Goal: Information Seeking & Learning: Find specific page/section

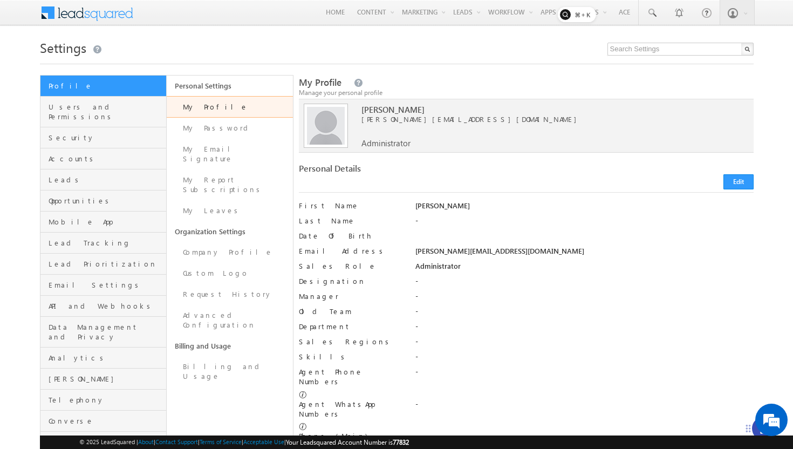
click at [83, 19] on span at bounding box center [94, 11] width 78 height 19
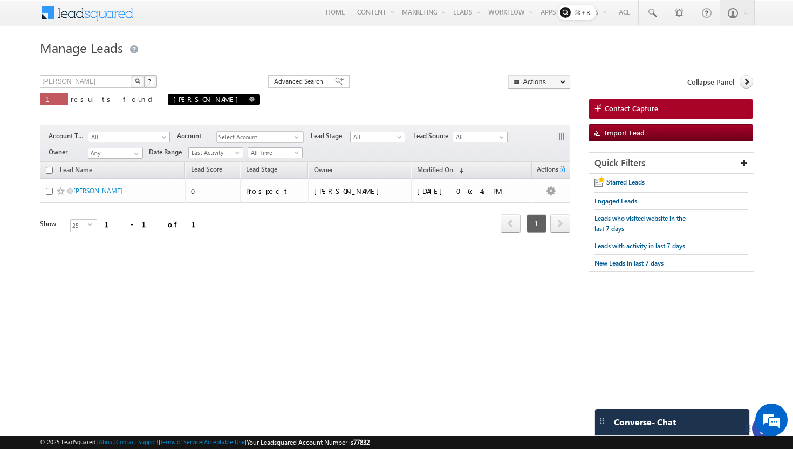
click at [249, 98] on span at bounding box center [251, 99] width 5 height 5
type input "Search Leads"
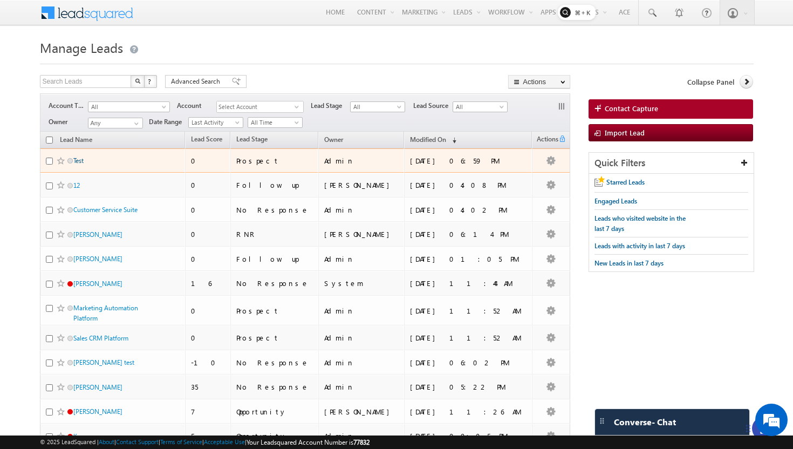
click at [82, 163] on link "Test" at bounding box center [78, 160] width 10 height 8
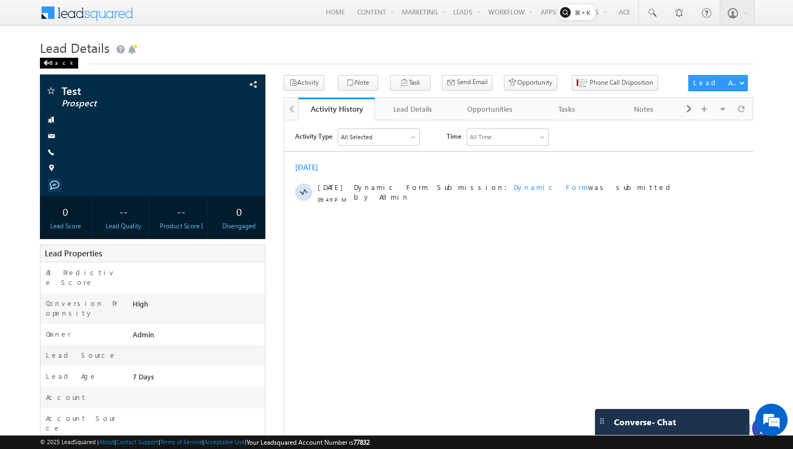
click at [52, 62] on div "Back" at bounding box center [59, 63] width 38 height 11
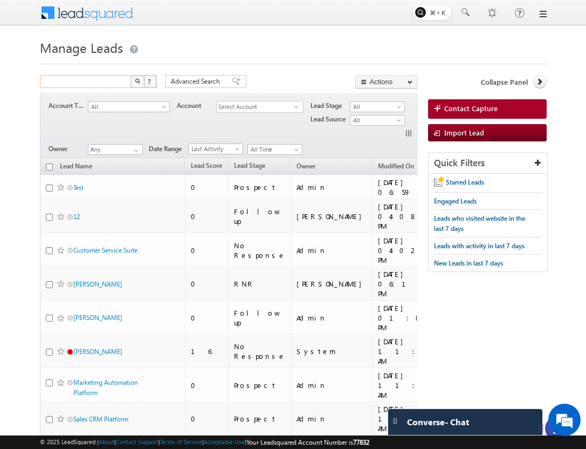
click at [101, 82] on input "text" at bounding box center [86, 81] width 92 height 13
type input "Test"
click at [130, 75] on button "button" at bounding box center [137, 81] width 14 height 13
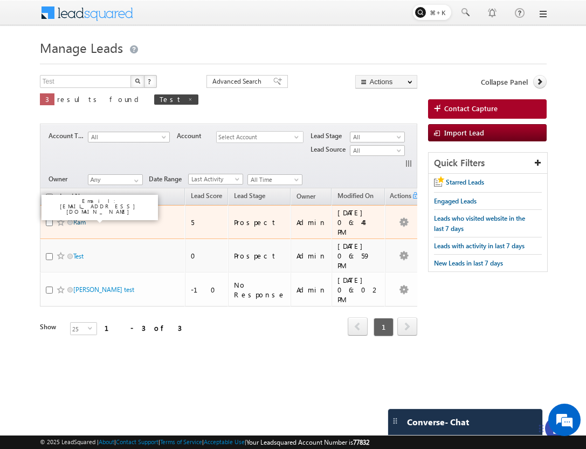
click at [80, 218] on link "Ram" at bounding box center [79, 222] width 12 height 8
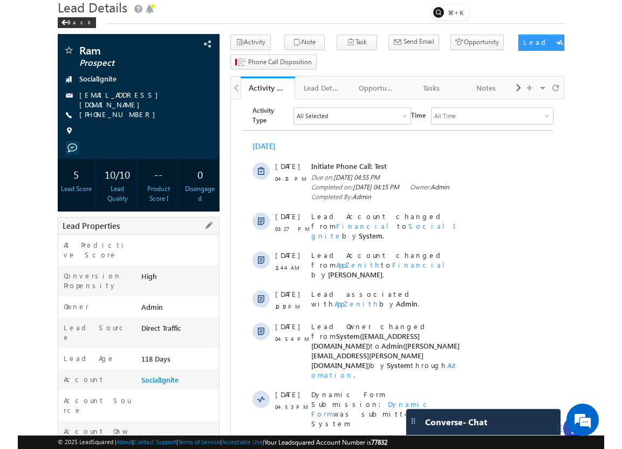
scroll to position [43, 0]
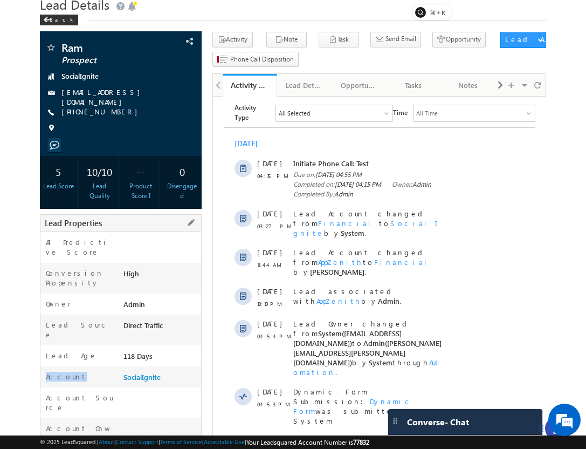
drag, startPoint x: 120, startPoint y: 355, endPoint x: 161, endPoint y: 348, distance: 42.0
click at [161, 366] on div "Account SocialIgnite" at bounding box center [120, 376] width 161 height 21
click at [161, 371] on div "SocialIgnite" at bounding box center [161, 378] width 80 height 15
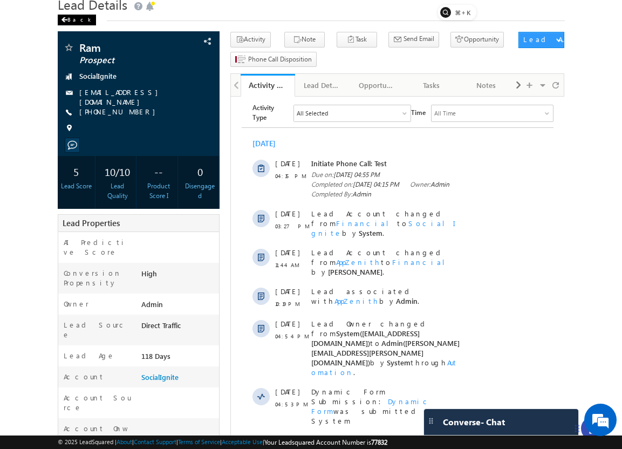
click at [70, 19] on div "Back" at bounding box center [77, 20] width 38 height 11
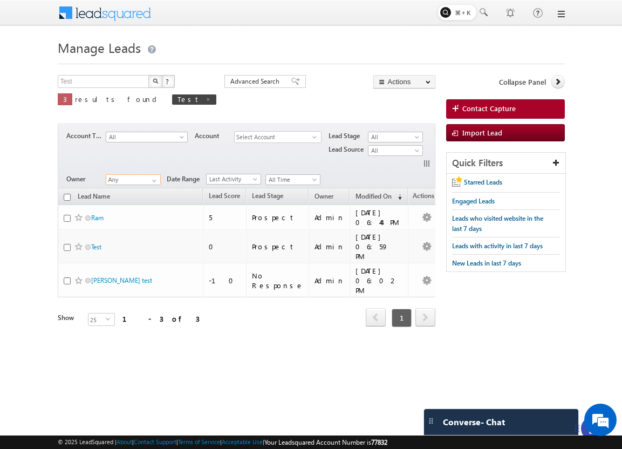
click at [132, 183] on input "Any" at bounding box center [133, 179] width 55 height 11
click at [155, 184] on span at bounding box center [154, 180] width 9 height 9
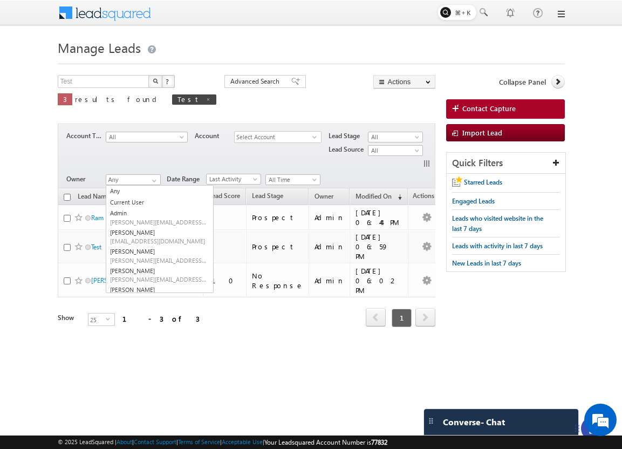
click at [73, 151] on div "Owner" at bounding box center [87, 161] width 39 height 23
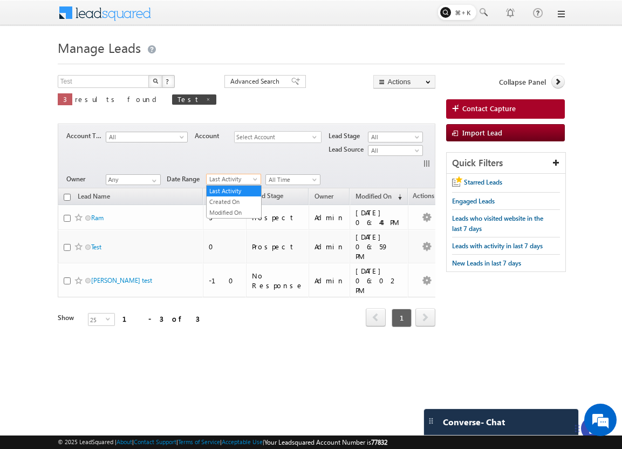
click at [216, 178] on span "Last Activity" at bounding box center [232, 179] width 51 height 10
click at [178, 135] on span at bounding box center [182, 139] width 9 height 9
click at [81, 158] on div "Account Type All Unassociated Leads Digital Marketing EdTech Fintech Service He…" at bounding box center [254, 149] width 377 height 41
click at [233, 178] on span "Last Activity" at bounding box center [232, 179] width 51 height 10
click at [273, 161] on div "Account Type All Unassociated Leads Digital Marketing EdTech Fintech Service He…" at bounding box center [254, 149] width 377 height 41
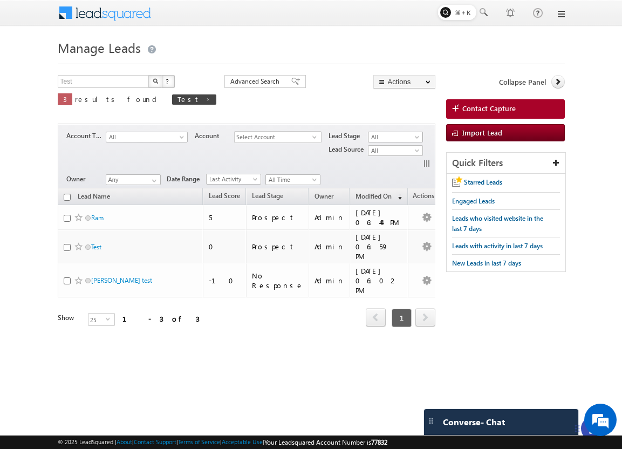
click at [382, 138] on span "All" at bounding box center [393, 137] width 51 height 10
click at [393, 192] on link "Customer" at bounding box center [395, 192] width 54 height 10
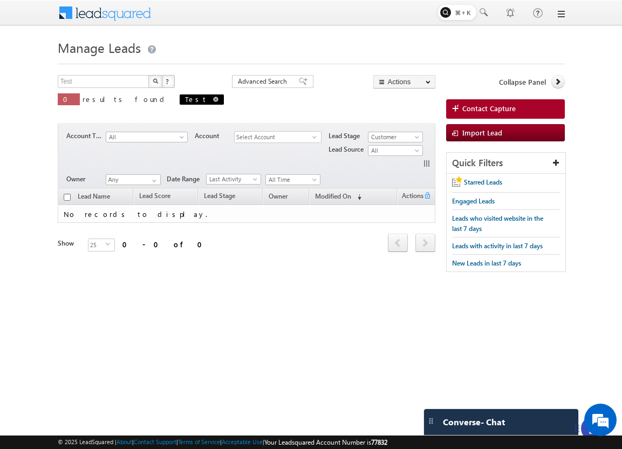
click at [213, 98] on span at bounding box center [215, 99] width 5 height 5
type input "Search Leads"
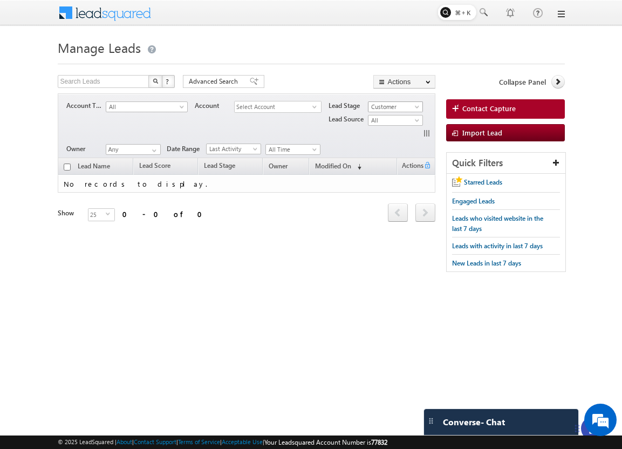
click at [405, 105] on span "Customer" at bounding box center [393, 107] width 51 height 10
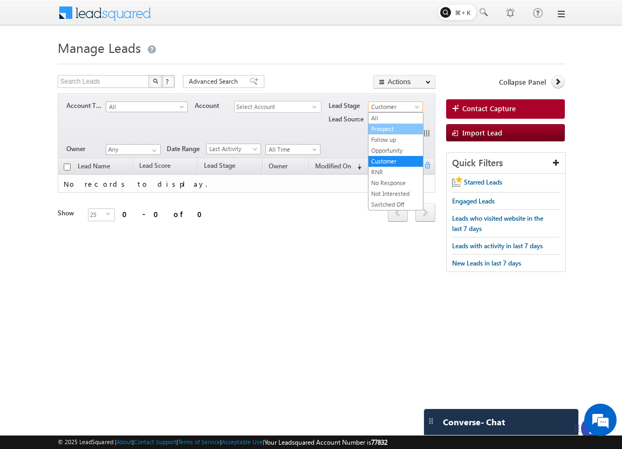
click at [384, 131] on link "Prospect" at bounding box center [395, 129] width 54 height 10
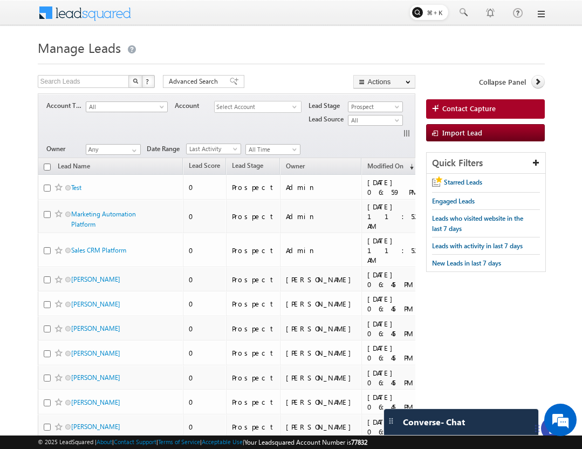
click at [269, 108] on span "Select Account" at bounding box center [254, 106] width 78 height 11
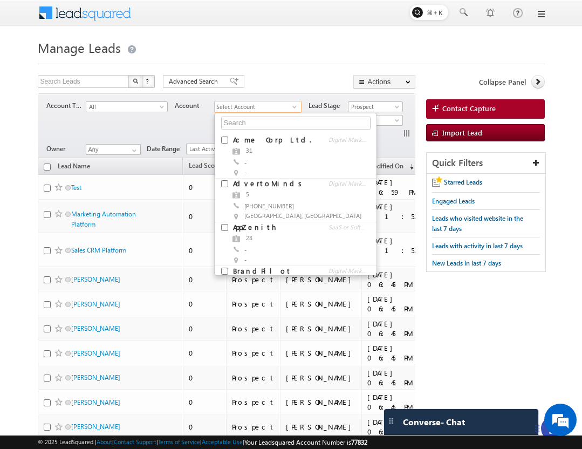
click at [278, 58] on div at bounding box center [291, 60] width 507 height 7
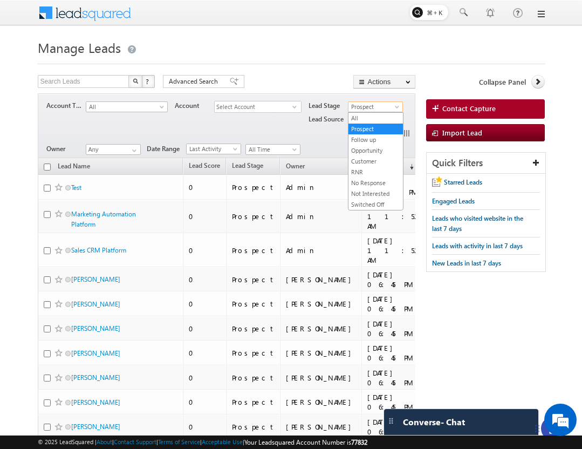
click at [379, 105] on span "Prospect" at bounding box center [373, 107] width 51 height 10
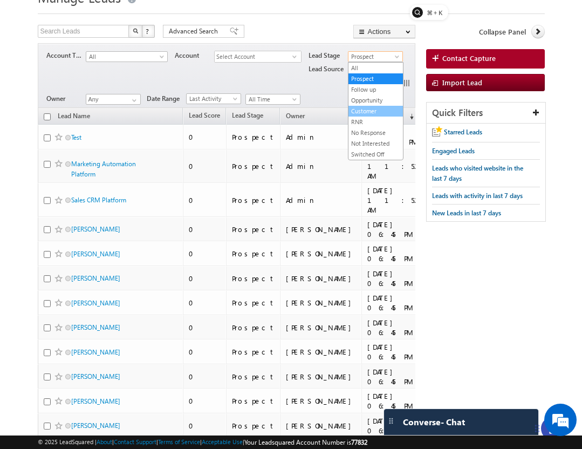
scroll to position [48, 0]
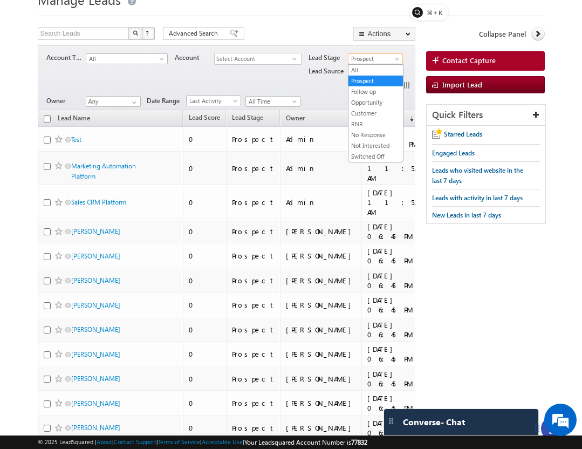
click at [314, 85] on div "Account Type All Unassociated Leads Digital Marketing EdTech Fintech Service He…" at bounding box center [234, 71] width 377 height 41
click at [377, 73] on span "All" at bounding box center [373, 72] width 51 height 10
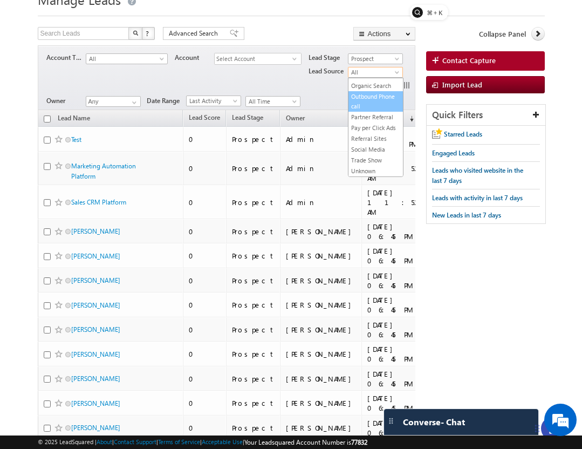
scroll to position [0, 0]
click at [305, 84] on div "Account Type All Unassociated Leads Digital Marketing EdTech Fintech Service He…" at bounding box center [234, 71] width 377 height 41
click at [265, 103] on span "All Time" at bounding box center [271, 102] width 51 height 10
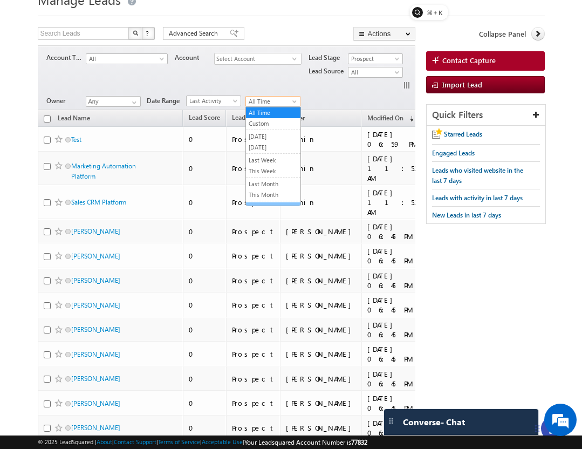
scroll to position [42, 0]
click at [328, 94] on div "Owner Any Any Current User Admin Ashish Kumar Hota Bala Srikanth Bhavya Bhoomik…" at bounding box center [234, 100] width 377 height 13
click at [216, 104] on span "Last Activity" at bounding box center [212, 101] width 51 height 10
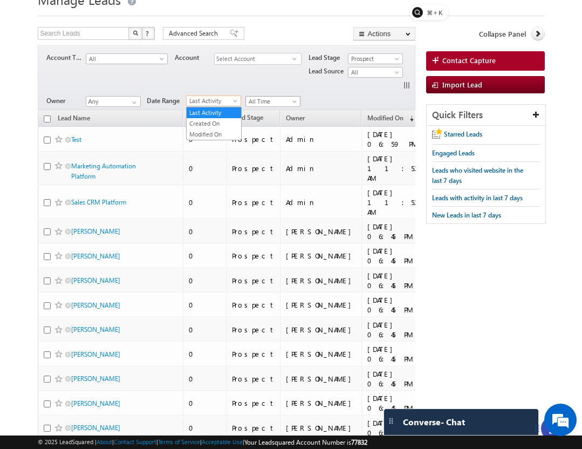
click at [266, 103] on span "All Time" at bounding box center [271, 102] width 51 height 10
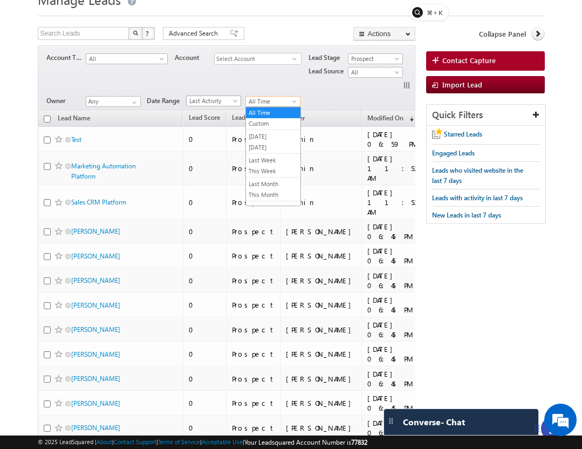
click at [210, 104] on span "Last Activity" at bounding box center [212, 101] width 51 height 10
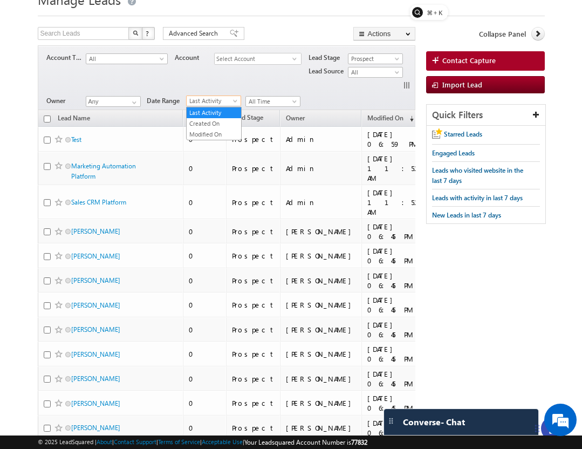
click at [183, 76] on div "Account Type All Unassociated Leads Digital Marketing EdTech Fintech Service He…" at bounding box center [234, 71] width 377 height 41
click at [195, 98] on span "Last Activity" at bounding box center [212, 101] width 51 height 10
click at [266, 101] on span "All Time" at bounding box center [271, 102] width 51 height 10
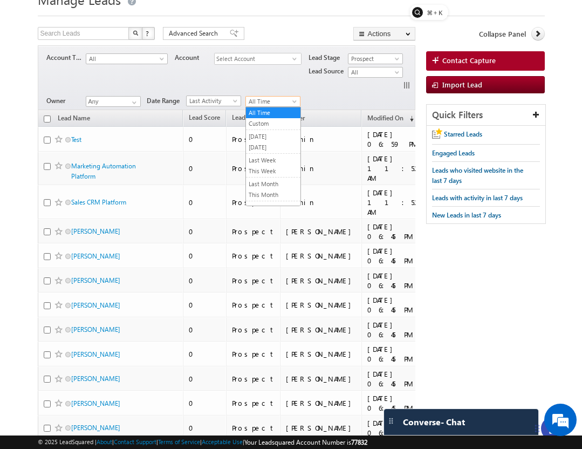
click at [266, 101] on span "All Time" at bounding box center [271, 102] width 51 height 10
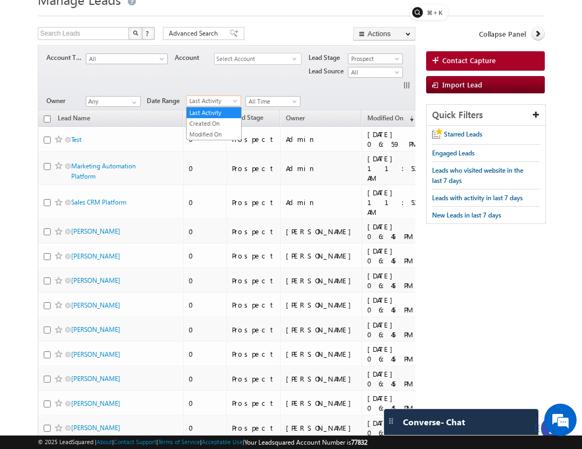
click at [210, 101] on span "Last Activity" at bounding box center [212, 101] width 51 height 10
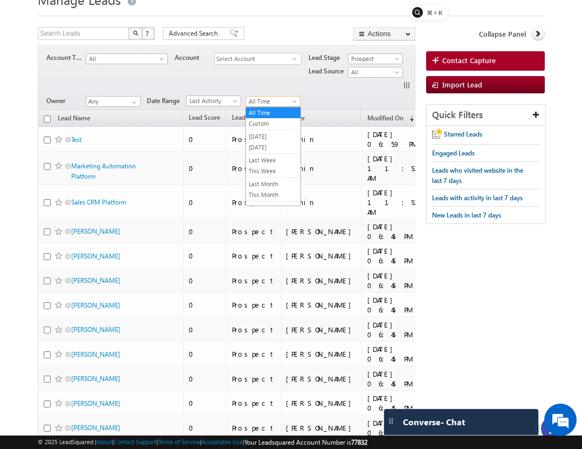
click at [262, 101] on span "All Time" at bounding box center [271, 102] width 51 height 10
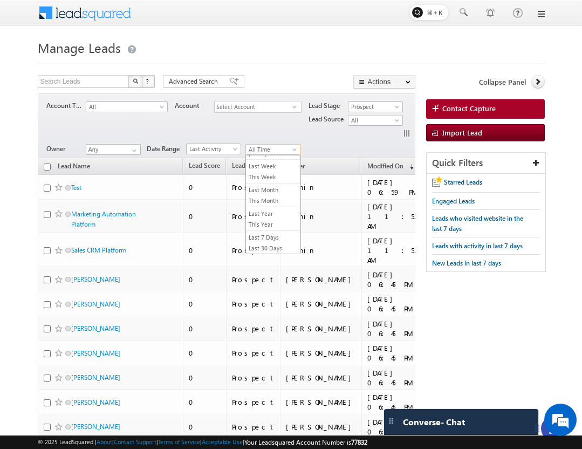
click at [292, 128] on div "Account Type All Unassociated Leads Digital Marketing EdTech Fintech Service He…" at bounding box center [234, 119] width 377 height 41
click at [371, 107] on span "Prospect" at bounding box center [373, 107] width 51 height 10
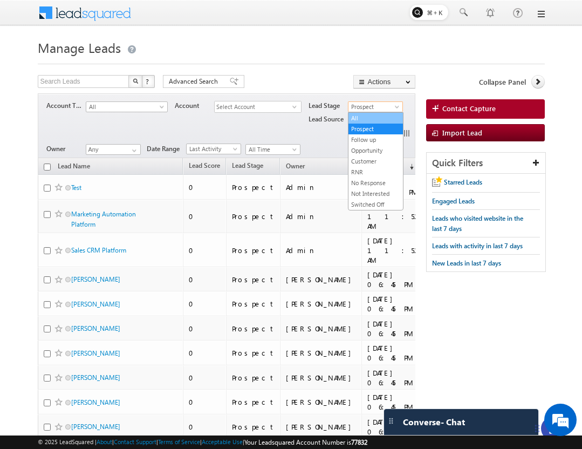
click at [361, 118] on link "All" at bounding box center [375, 118] width 54 height 10
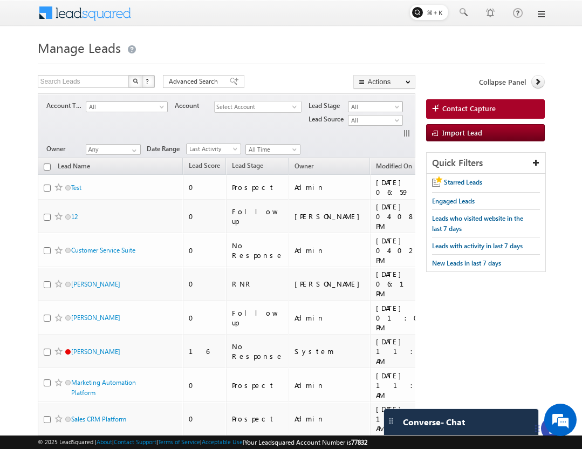
click at [363, 109] on span "All" at bounding box center [373, 107] width 51 height 10
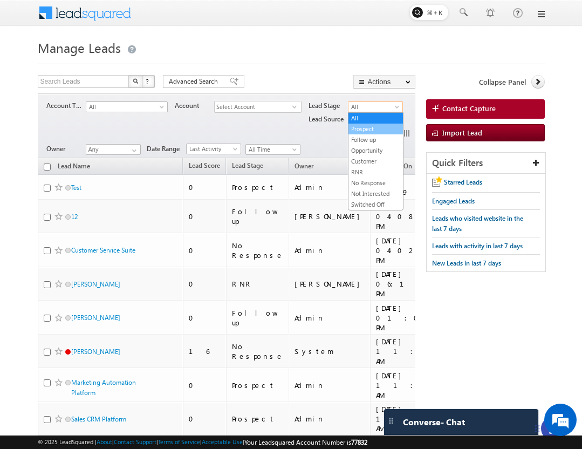
click at [361, 132] on link "Prospect" at bounding box center [375, 129] width 54 height 10
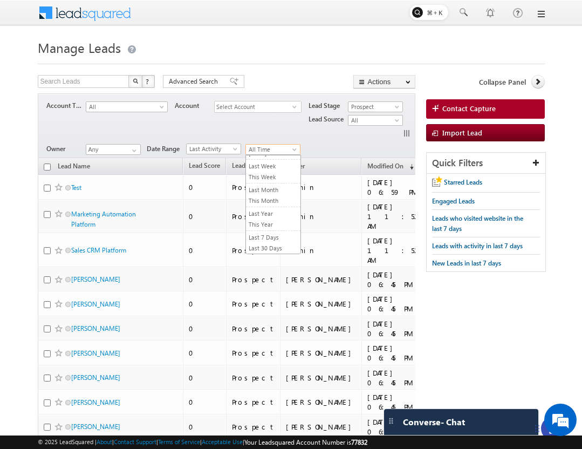
click at [263, 152] on span "All Time" at bounding box center [271, 150] width 51 height 10
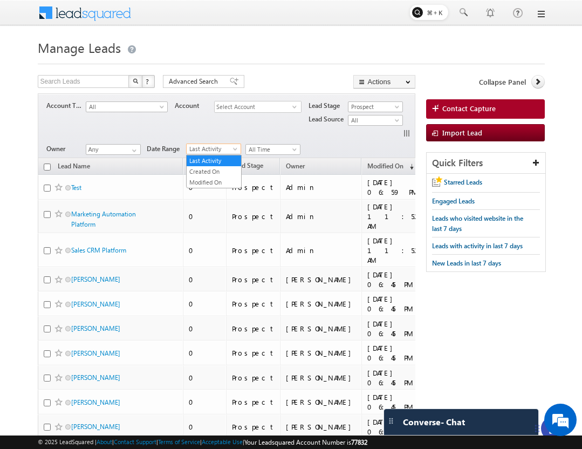
click at [216, 149] on span "Last Activity" at bounding box center [212, 149] width 51 height 10
click at [215, 170] on link "Created On" at bounding box center [214, 172] width 54 height 10
click at [384, 107] on span "Prospect" at bounding box center [373, 107] width 51 height 10
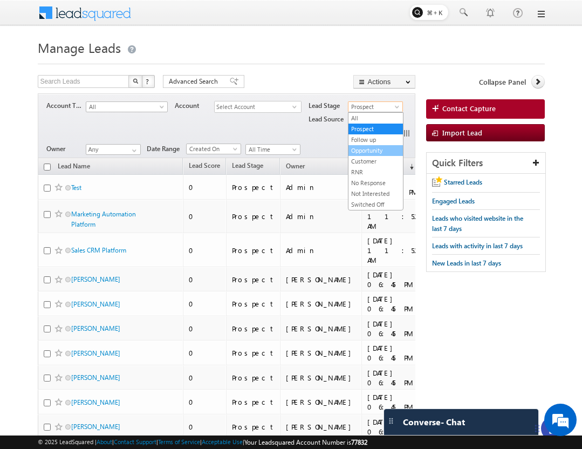
click at [361, 153] on link "Opportunity" at bounding box center [375, 151] width 54 height 10
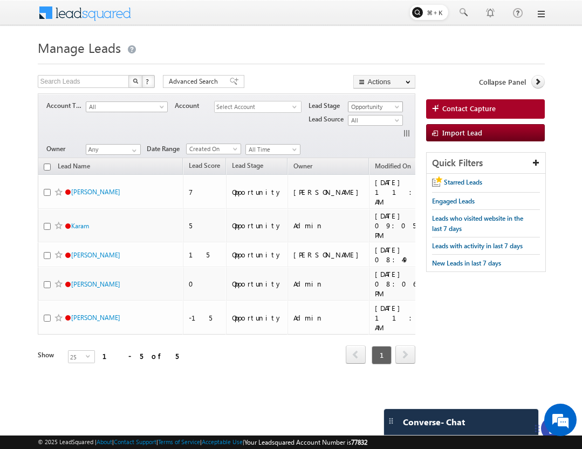
click at [356, 107] on span "Opportunity" at bounding box center [373, 107] width 51 height 10
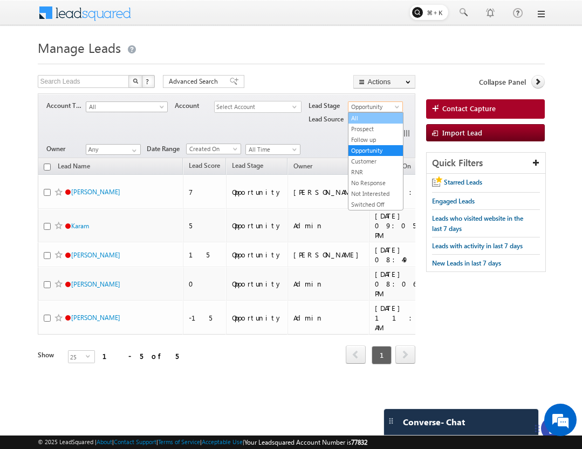
click at [355, 117] on link "All" at bounding box center [375, 118] width 54 height 10
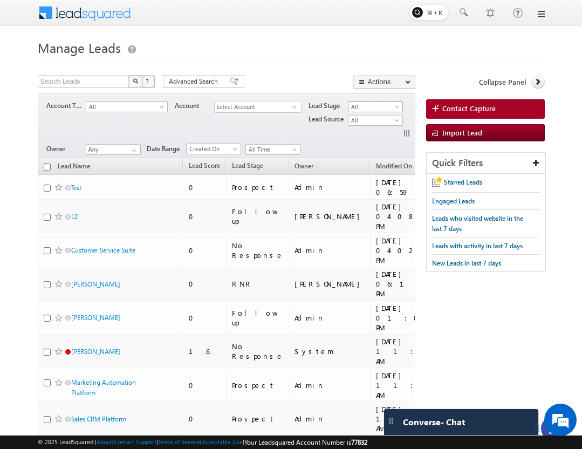
click at [381, 104] on span "All" at bounding box center [373, 107] width 51 height 10
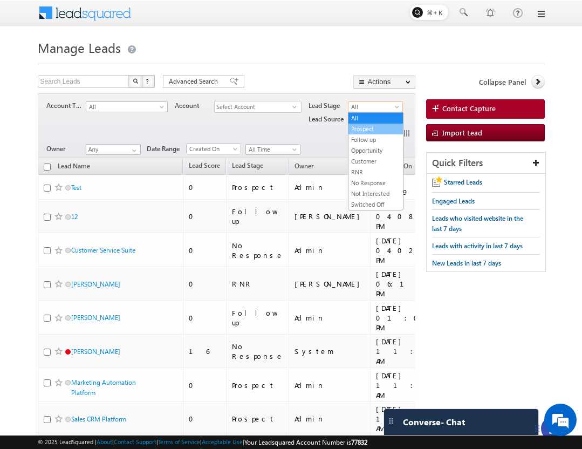
click at [376, 130] on link "Prospect" at bounding box center [375, 129] width 54 height 10
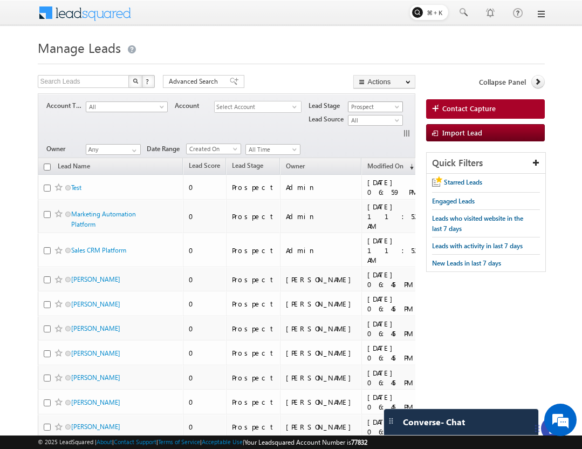
click at [369, 105] on span "Prospect" at bounding box center [373, 107] width 51 height 10
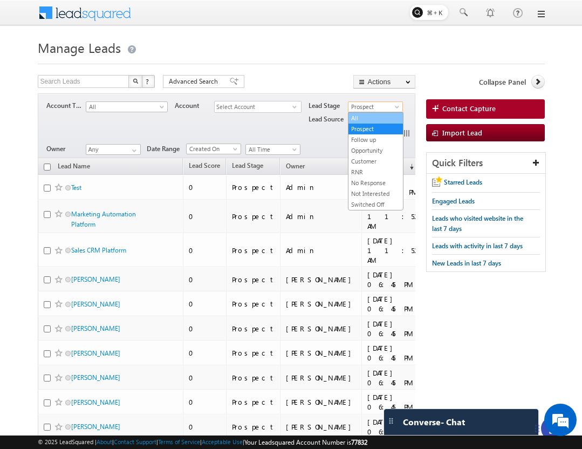
click at [369, 120] on link "All" at bounding box center [375, 118] width 54 height 10
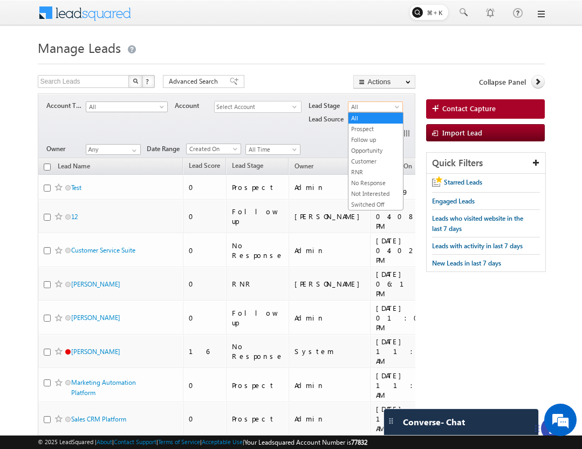
click at [382, 108] on span "All" at bounding box center [373, 107] width 51 height 10
click at [366, 130] on link "Prospect" at bounding box center [375, 129] width 54 height 10
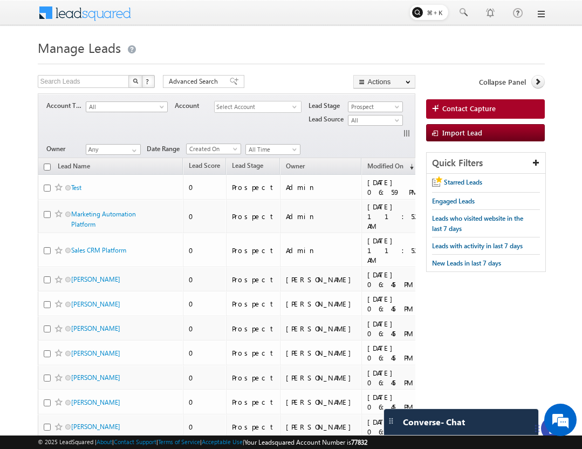
click at [250, 109] on span "Select Account" at bounding box center [254, 106] width 78 height 11
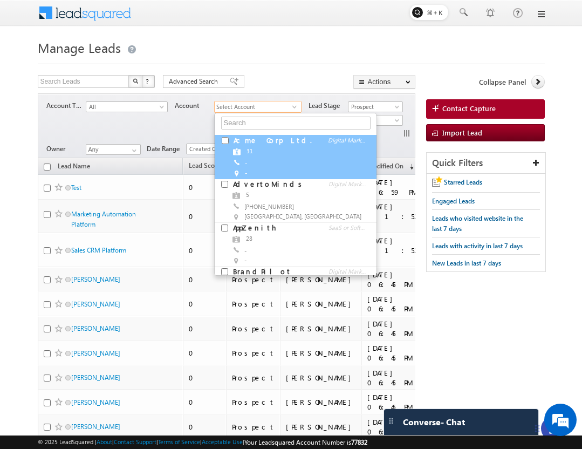
click at [222, 141] on input "checkbox" at bounding box center [225, 140] width 7 height 7
checkbox input "true"
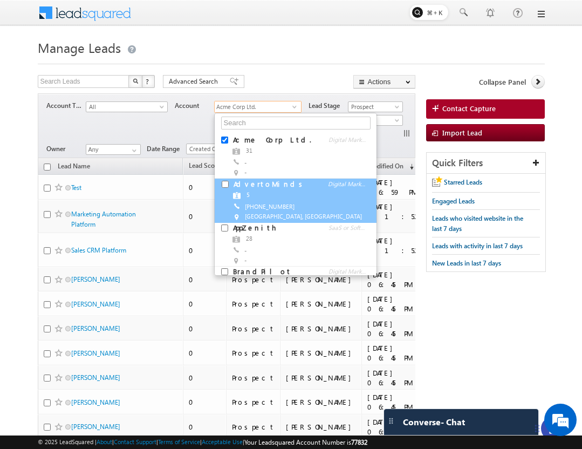
click at [226, 184] on input "checkbox" at bounding box center [225, 184] width 7 height 7
checkbox input "true"
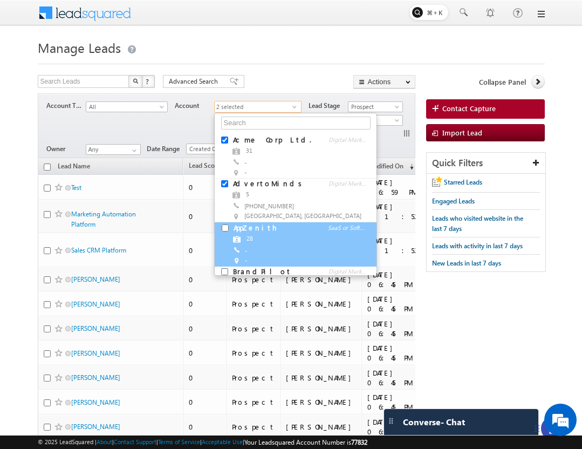
click at [224, 225] on input "checkbox" at bounding box center [225, 227] width 7 height 7
checkbox input "true"
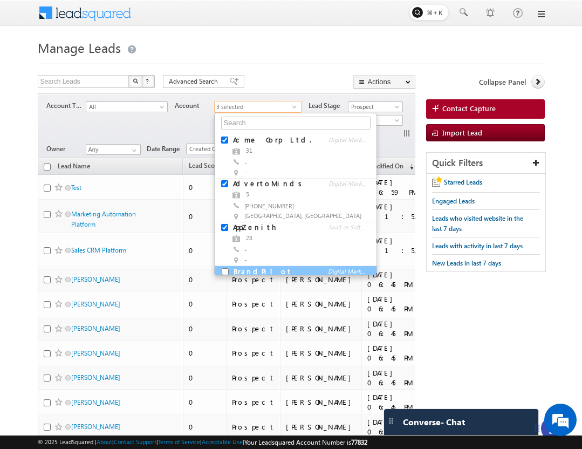
click at [225, 270] on input "checkbox" at bounding box center [225, 271] width 7 height 7
checkbox input "true"
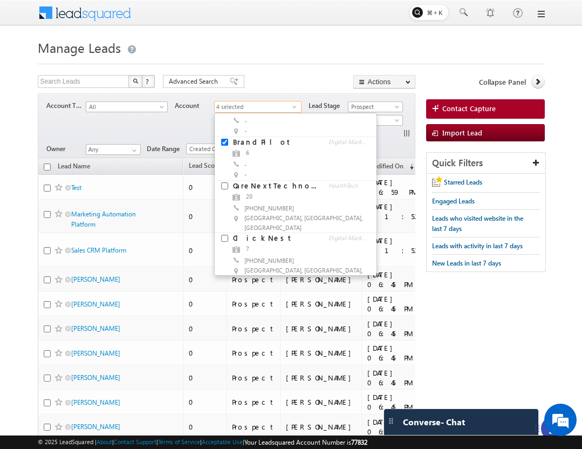
scroll to position [129, 0]
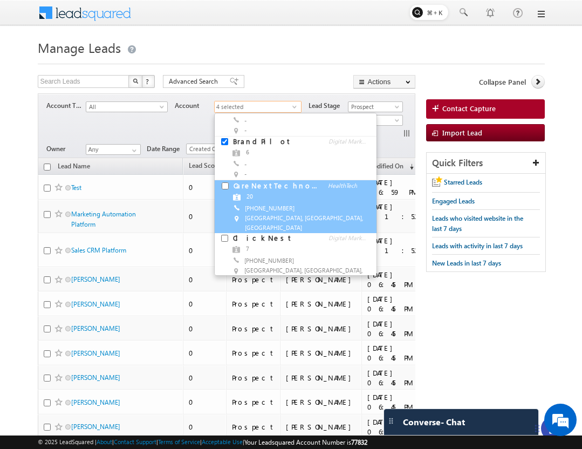
click at [225, 184] on input "checkbox" at bounding box center [225, 185] width 7 height 7
checkbox input "true"
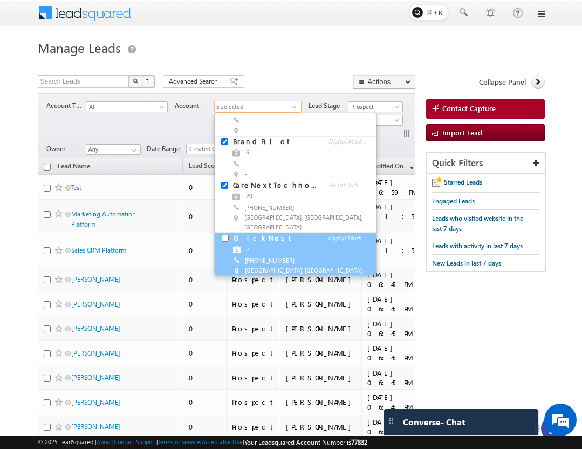
click at [224, 235] on input "checkbox" at bounding box center [225, 238] width 7 height 7
checkbox input "true"
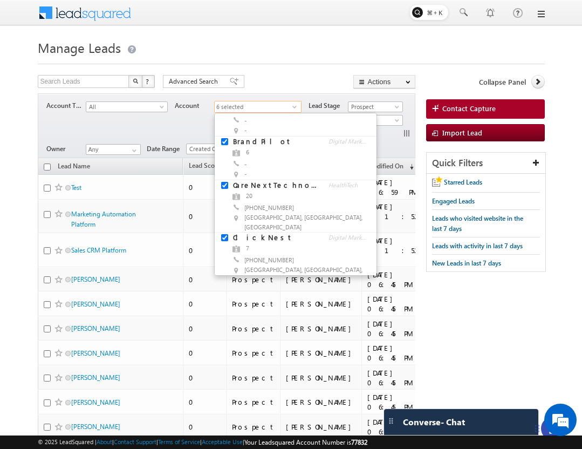
click at [223, 285] on link at bounding box center [223, 291] width 16 height 13
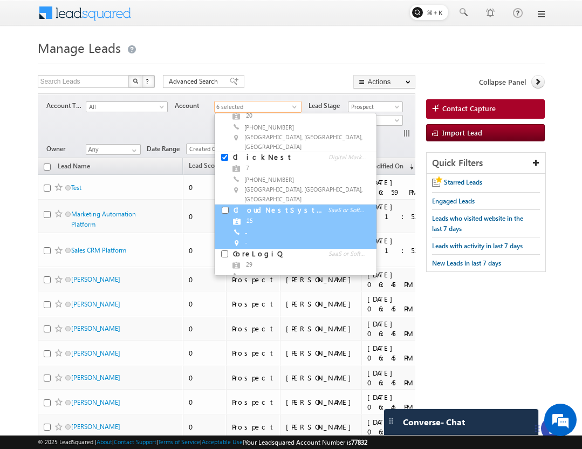
scroll to position [209, 0]
click at [225, 208] on input "checkbox" at bounding box center [225, 211] width 7 height 7
checkbox input "true"
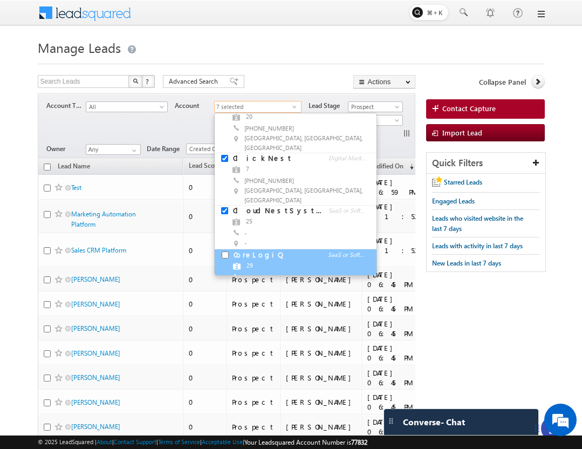
click at [224, 251] on input "checkbox" at bounding box center [225, 254] width 7 height 7
checkbox input "true"
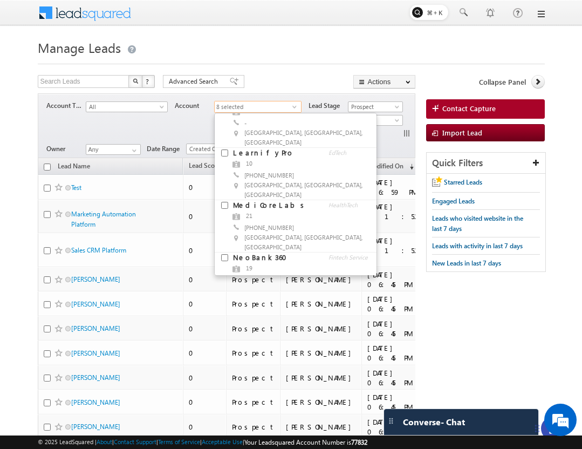
scroll to position [694, 0]
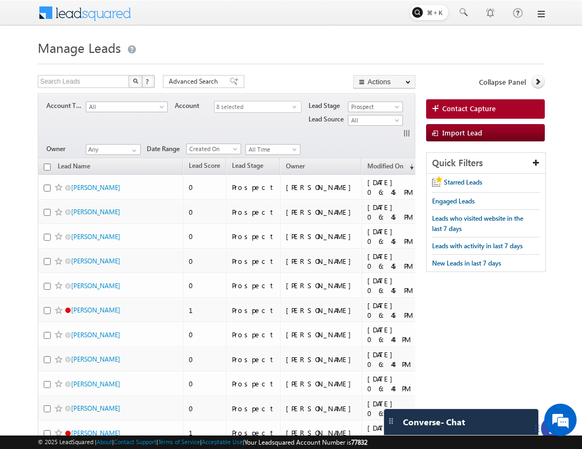
click at [308, 88] on div "Search Leads X ? 49 results found Advanced Search Advanced Search Advanced sear…" at bounding box center [226, 83] width 377 height 16
click at [293, 106] on span "select" at bounding box center [296, 106] width 9 height 5
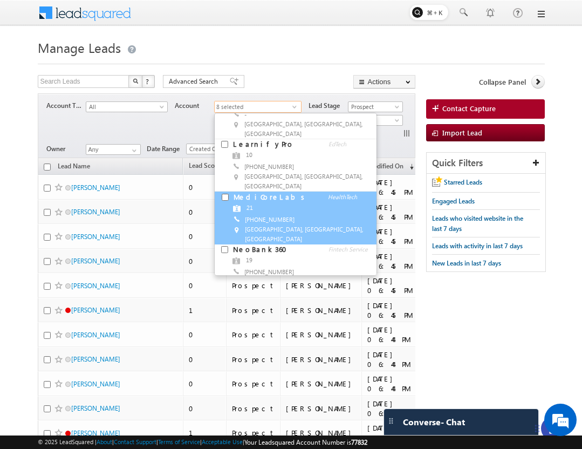
scroll to position [0, 0]
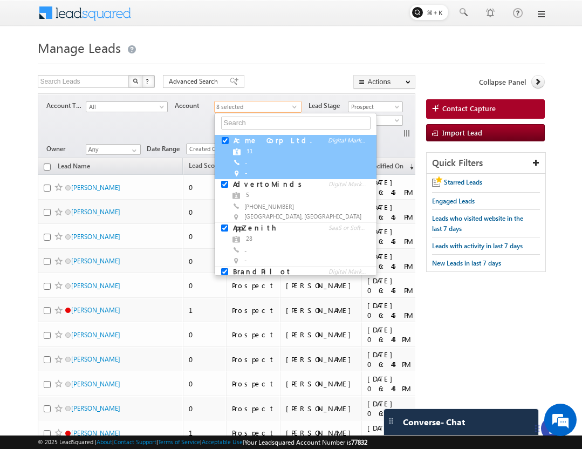
click at [226, 140] on input "checkbox" at bounding box center [225, 140] width 7 height 7
checkbox input "false"
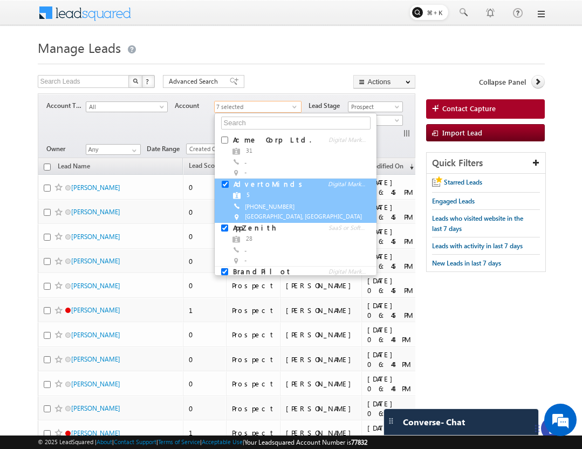
click at [225, 183] on input "checkbox" at bounding box center [225, 184] width 7 height 7
checkbox input "false"
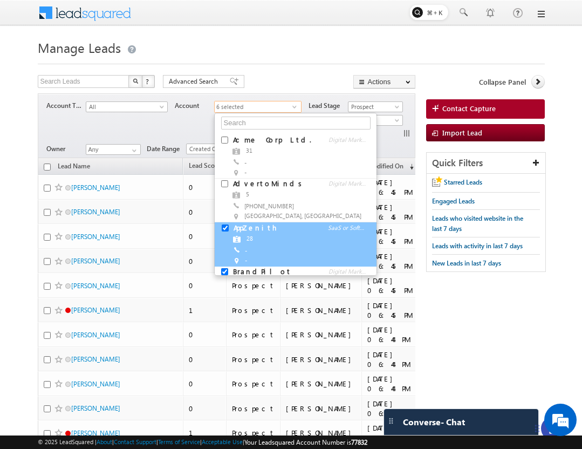
click at [223, 233] on link at bounding box center [223, 229] width 16 height 13
click at [223, 226] on input "checkbox" at bounding box center [225, 227] width 7 height 7
checkbox input "false"
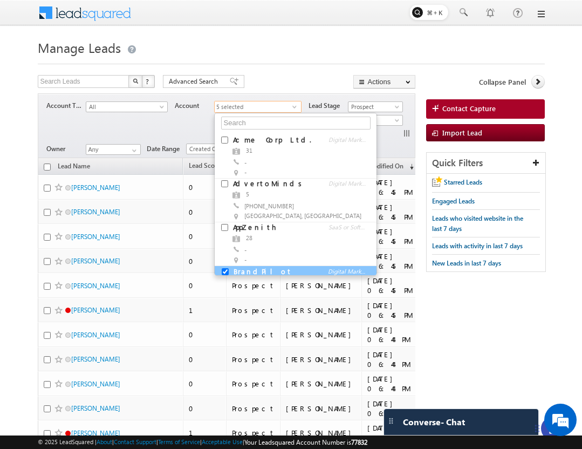
click at [224, 269] on input "checkbox" at bounding box center [225, 271] width 7 height 7
checkbox input "false"
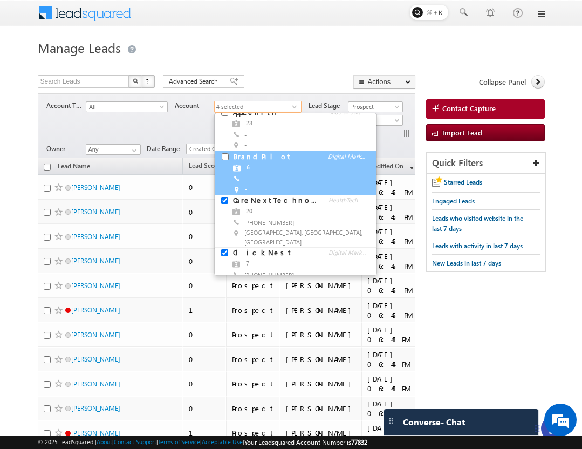
scroll to position [122, 0]
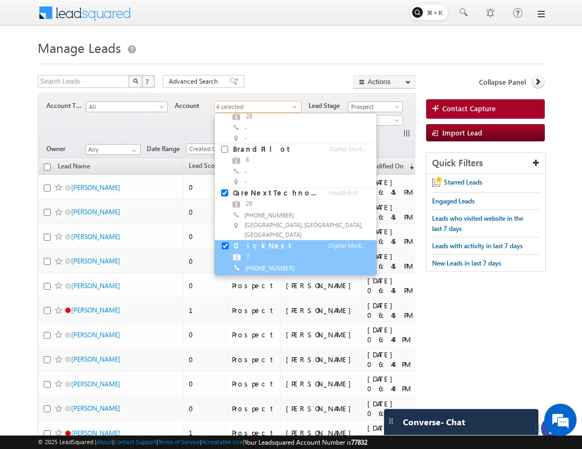
click at [226, 242] on input "checkbox" at bounding box center [225, 245] width 7 height 7
checkbox input "false"
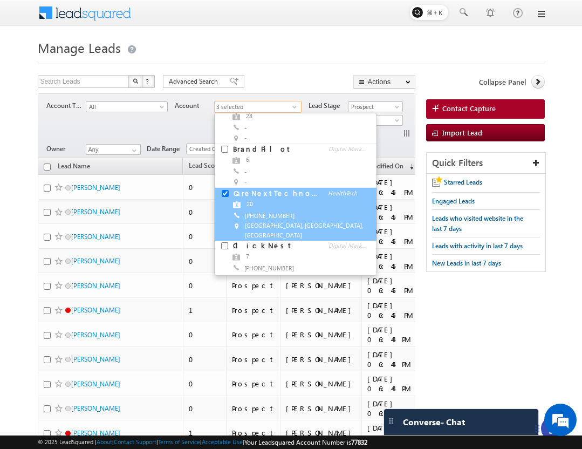
click at [223, 190] on input "checkbox" at bounding box center [225, 193] width 7 height 7
checkbox input "false"
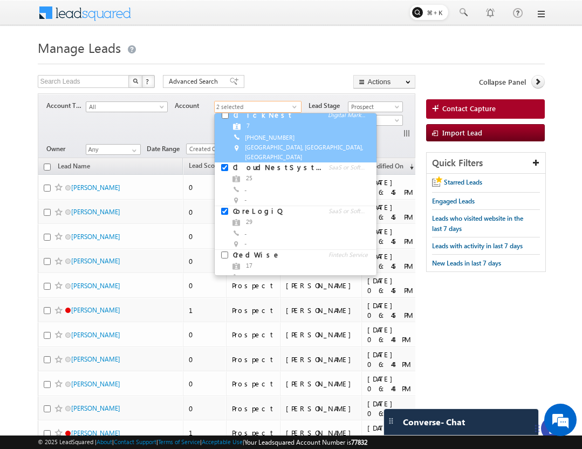
scroll to position [253, 0]
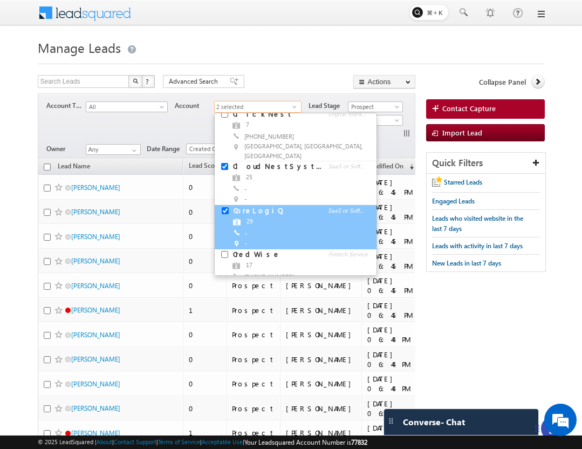
click at [224, 205] on link at bounding box center [223, 211] width 16 height 13
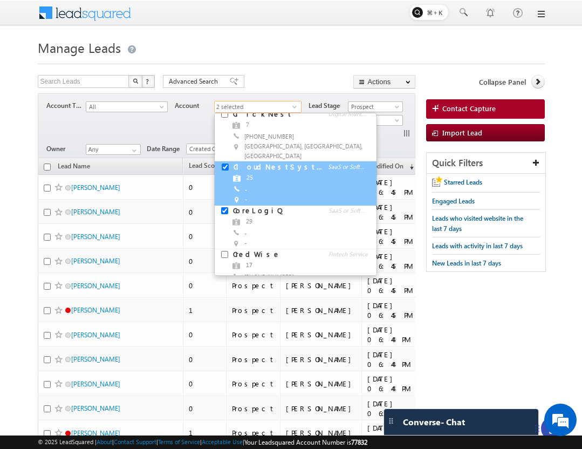
click at [224, 163] on input "checkbox" at bounding box center [225, 166] width 7 height 7
checkbox input "false"
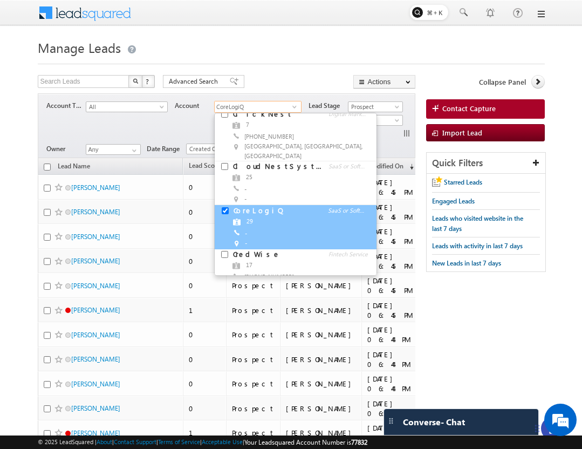
click at [222, 207] on input "checkbox" at bounding box center [225, 210] width 7 height 7
checkbox input "false"
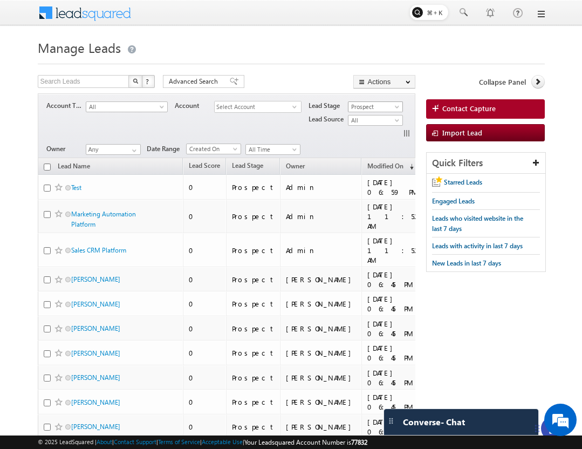
click at [380, 102] on span "Prospect" at bounding box center [373, 107] width 51 height 10
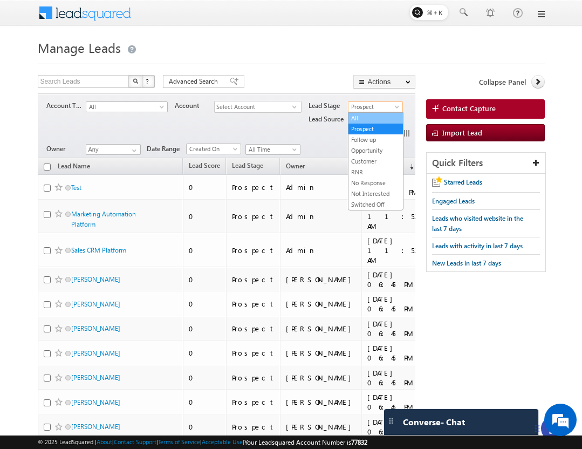
click at [375, 119] on link "All" at bounding box center [375, 118] width 54 height 10
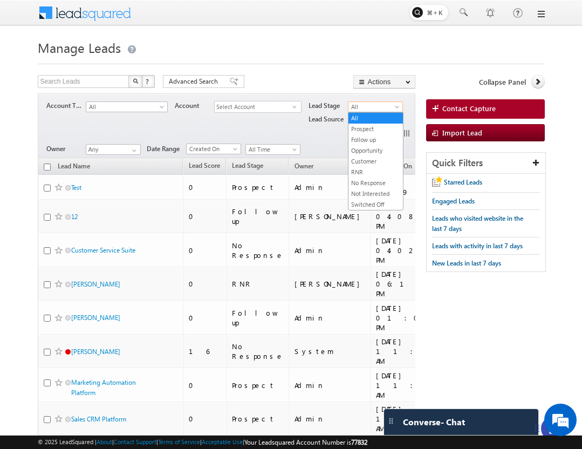
click at [375, 107] on span "All" at bounding box center [373, 107] width 51 height 10
click at [373, 132] on link "Prospect" at bounding box center [375, 129] width 54 height 10
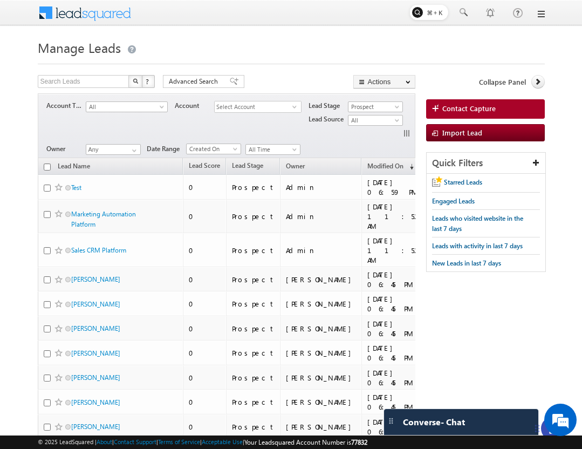
click at [280, 130] on div "Account Type All Unassociated Leads Digital Marketing EdTech Fintech Service He…" at bounding box center [234, 119] width 377 height 41
click at [365, 119] on span "All" at bounding box center [373, 120] width 51 height 10
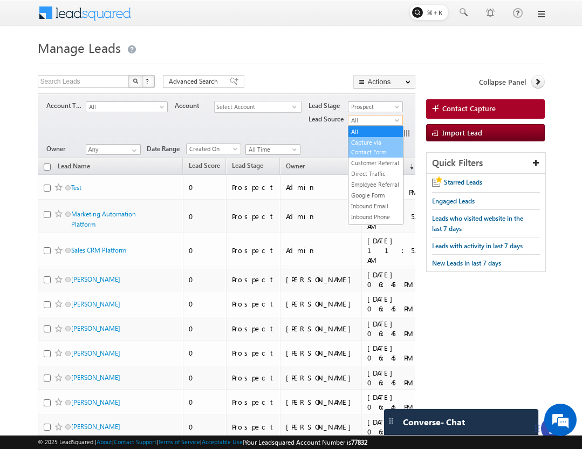
click at [365, 142] on link "Capture via Contact Form" at bounding box center [375, 146] width 54 height 19
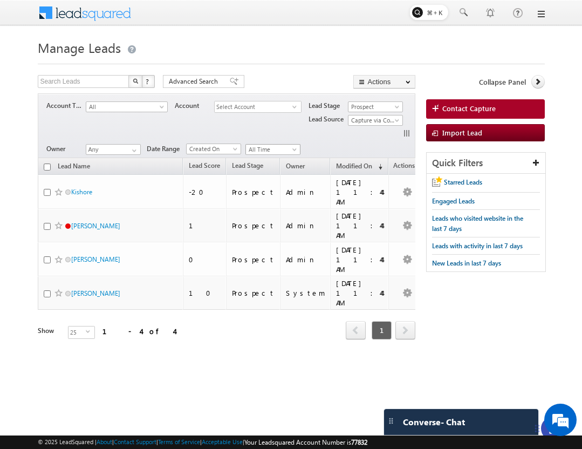
click at [264, 149] on span "All Time" at bounding box center [271, 150] width 51 height 10
click at [264, 173] on link "Custom" at bounding box center [273, 172] width 54 height 10
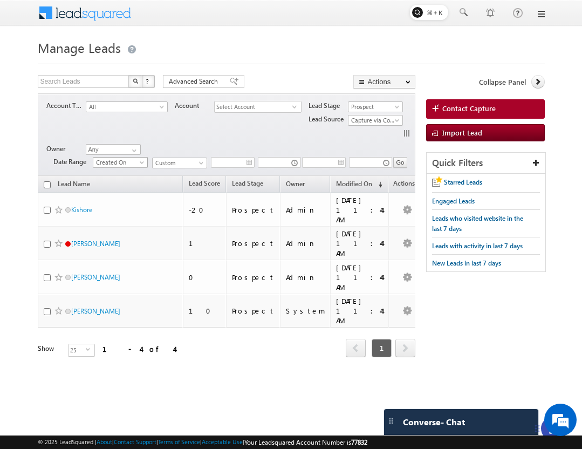
click at [122, 161] on span "Created On" at bounding box center [118, 162] width 51 height 10
click at [163, 160] on span "Custom" at bounding box center [178, 163] width 51 height 10
click at [162, 196] on link "[DATE]" at bounding box center [180, 198] width 54 height 10
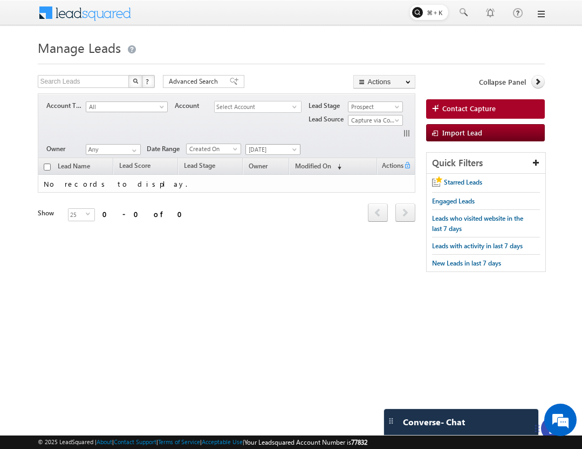
click at [259, 149] on span "[DATE]" at bounding box center [271, 150] width 51 height 10
click at [258, 198] on link "[DATE]" at bounding box center [273, 195] width 54 height 10
click at [266, 152] on span "[DATE]" at bounding box center [271, 150] width 51 height 10
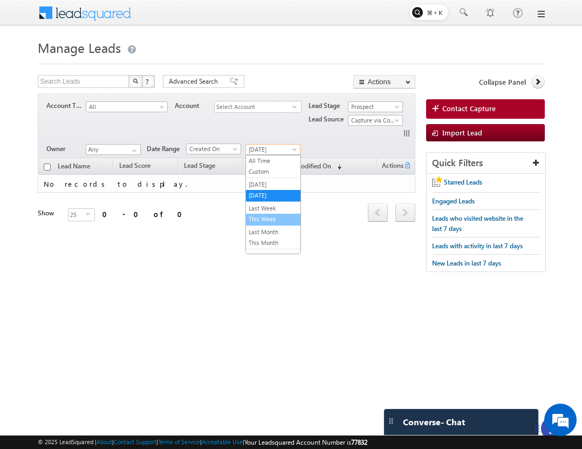
click at [254, 218] on link "This Week" at bounding box center [273, 219] width 54 height 10
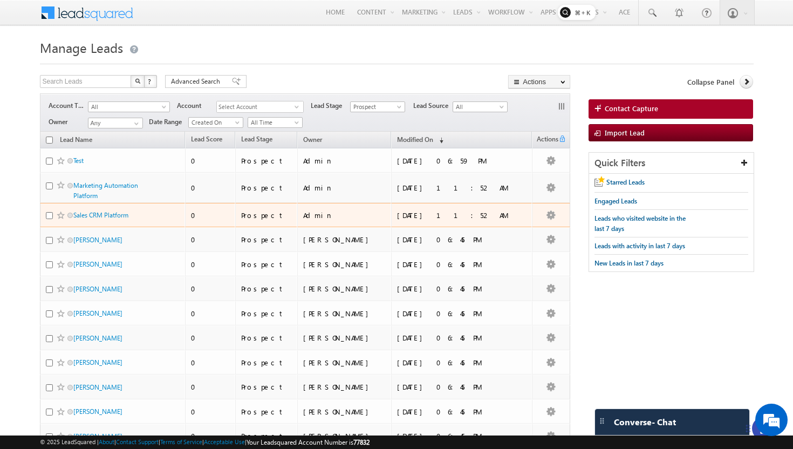
scroll to position [404, 0]
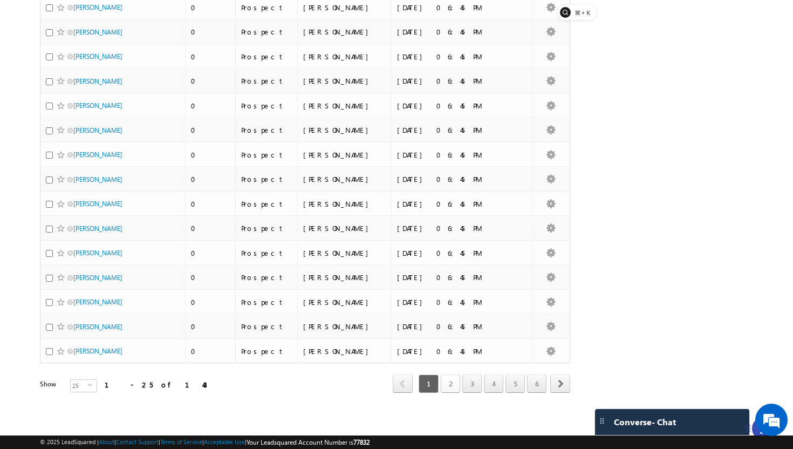
click at [445, 386] on link "2" at bounding box center [450, 383] width 19 height 18
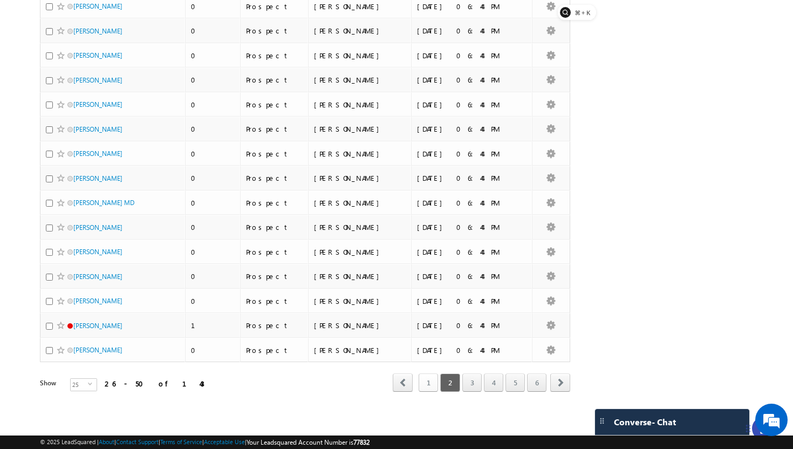
scroll to position [0, 0]
click at [425, 379] on link "1" at bounding box center [427, 382] width 19 height 18
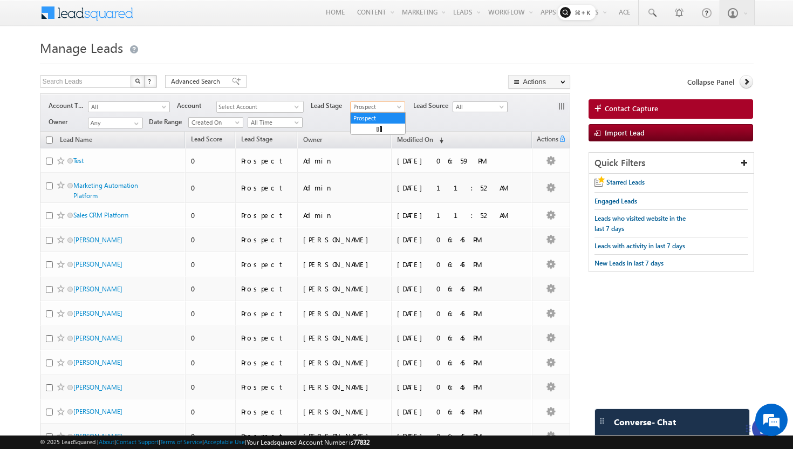
click at [384, 108] on span "Prospect" at bounding box center [375, 107] width 51 height 10
click at [369, 141] on link "Follow up" at bounding box center [377, 140] width 54 height 10
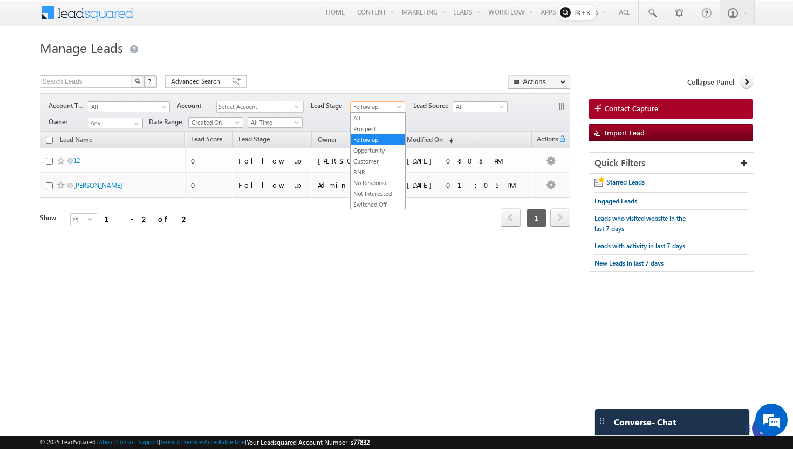
click at [380, 108] on span "Follow up" at bounding box center [375, 107] width 51 height 10
click at [369, 189] on link "Not Interested" at bounding box center [377, 194] width 54 height 10
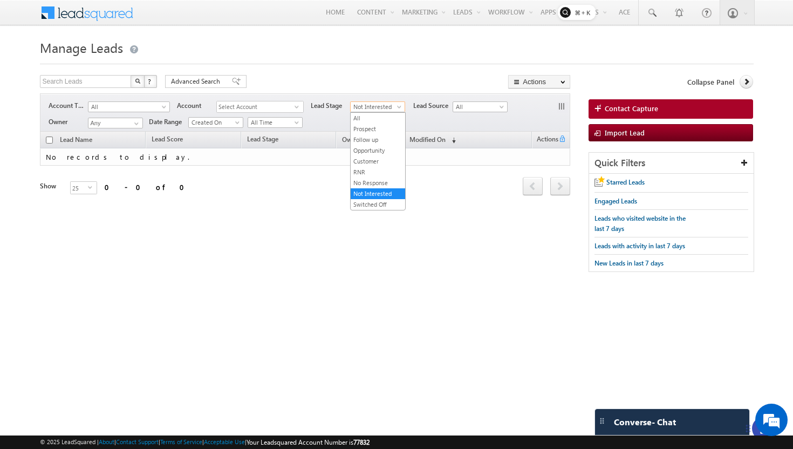
click at [374, 106] on span "Not Interested" at bounding box center [375, 107] width 51 height 10
click at [368, 116] on link "All" at bounding box center [377, 118] width 54 height 10
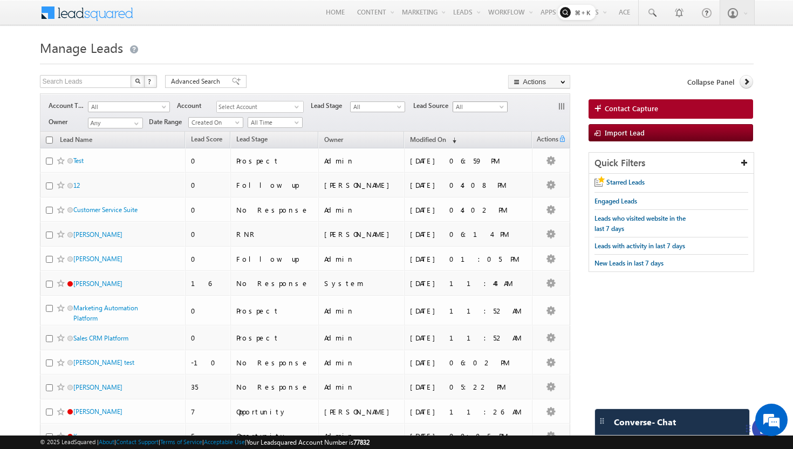
click at [456, 107] on span "All" at bounding box center [478, 107] width 51 height 10
click at [463, 132] on link "Capture via Contact Form" at bounding box center [480, 133] width 54 height 19
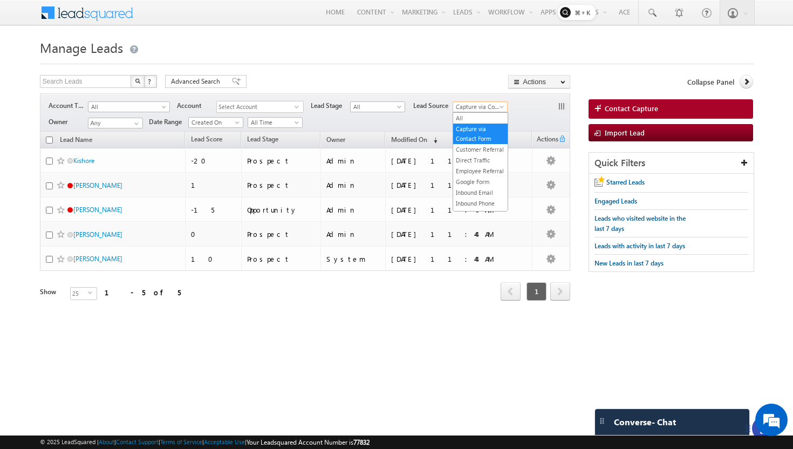
click at [487, 108] on span "Capture via Contact Form" at bounding box center [478, 107] width 51 height 10
click at [472, 122] on link "All" at bounding box center [480, 118] width 54 height 10
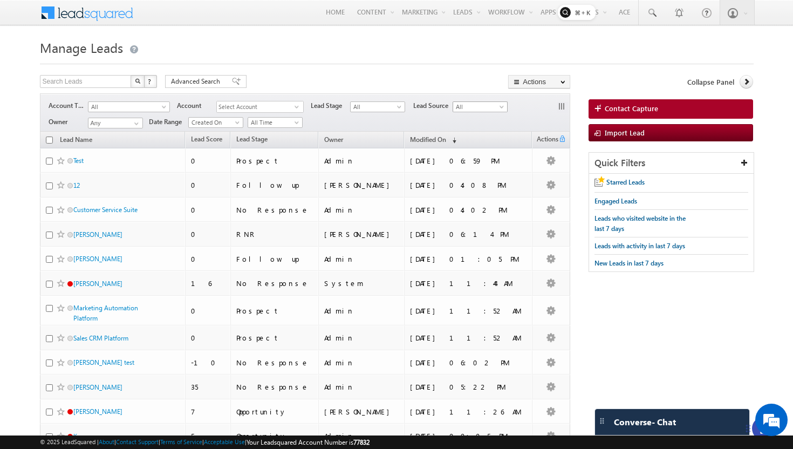
click at [487, 108] on span "All" at bounding box center [478, 107] width 51 height 10
click at [481, 163] on link "Direct Traffic" at bounding box center [480, 160] width 54 height 10
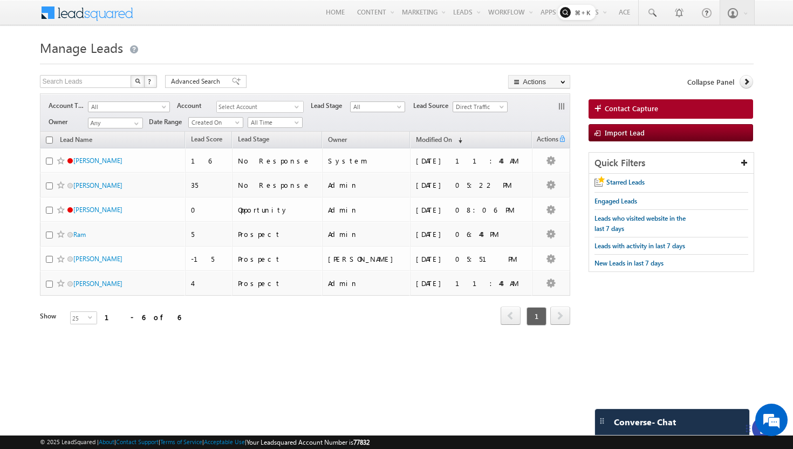
click at [485, 111] on span "Direct Traffic" at bounding box center [478, 107] width 51 height 10
click at [477, 119] on link "All" at bounding box center [480, 118] width 54 height 10
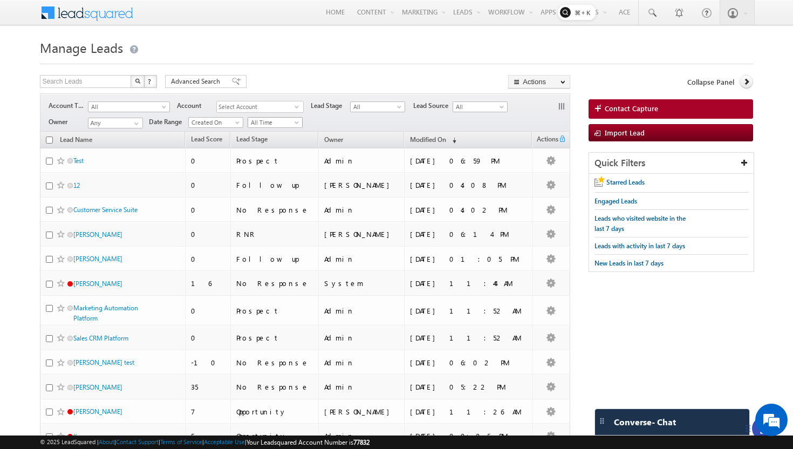
click at [259, 121] on span "All Time" at bounding box center [273, 123] width 51 height 10
click at [262, 146] on link "Custom" at bounding box center [275, 145] width 54 height 10
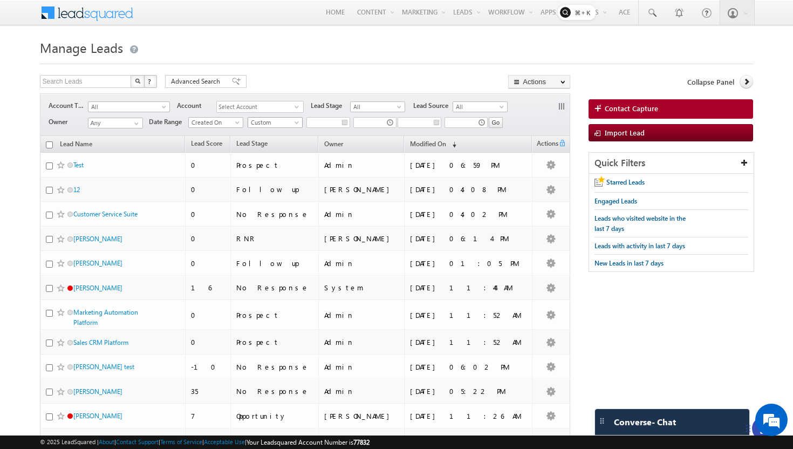
click at [273, 122] on span "Custom" at bounding box center [273, 123] width 51 height 10
click at [272, 159] on link "[DATE]" at bounding box center [275, 158] width 54 height 10
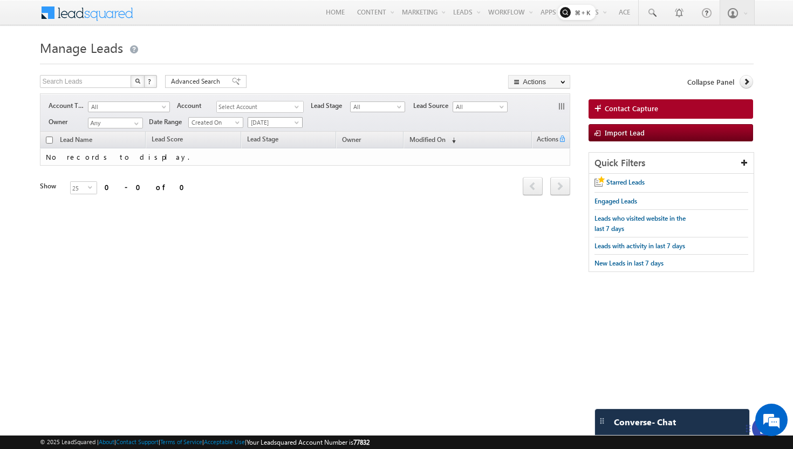
click at [270, 123] on span "[DATE]" at bounding box center [273, 123] width 51 height 10
click at [267, 133] on link "All Time" at bounding box center [275, 134] width 54 height 10
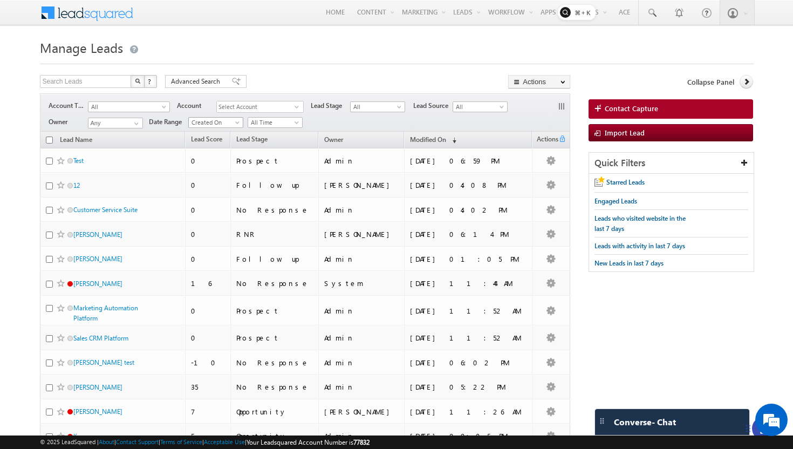
click at [225, 125] on span "Created On" at bounding box center [214, 123] width 51 height 10
click at [223, 137] on link "Last Activity" at bounding box center [216, 134] width 54 height 10
click at [224, 123] on span "Last Activity" at bounding box center [214, 123] width 51 height 10
click at [216, 152] on link "Modified On" at bounding box center [216, 155] width 54 height 10
click at [218, 121] on span "Modified On" at bounding box center [214, 123] width 51 height 10
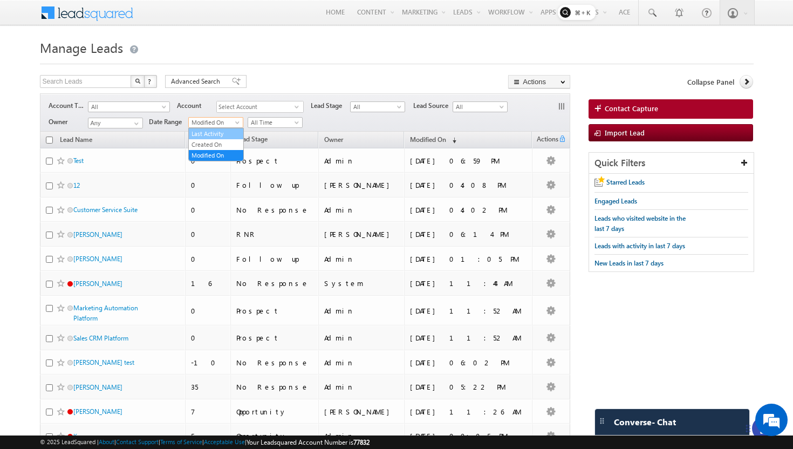
click at [216, 132] on link "Last Activity" at bounding box center [216, 134] width 54 height 10
click at [121, 123] on input "Any" at bounding box center [115, 123] width 55 height 11
click at [248, 111] on span "Select Account" at bounding box center [256, 106] width 78 height 11
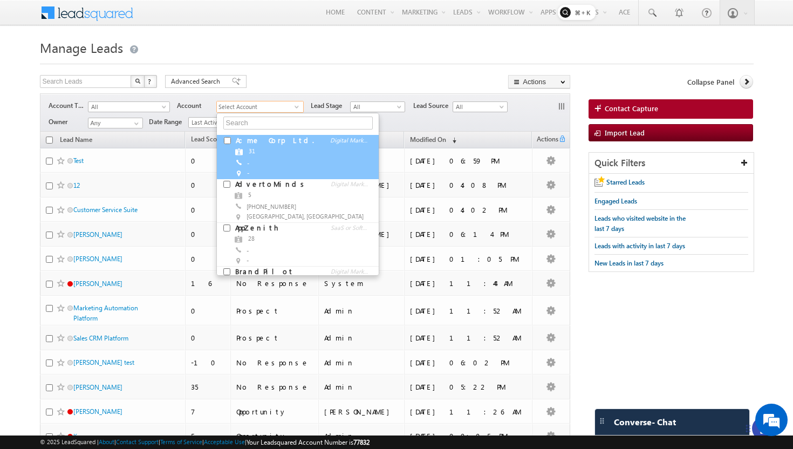
click at [227, 141] on input "checkbox" at bounding box center [227, 140] width 7 height 7
checkbox input "true"
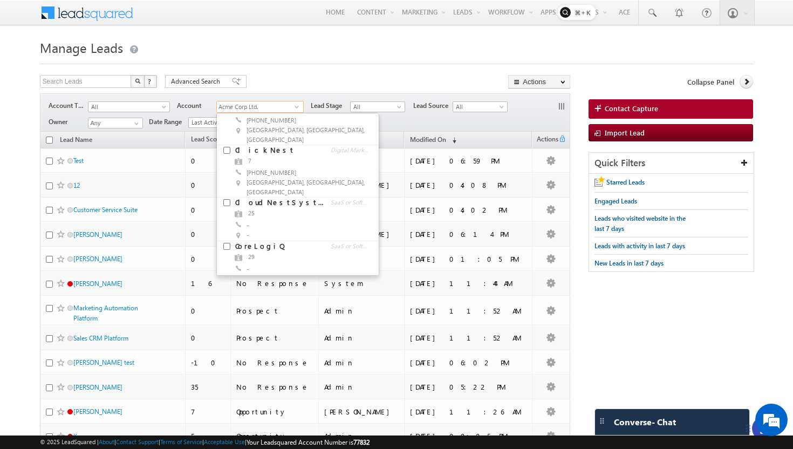
scroll to position [221, 0]
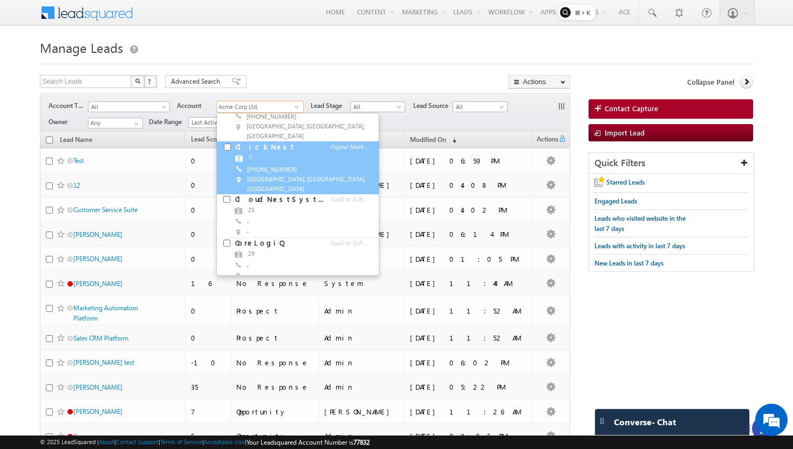
click at [228, 143] on input "checkbox" at bounding box center [227, 146] width 7 height 7
checkbox input "true"
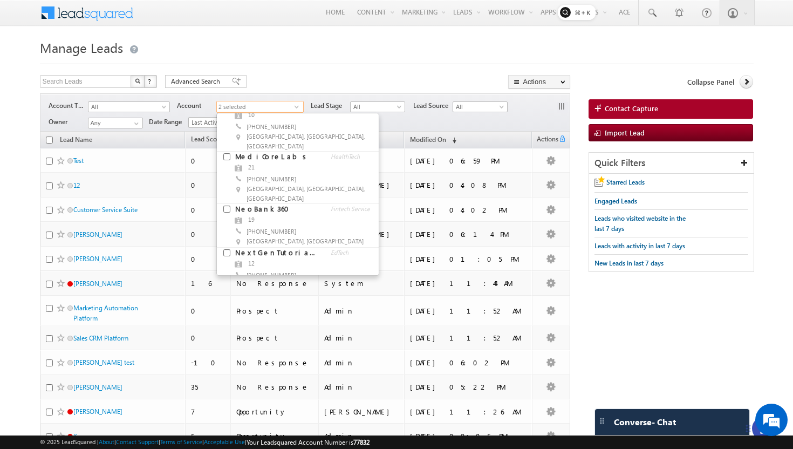
scroll to position [733, 0]
click at [340, 78] on div "Lead Stage" at bounding box center [346, 89] width 80 height 23
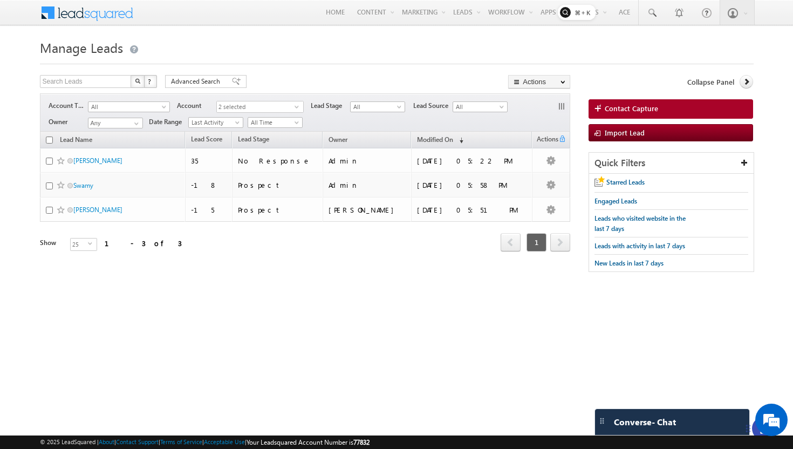
click at [238, 107] on span "2 selected" at bounding box center [256, 106] width 78 height 11
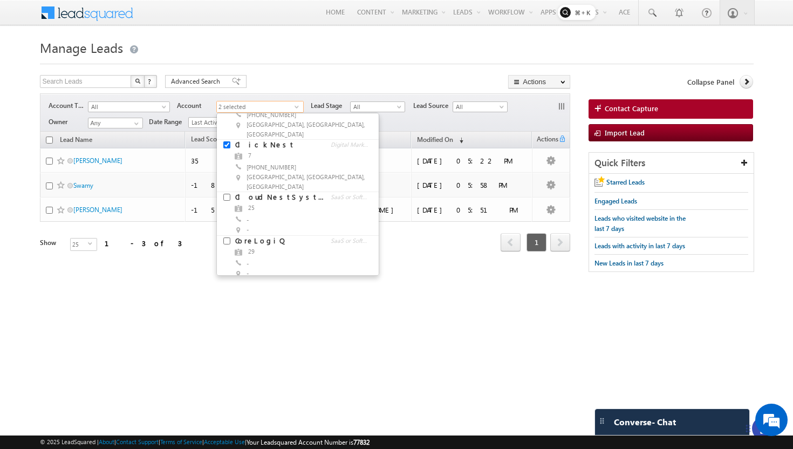
scroll to position [0, 0]
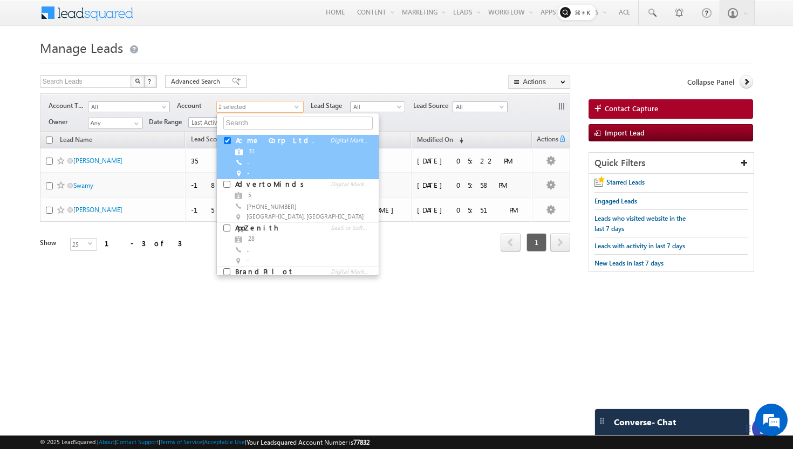
click at [229, 137] on input "checkbox" at bounding box center [227, 140] width 7 height 7
checkbox input "false"
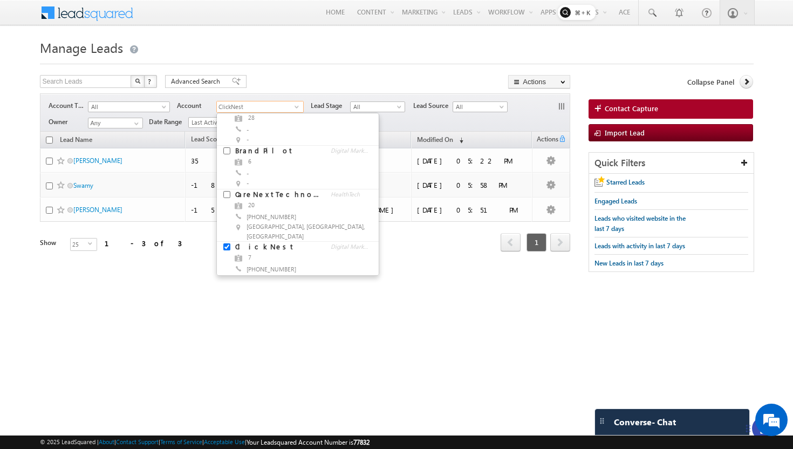
scroll to position [122, 0]
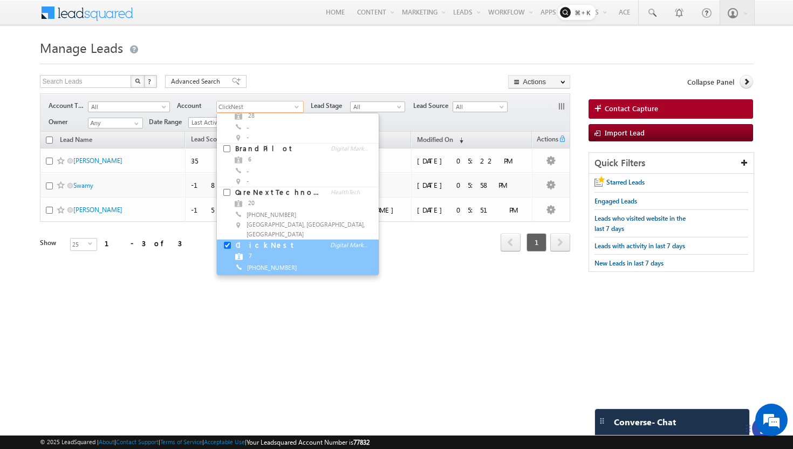
click at [226, 242] on input "checkbox" at bounding box center [227, 245] width 7 height 7
checkbox input "false"
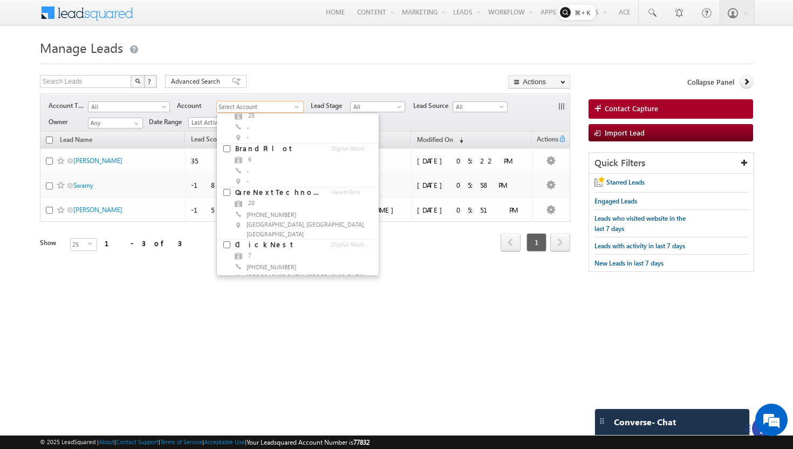
click at [373, 74] on form "Manage Leads Contact Capture Search Leads X ? 3 results found Advanced Search A…" at bounding box center [396, 159] width 713 height 246
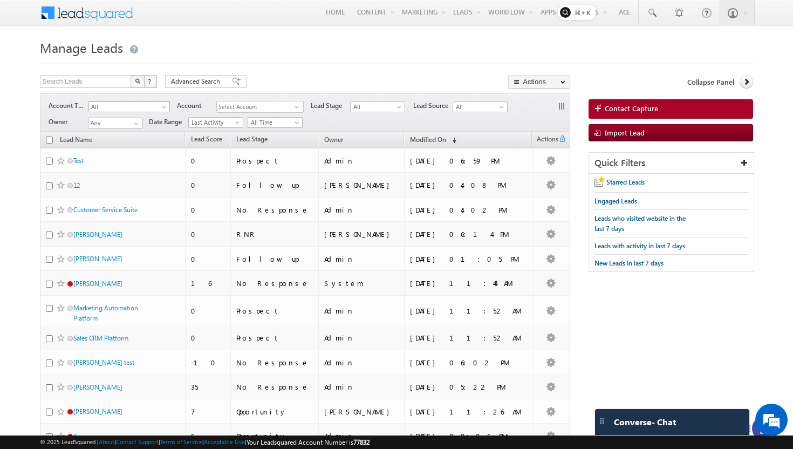
click at [149, 109] on span "All" at bounding box center [125, 107] width 74 height 10
click at [132, 129] on link "Unassociated Leads" at bounding box center [128, 129] width 81 height 10
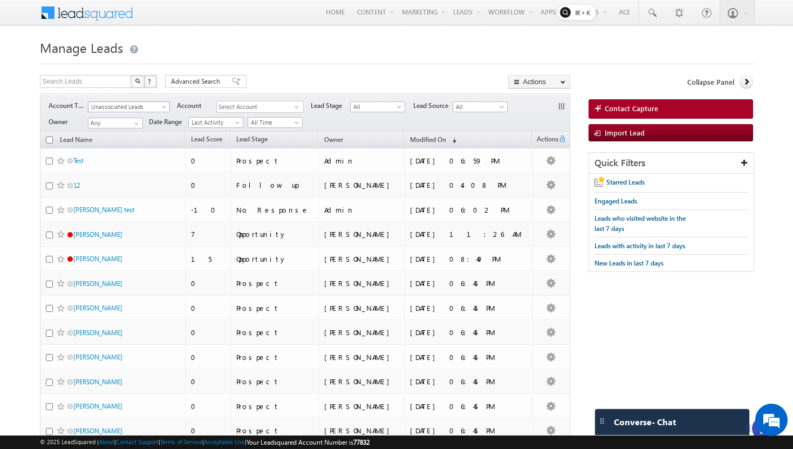
click at [139, 107] on span "Unassociated Leads" at bounding box center [125, 107] width 74 height 10
click at [123, 121] on link "All" at bounding box center [128, 118] width 81 height 10
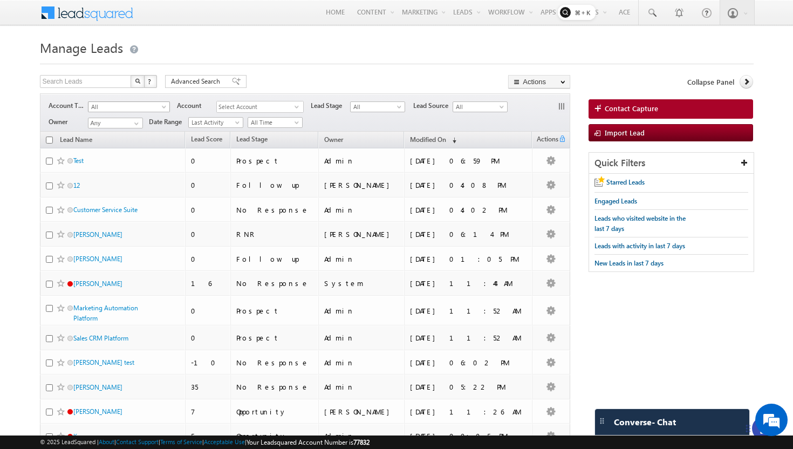
click at [131, 109] on span "All" at bounding box center [125, 107] width 74 height 10
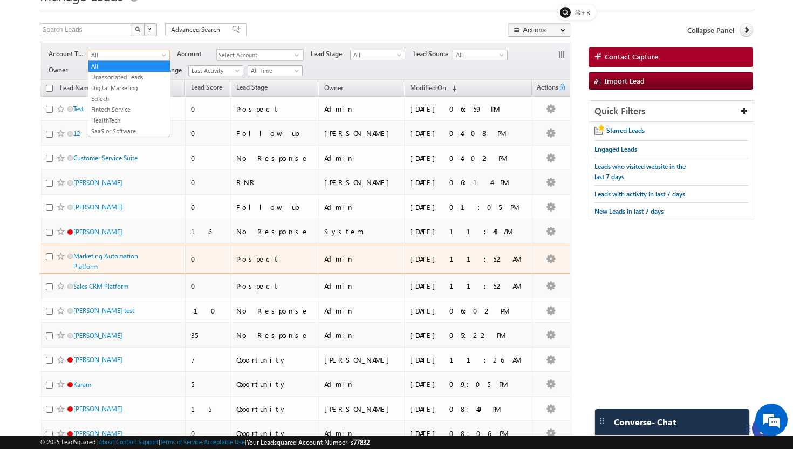
scroll to position [0, 0]
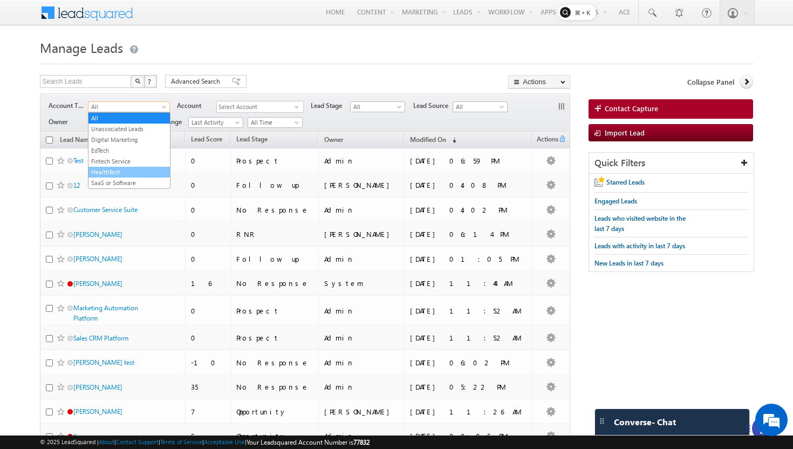
click at [122, 176] on link "HealthTech" at bounding box center [128, 172] width 81 height 10
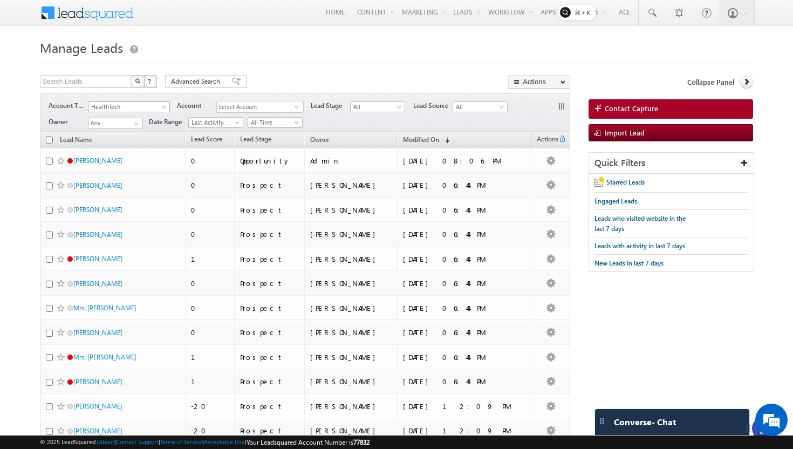
click at [136, 105] on span "HealthTech" at bounding box center [125, 107] width 74 height 10
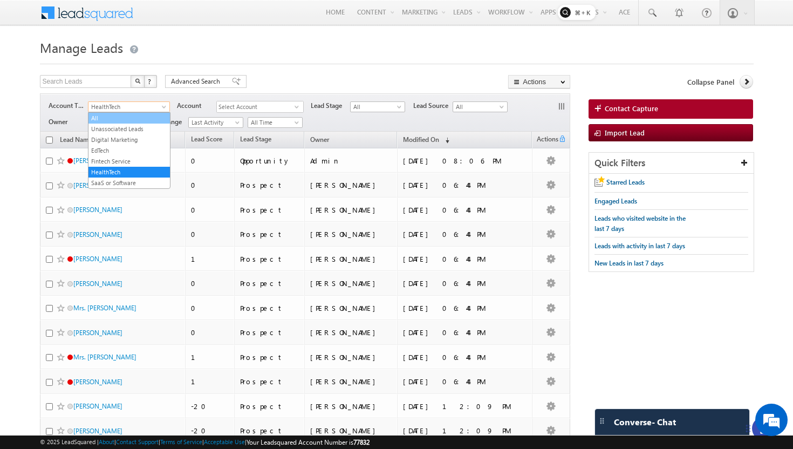
click at [123, 119] on link "All" at bounding box center [128, 118] width 81 height 10
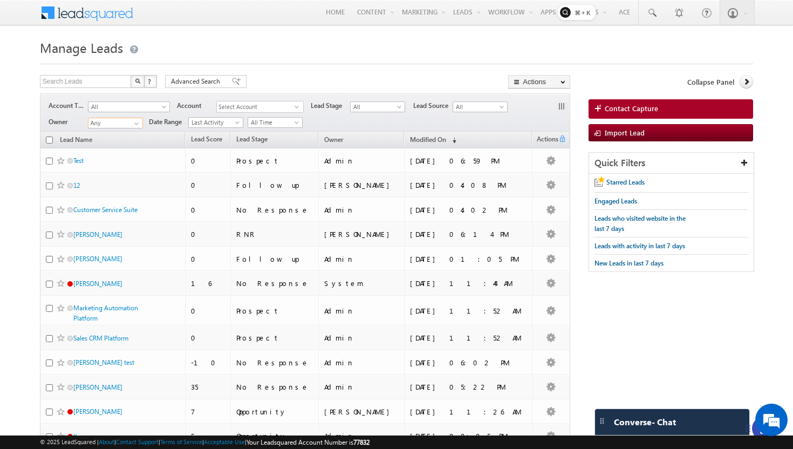
click at [116, 121] on input "Any" at bounding box center [115, 123] width 55 height 11
click at [127, 125] on input "Any" at bounding box center [115, 123] width 55 height 11
click at [139, 124] on span at bounding box center [136, 123] width 9 height 9
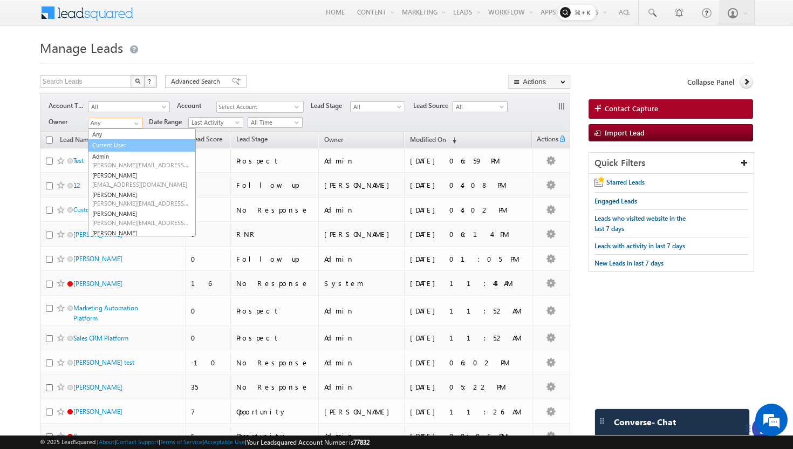
click at [121, 144] on link "Current User" at bounding box center [142, 145] width 108 height 12
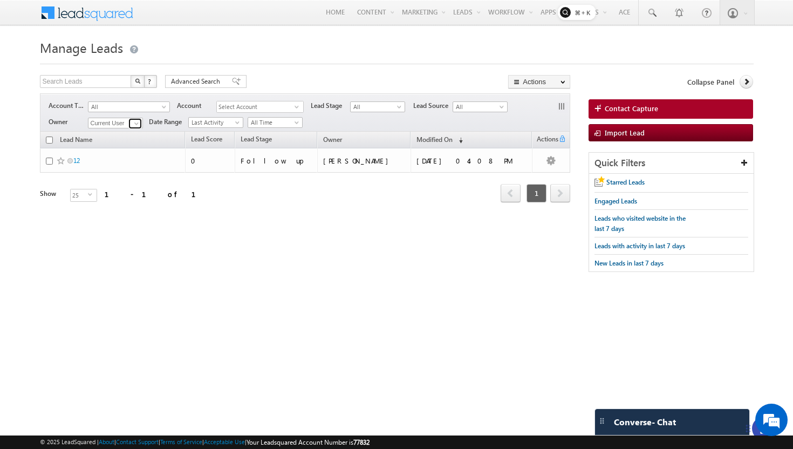
click at [128, 125] on link at bounding box center [134, 123] width 13 height 11
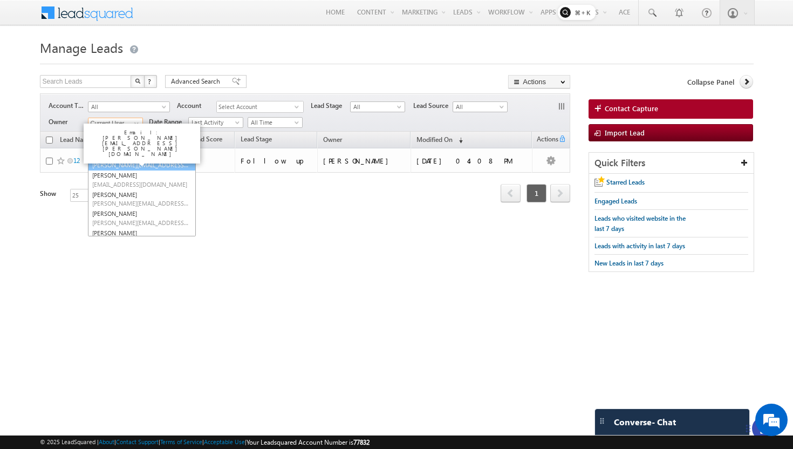
click at [113, 155] on link "Admin vivek.sreerama+21@leadsquared.com" at bounding box center [142, 160] width 108 height 20
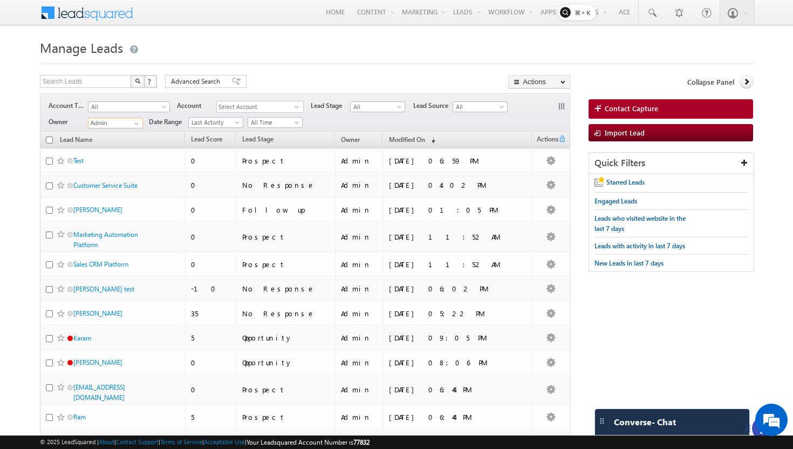
click at [121, 126] on input "Admin" at bounding box center [115, 123] width 55 height 11
click at [132, 124] on span at bounding box center [136, 123] width 9 height 9
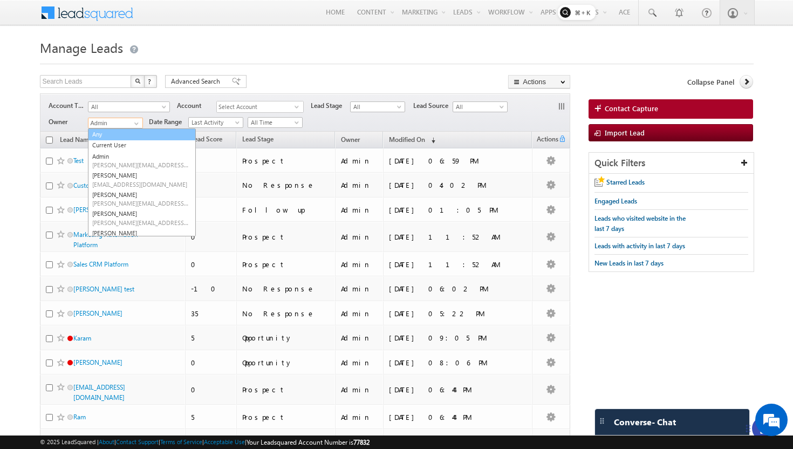
click at [114, 138] on link "Any" at bounding box center [142, 134] width 108 height 12
type input "Any"
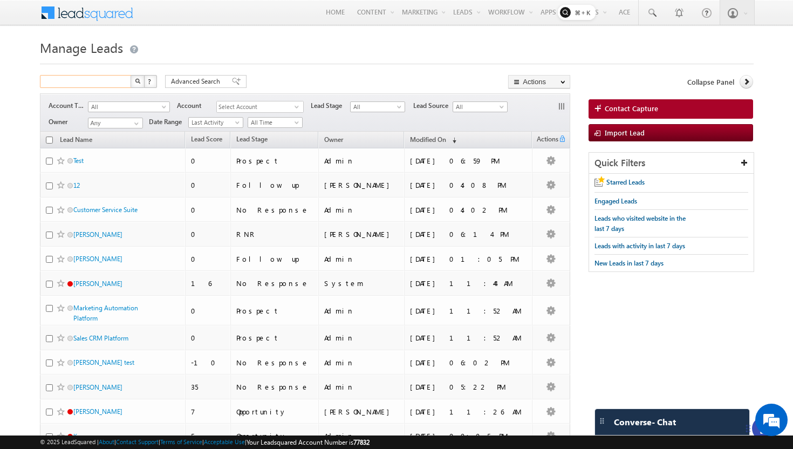
click at [94, 84] on input "text" at bounding box center [86, 81] width 92 height 13
type input "Test"
click at [130, 75] on button "button" at bounding box center [137, 81] width 14 height 13
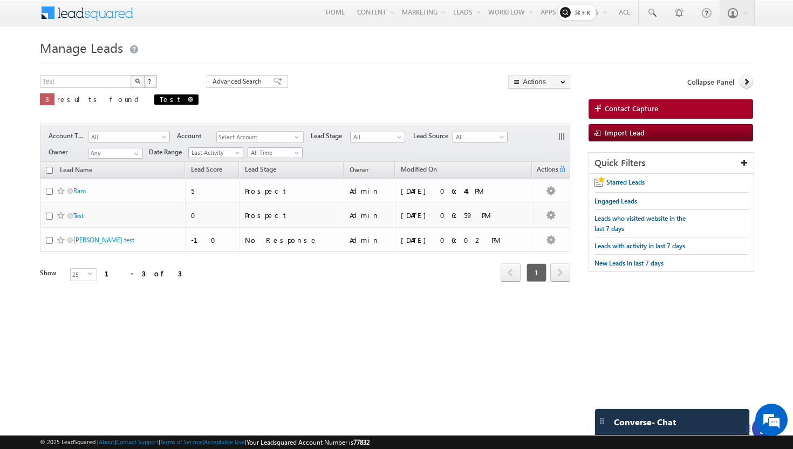
click at [188, 100] on span at bounding box center [190, 99] width 5 height 5
type input "Search Leads"
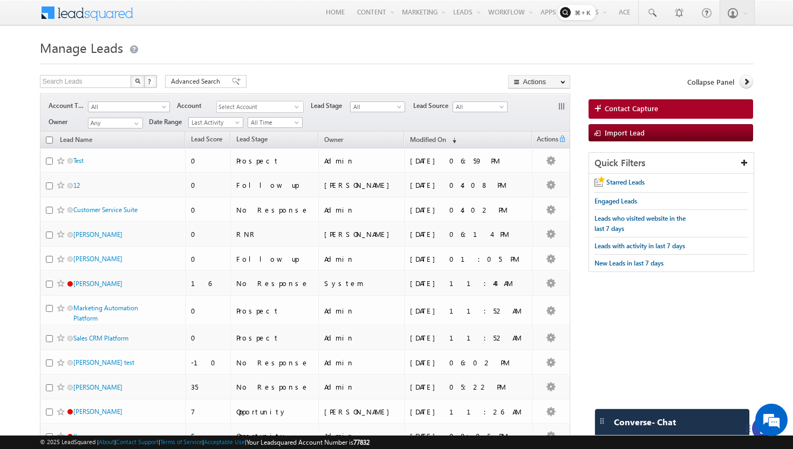
click at [71, 15] on span at bounding box center [94, 11] width 78 height 19
click at [149, 107] on span "All" at bounding box center [125, 107] width 74 height 10
click at [140, 129] on link "Unassociated Leads" at bounding box center [128, 129] width 81 height 10
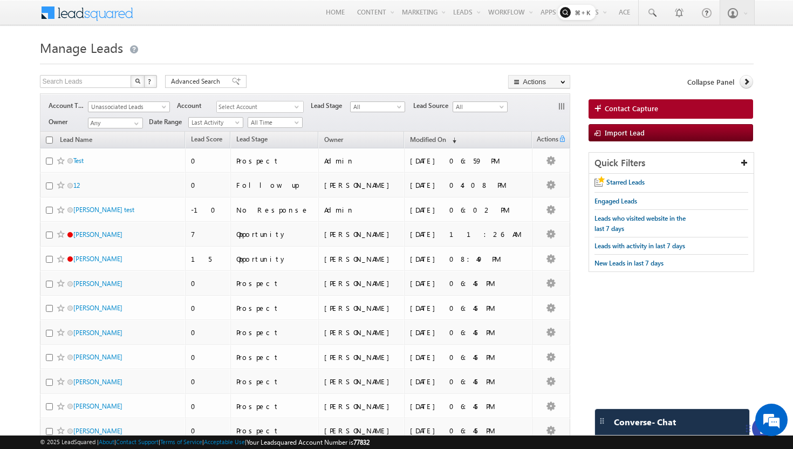
click at [253, 111] on span "Select Account" at bounding box center [256, 106] width 78 height 11
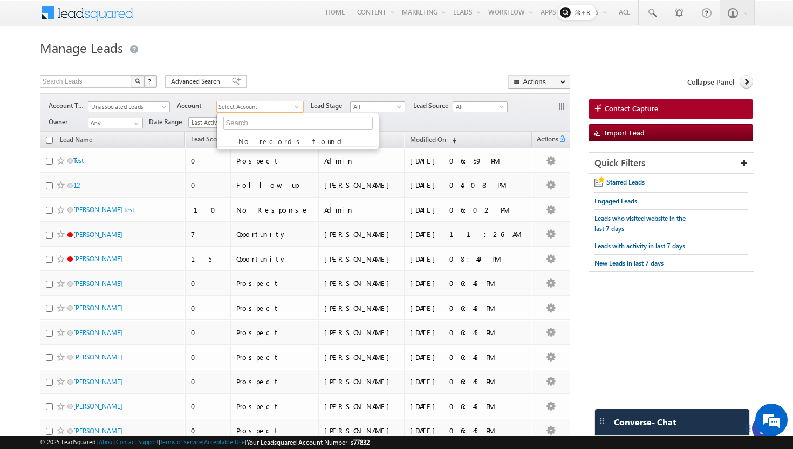
click at [260, 108] on span "Select Account" at bounding box center [256, 106] width 78 height 11
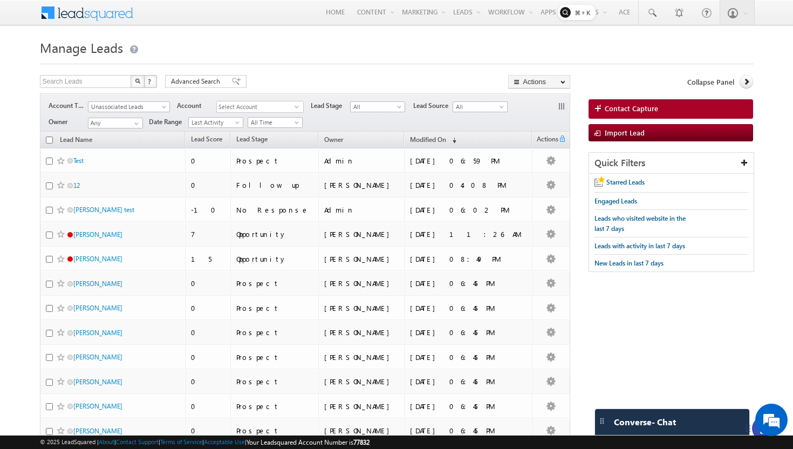
click at [294, 104] on span "select" at bounding box center [298, 110] width 9 height 18
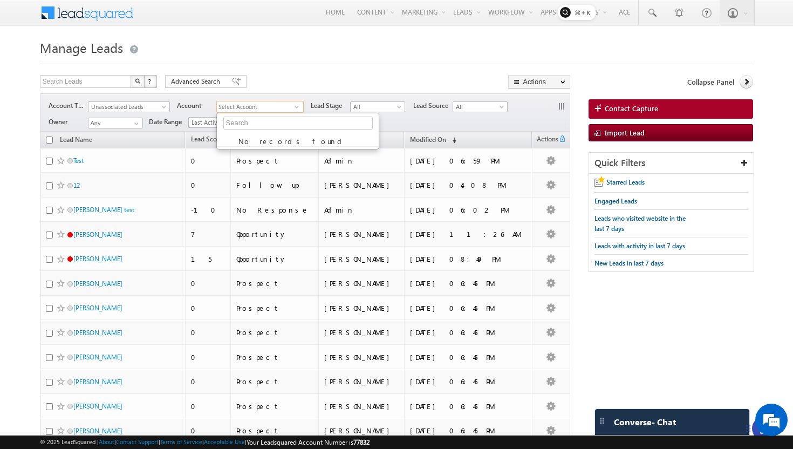
click at [294, 104] on span "select" at bounding box center [298, 110] width 9 height 18
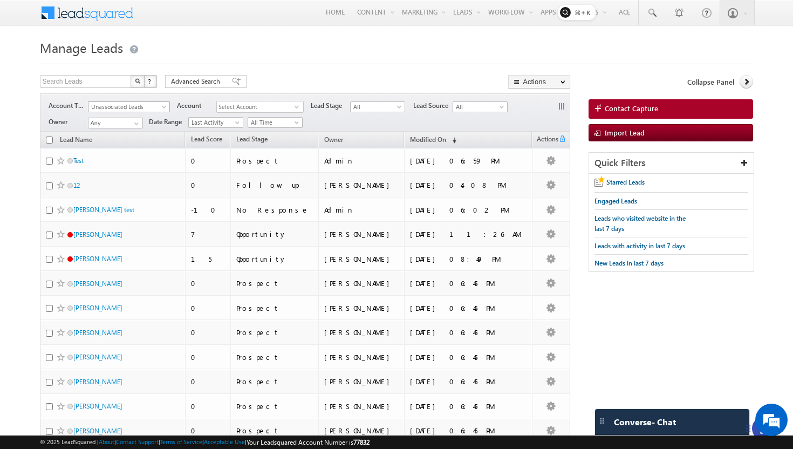
click at [130, 106] on span "Unassociated Leads" at bounding box center [125, 107] width 74 height 10
click at [126, 120] on link "All" at bounding box center [128, 118] width 81 height 10
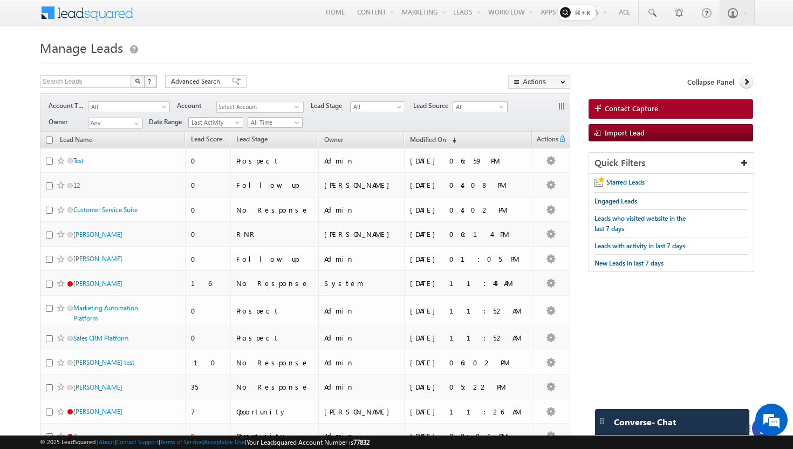
click at [248, 106] on span "Select Account" at bounding box center [256, 106] width 78 height 11
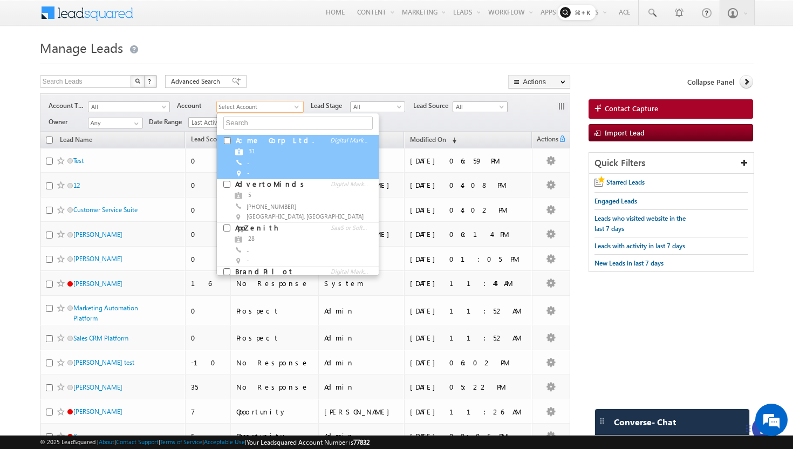
click at [245, 152] on div "31" at bounding box center [305, 151] width 145 height 11
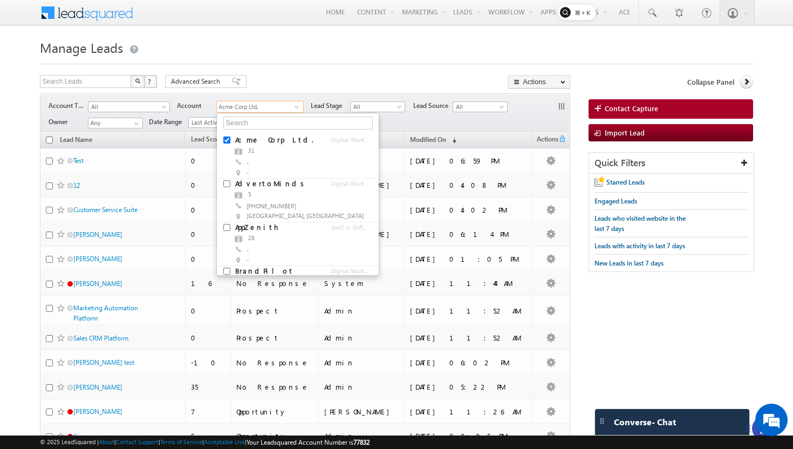
click at [376, 85] on div "Search Leads X ? 155 results found Advanced Search Advanced Search Advanced sea…" at bounding box center [305, 83] width 531 height 16
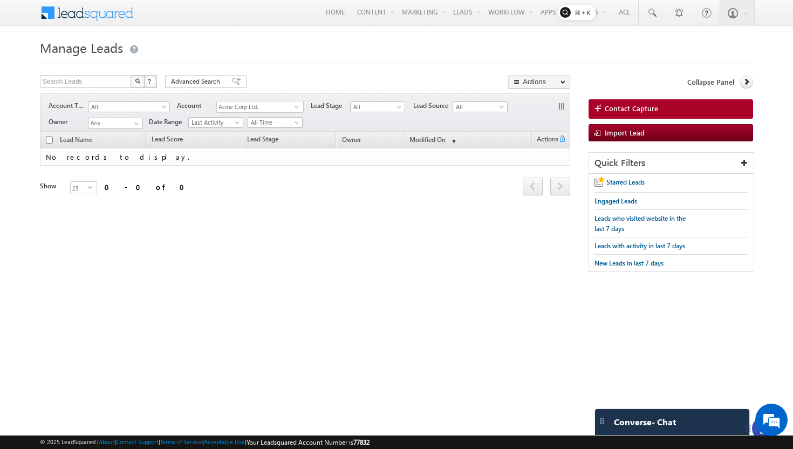
click at [280, 111] on span "Acme Corp Ltd." at bounding box center [256, 106] width 78 height 11
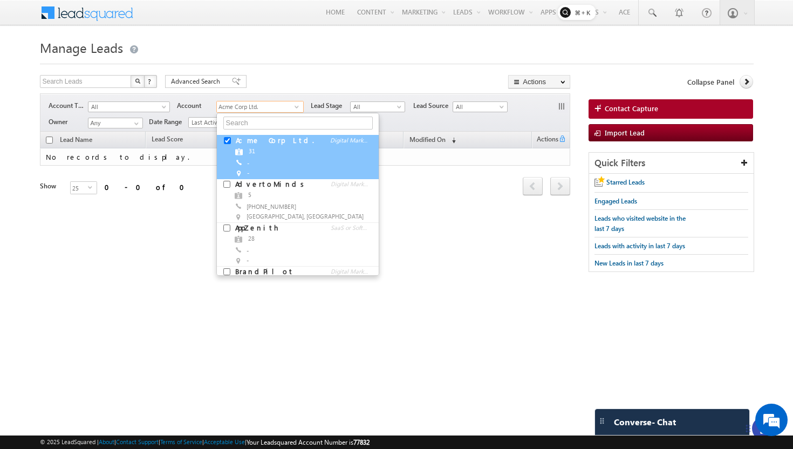
click at [229, 139] on input "checkbox" at bounding box center [227, 140] width 7 height 7
checkbox input "false"
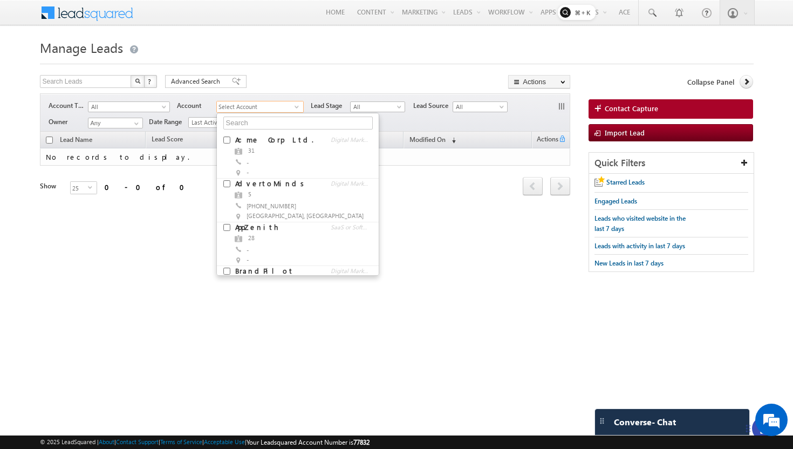
click at [275, 82] on div "Search Leads X ? 0 results found Advanced Search Advanced Search Advanced searc…" at bounding box center [305, 83] width 531 height 16
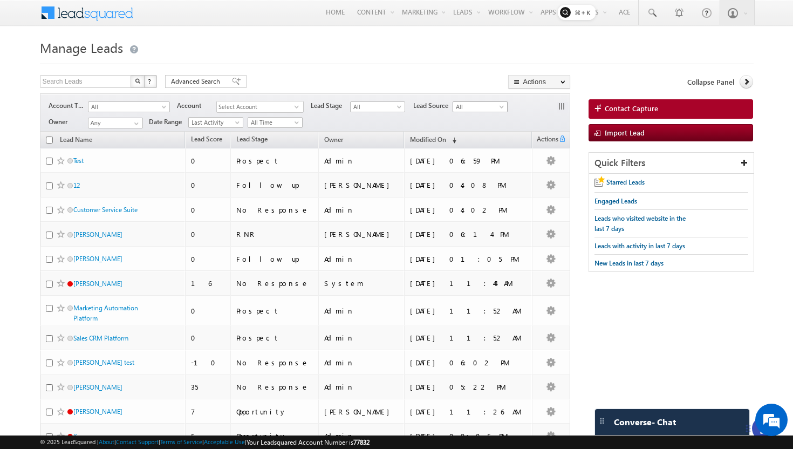
click at [459, 107] on span "All" at bounding box center [478, 107] width 51 height 10
click at [467, 131] on link "Capture via Contact Form" at bounding box center [480, 133] width 54 height 19
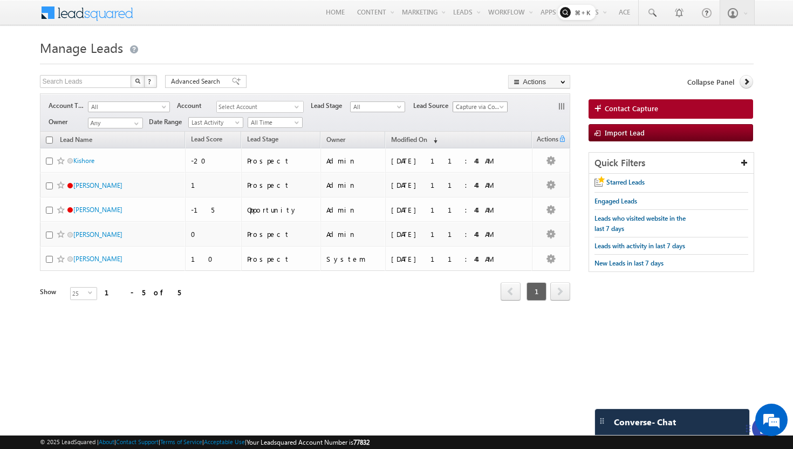
click at [474, 104] on span "Capture via Contact Form" at bounding box center [478, 107] width 51 height 10
click at [463, 124] on link "Capture via Contact Form" at bounding box center [480, 133] width 54 height 19
click at [472, 103] on span "Capture via Contact Form" at bounding box center [478, 107] width 51 height 10
click at [466, 118] on link "All" at bounding box center [480, 118] width 54 height 10
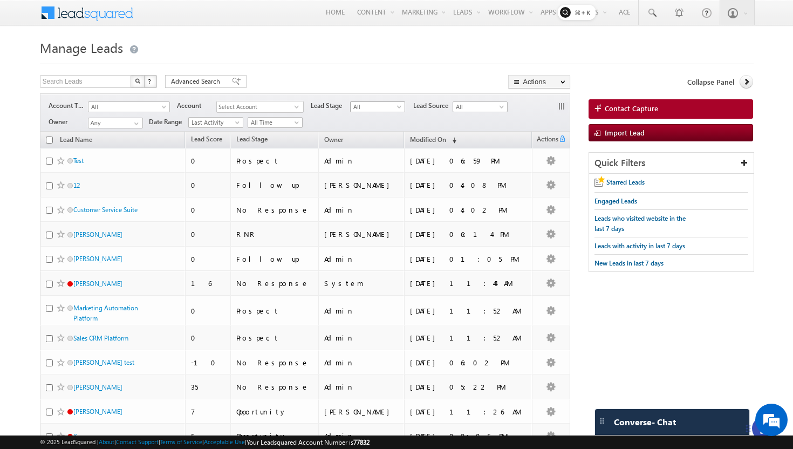
click at [377, 108] on span "All" at bounding box center [375, 107] width 51 height 10
click at [368, 135] on link "Follow up" at bounding box center [377, 140] width 54 height 10
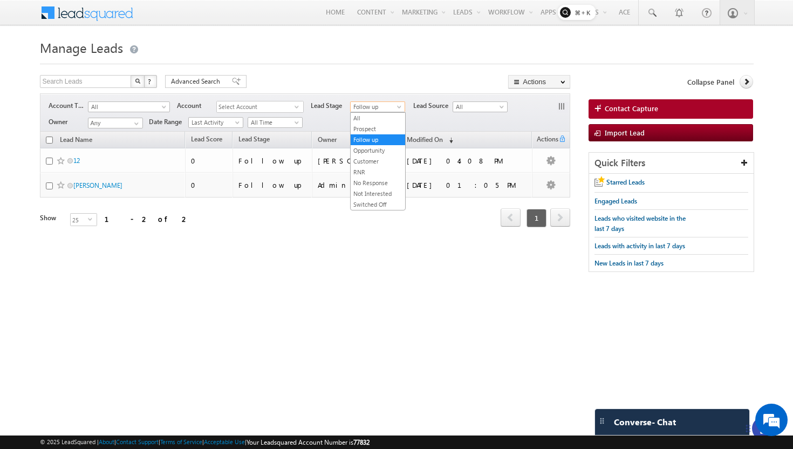
click at [377, 108] on span "Follow up" at bounding box center [375, 107] width 51 height 10
click at [365, 121] on link "All" at bounding box center [377, 118] width 54 height 10
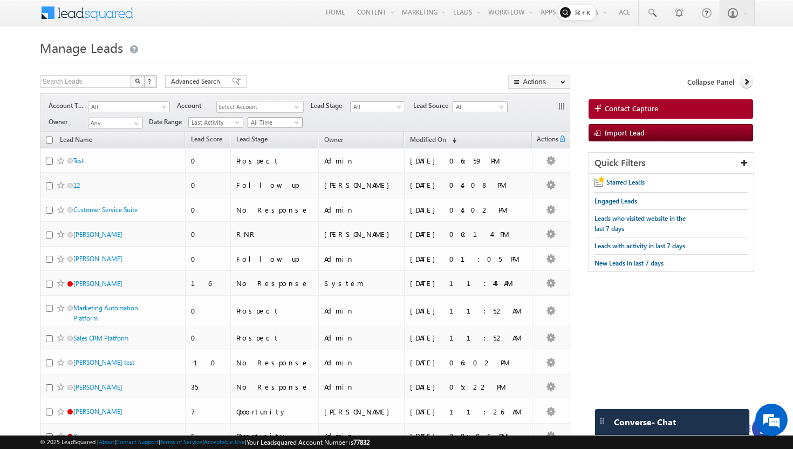
click at [269, 127] on span "All Time" at bounding box center [273, 123] width 51 height 10
click at [269, 155] on link "[DATE]" at bounding box center [275, 158] width 54 height 10
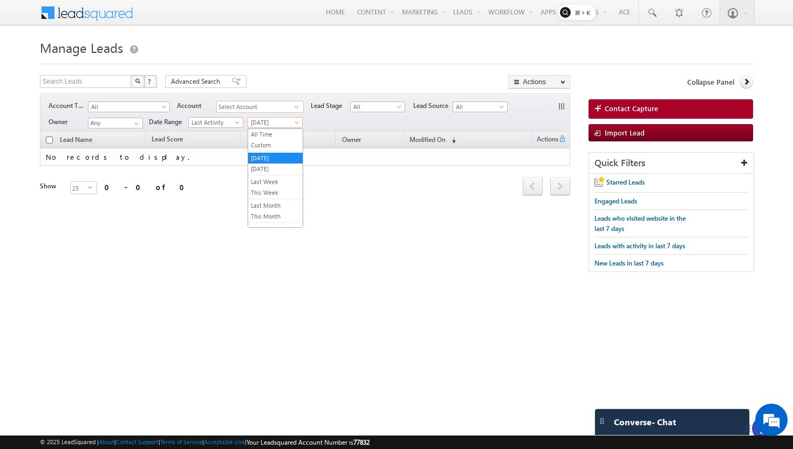
click at [273, 123] on span "[DATE]" at bounding box center [273, 123] width 51 height 10
click at [266, 138] on link "All Time" at bounding box center [275, 134] width 54 height 10
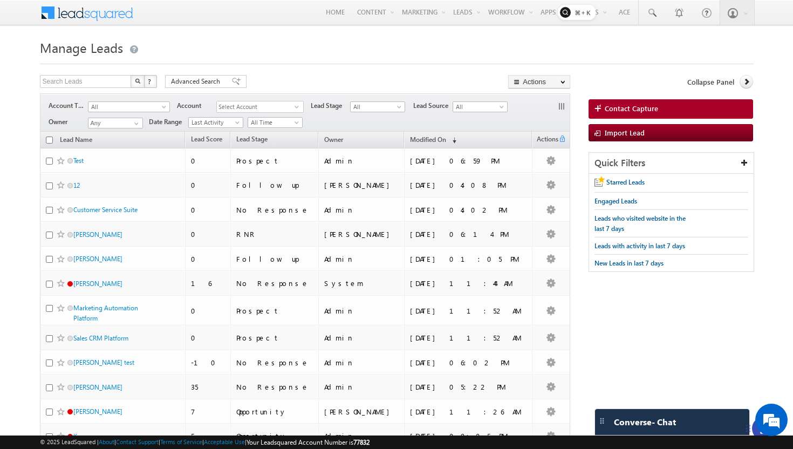
click at [218, 132] on th "Lead Score" at bounding box center [207, 140] width 45 height 17
click at [218, 126] on span "Last Activity" at bounding box center [214, 123] width 51 height 10
click at [216, 151] on link "Modified On" at bounding box center [216, 155] width 54 height 10
click at [218, 121] on span "Modified On" at bounding box center [214, 123] width 51 height 10
click at [215, 137] on link "Last Activity" at bounding box center [216, 134] width 54 height 10
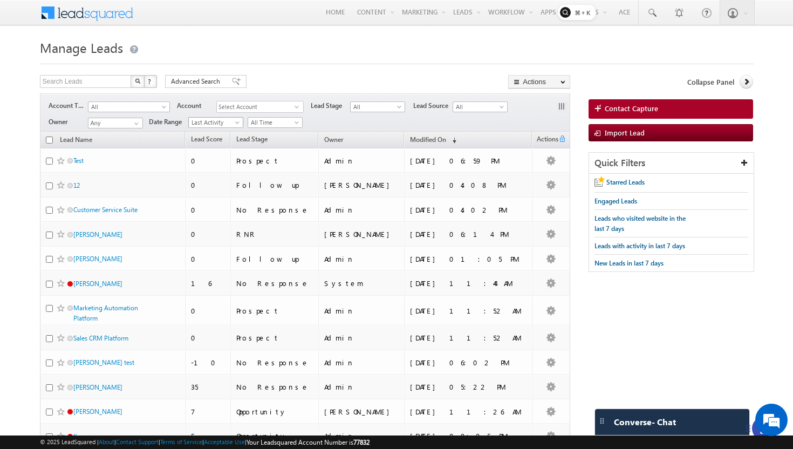
click at [199, 120] on span "Last Activity" at bounding box center [214, 123] width 51 height 10
click at [199, 133] on link "Last Activity" at bounding box center [216, 134] width 54 height 10
click at [132, 122] on span at bounding box center [136, 123] width 9 height 9
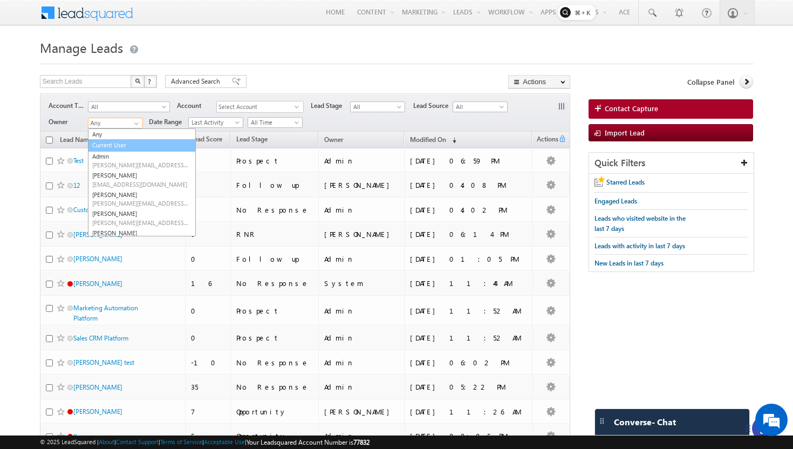
click at [123, 148] on link "Current User" at bounding box center [142, 145] width 108 height 12
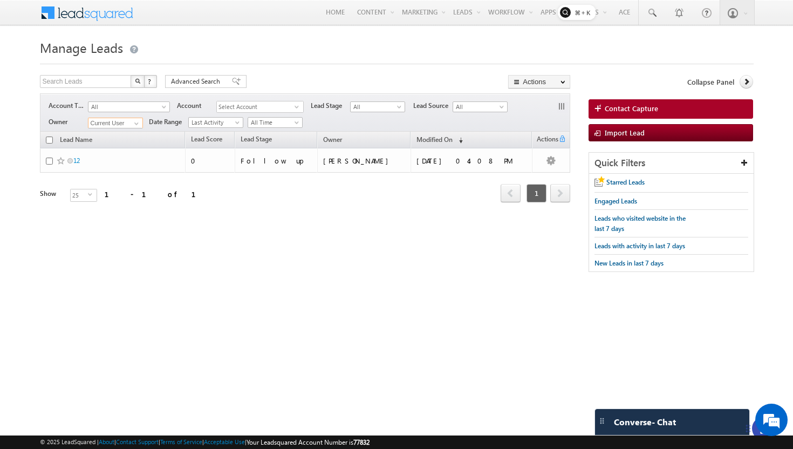
click at [127, 126] on input "Current User" at bounding box center [115, 123] width 55 height 11
click at [128, 126] on link at bounding box center [134, 123] width 13 height 11
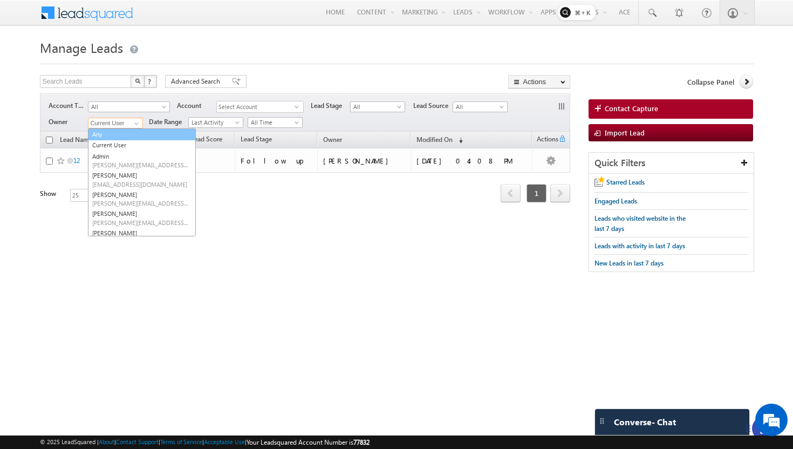
click at [119, 137] on link "Any" at bounding box center [142, 134] width 108 height 12
type input "Any"
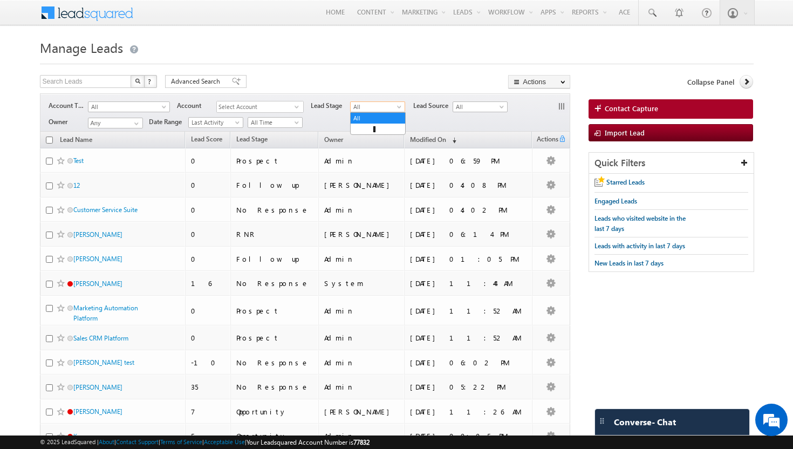
click at [360, 110] on span "All" at bounding box center [375, 107] width 51 height 10
click at [360, 132] on link "Prospect" at bounding box center [377, 129] width 54 height 10
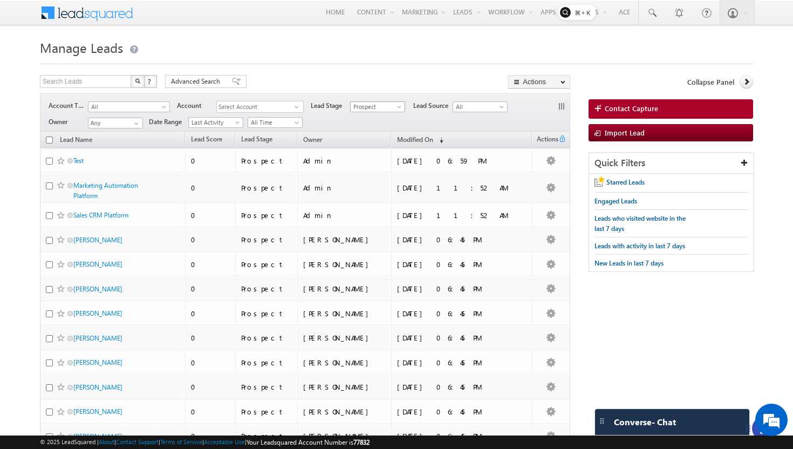
click at [373, 110] on span "Prospect" at bounding box center [375, 107] width 51 height 10
click at [367, 118] on link "All" at bounding box center [377, 118] width 54 height 10
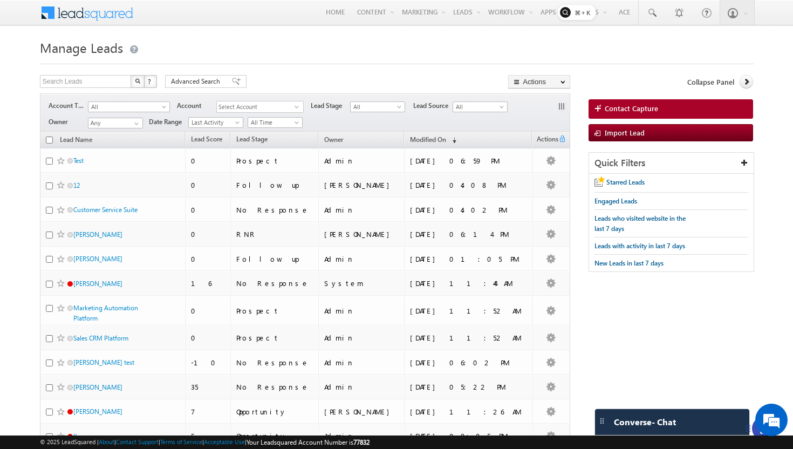
click at [477, 112] on div "Account Type All All Account Acme Corp Ltd. AdvertoMinds AppZenith BrandPilot C…" at bounding box center [313, 106] width 529 height 14
click at [474, 105] on span "All" at bounding box center [478, 107] width 51 height 10
click at [457, 136] on link "Capture via Contact Form" at bounding box center [480, 133] width 54 height 19
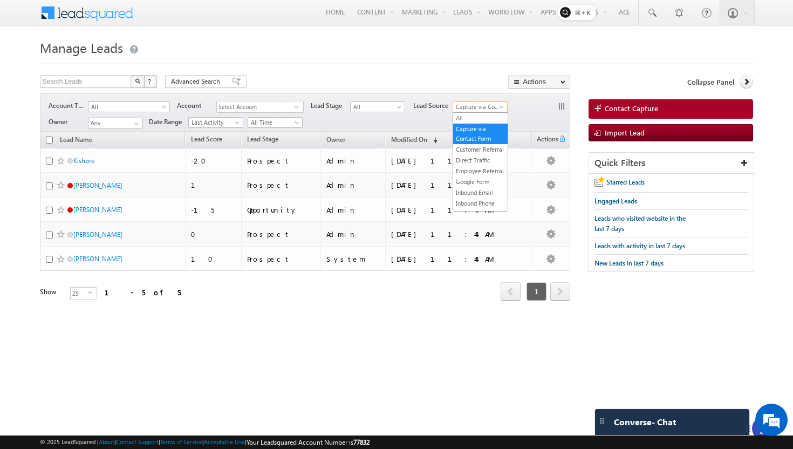
click at [467, 108] on span "Capture via Contact Form" at bounding box center [478, 107] width 51 height 10
click at [459, 118] on link "All" at bounding box center [480, 118] width 54 height 10
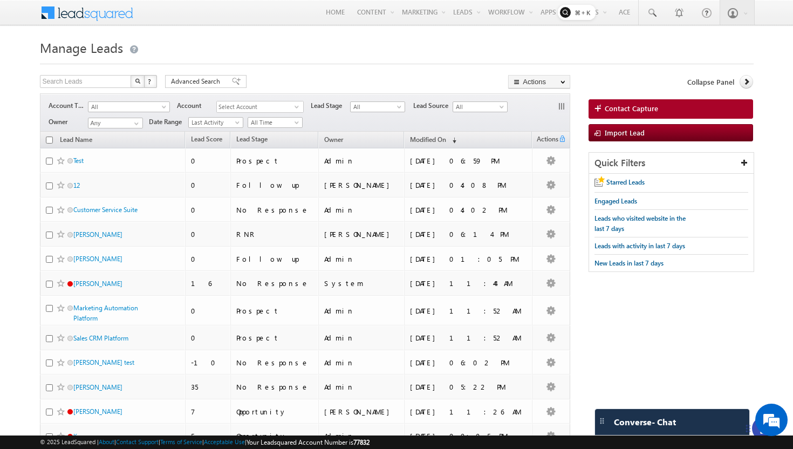
click at [245, 109] on span "Select Account" at bounding box center [256, 106] width 78 height 11
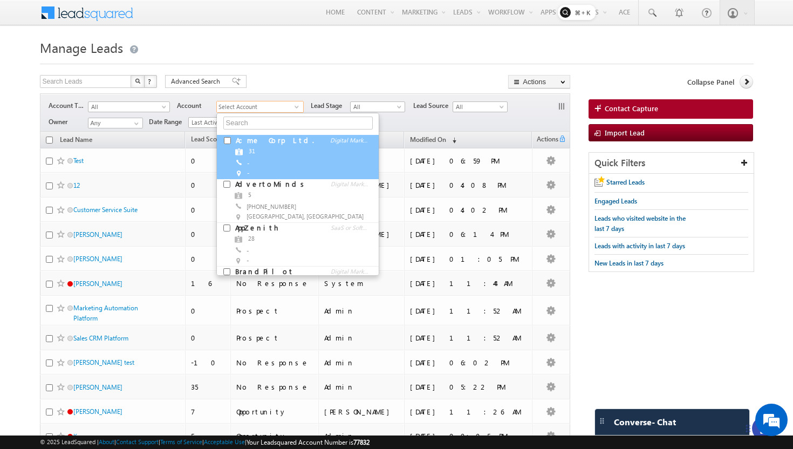
click at [229, 145] on link at bounding box center [225, 141] width 16 height 13
click at [230, 139] on input "checkbox" at bounding box center [227, 140] width 7 height 7
checkbox input "true"
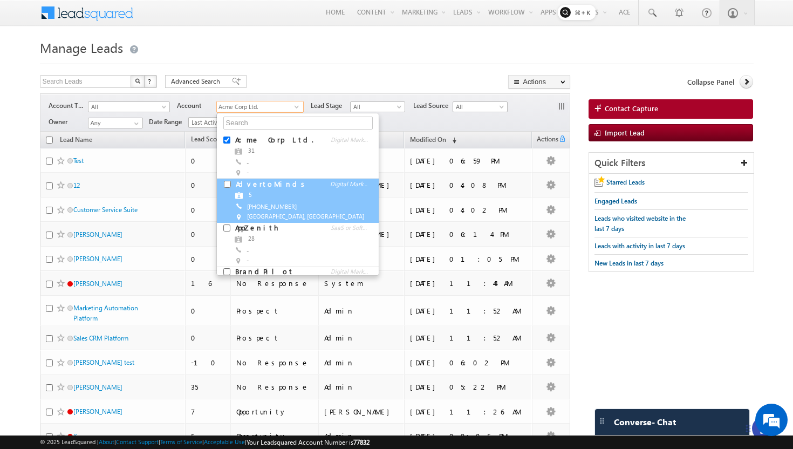
click at [224, 182] on input "checkbox" at bounding box center [227, 184] width 7 height 7
checkbox input "true"
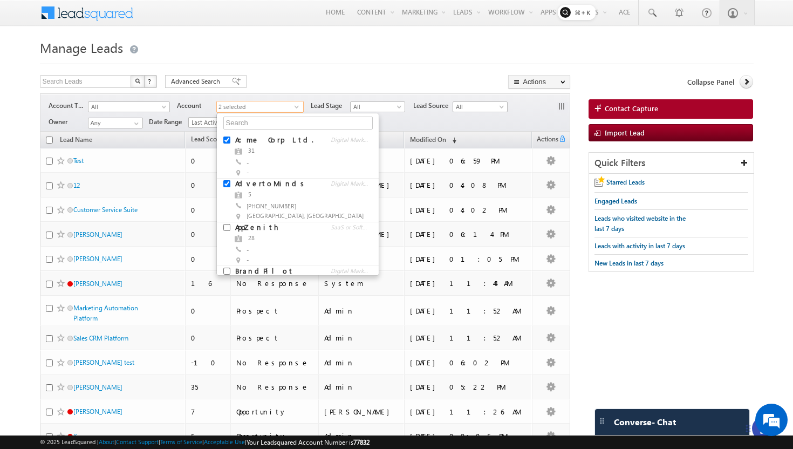
click at [409, 124] on div "Owner Any Any Date Range Go 11:55 PM maxdate 11:55 PM mindate All Time Custom Y…" at bounding box center [313, 121] width 529 height 13
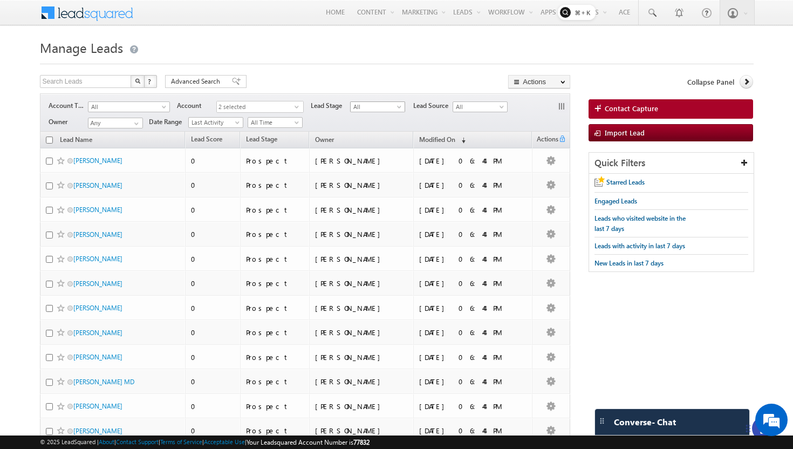
click at [394, 111] on span "All" at bounding box center [375, 107] width 51 height 10
click at [376, 138] on link "Follow up" at bounding box center [377, 140] width 54 height 10
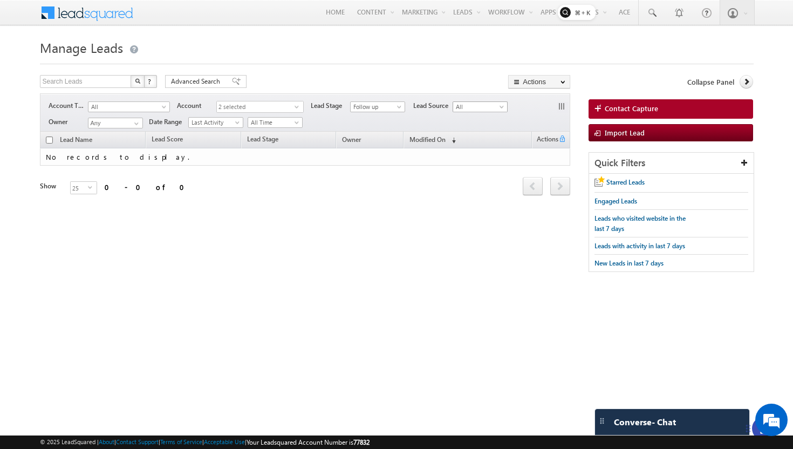
click at [478, 107] on span "All" at bounding box center [478, 107] width 51 height 10
click at [463, 134] on link "Capture via Contact Form" at bounding box center [480, 133] width 54 height 19
click at [212, 124] on span "Last Activity" at bounding box center [214, 123] width 51 height 10
click at [204, 147] on link "Created On" at bounding box center [216, 145] width 54 height 10
click at [259, 129] on div "Filters Account Type All All Account Acme Corp Ltd. AdvertoMinds AppZenith Bran…" at bounding box center [305, 112] width 531 height 38
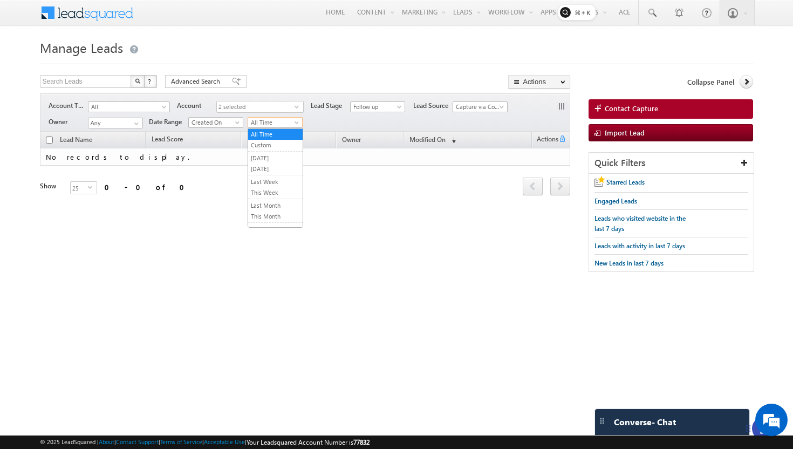
click at [265, 123] on span "All Time" at bounding box center [273, 123] width 51 height 10
click at [260, 160] on link "[DATE]" at bounding box center [275, 158] width 54 height 10
click at [104, 119] on input "Any" at bounding box center [115, 123] width 55 height 11
click at [127, 124] on input "Any" at bounding box center [115, 123] width 55 height 11
click at [139, 125] on span at bounding box center [136, 123] width 9 height 9
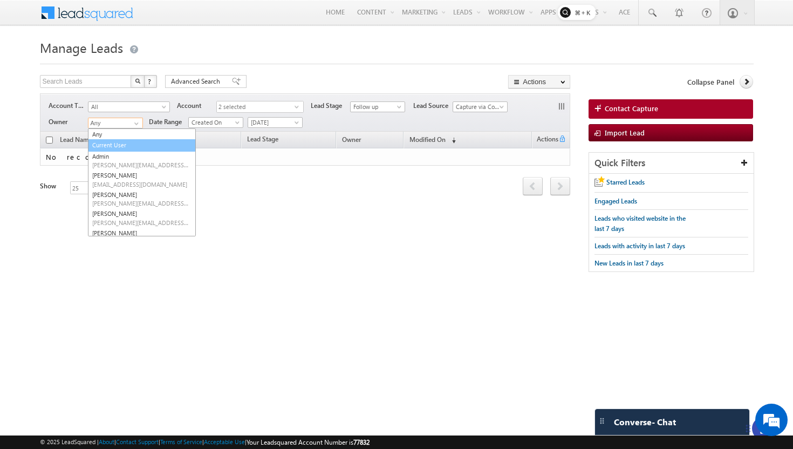
click at [132, 146] on link "Current User" at bounding box center [142, 145] width 108 height 12
type input "Current User"
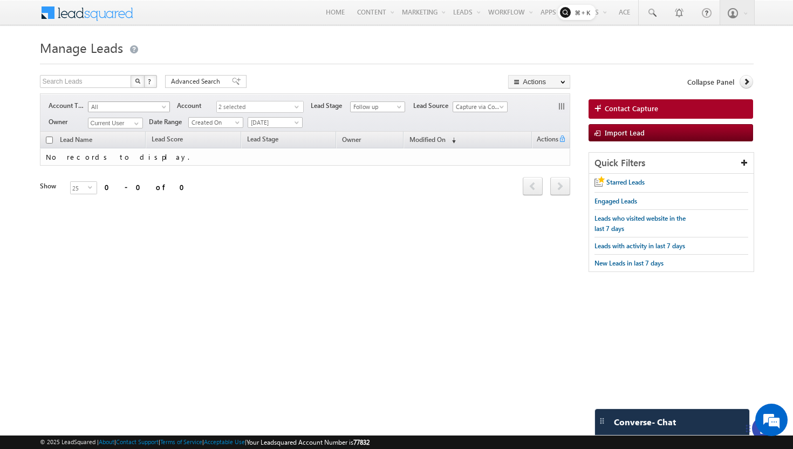
click at [132, 104] on span "All" at bounding box center [125, 107] width 74 height 10
click at [127, 125] on link "Unassociated Leads" at bounding box center [128, 129] width 81 height 10
click at [66, 87] on input "text" at bounding box center [86, 81] width 92 height 13
type input "Test"
click at [130, 75] on button "button" at bounding box center [137, 81] width 14 height 13
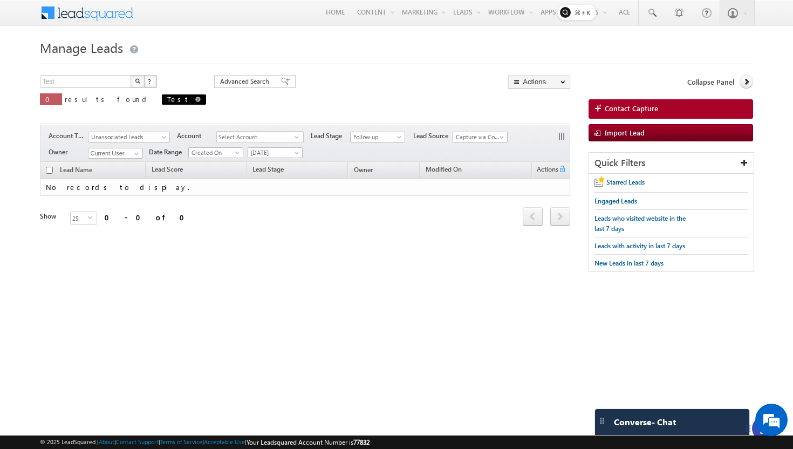
click at [195, 99] on span at bounding box center [197, 99] width 5 height 5
type input "Search Leads"
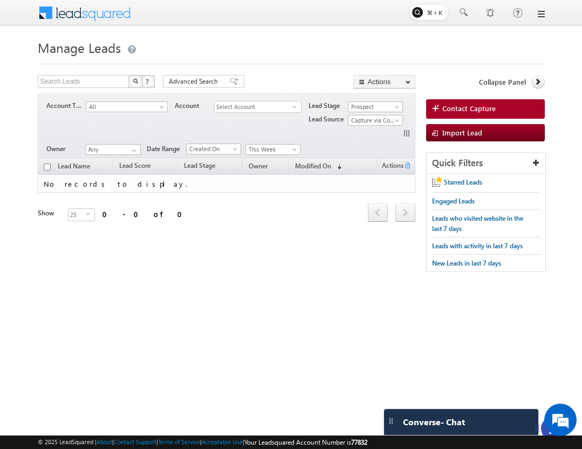
drag, startPoint x: 542, startPoint y: 431, endPoint x: 540, endPoint y: 380, distance: 51.3
click at [540, 333] on html "Menu [GEOGRAPHIC_DATA][PERSON_NAME] a@bea con.l i" at bounding box center [291, 166] width 582 height 333
drag, startPoint x: 536, startPoint y: 426, endPoint x: 534, endPoint y: 375, distance: 51.3
click at [534, 375] on icon at bounding box center [535, 376] width 9 height 9
click at [551, 381] on icon at bounding box center [549, 378] width 7 height 7
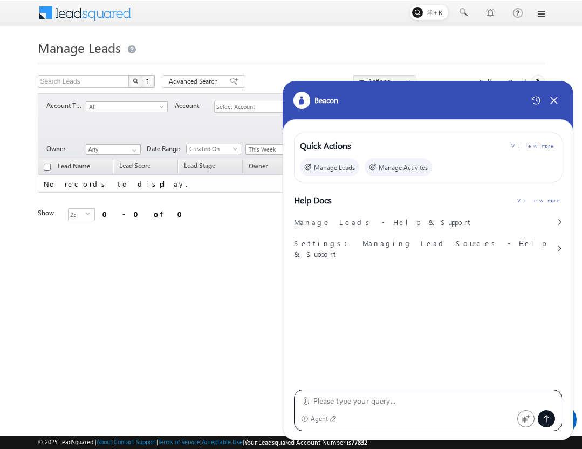
click at [315, 415] on div "Agent" at bounding box center [320, 419] width 18 height 8
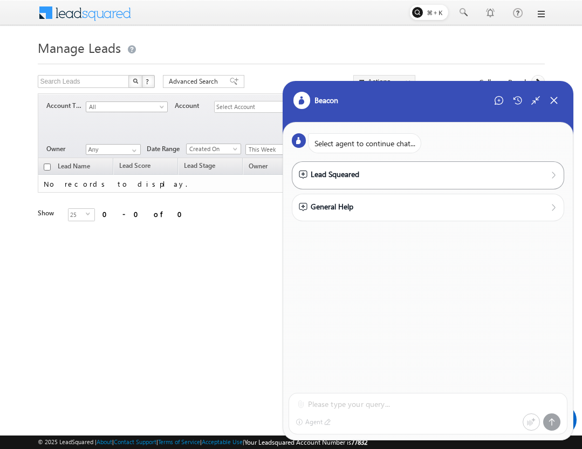
click at [341, 176] on div "Lead Squeared" at bounding box center [329, 174] width 60 height 12
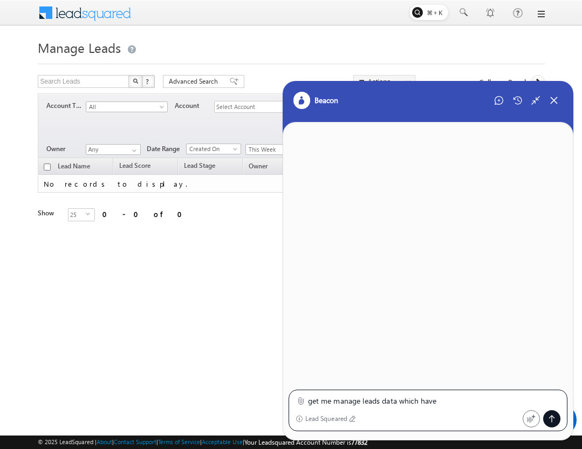
type textarea "get me manage leads data which have"
click at [533, 99] on icon at bounding box center [536, 100] width 10 height 10
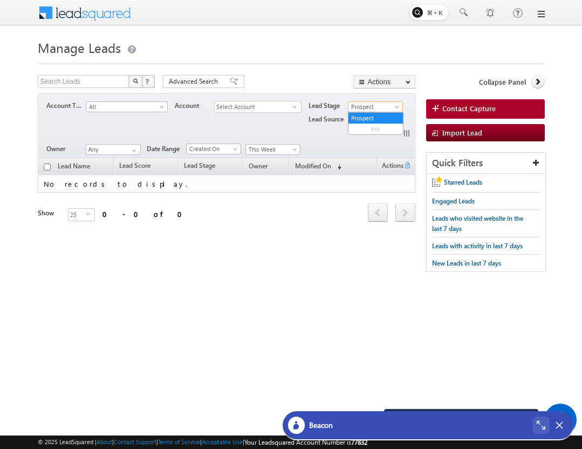
click at [369, 109] on span "Prospect" at bounding box center [373, 107] width 51 height 10
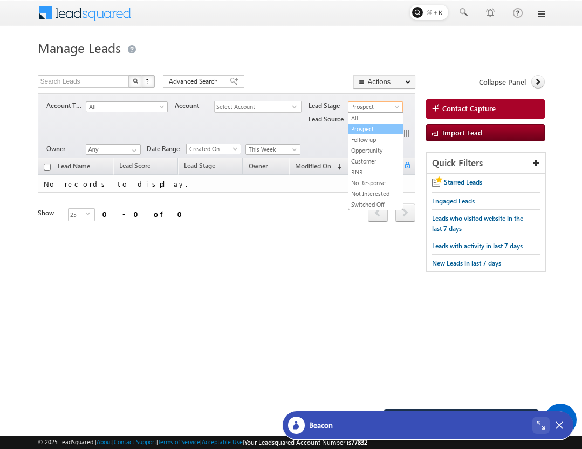
click at [364, 129] on link "Prospect" at bounding box center [375, 129] width 54 height 10
click at [366, 123] on span "Capture via Contact Form" at bounding box center [373, 120] width 51 height 10
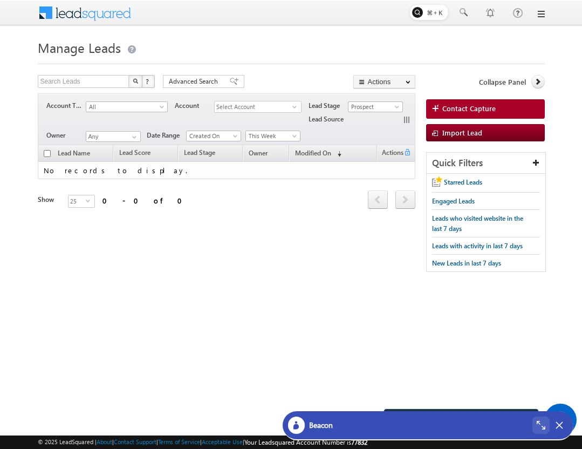
click at [366, 125] on div "Account Type All All Account Acme Corp Ltd. AdvertoMinds AppZenith BrandPilot C…" at bounding box center [234, 112] width 377 height 27
click at [346, 123] on span "Lead Source" at bounding box center [327, 119] width 39 height 10
click at [332, 120] on span "Lead Source" at bounding box center [327, 119] width 39 height 10
click at [368, 109] on span "Prospect" at bounding box center [373, 107] width 51 height 10
click at [365, 118] on link "All" at bounding box center [375, 118] width 54 height 10
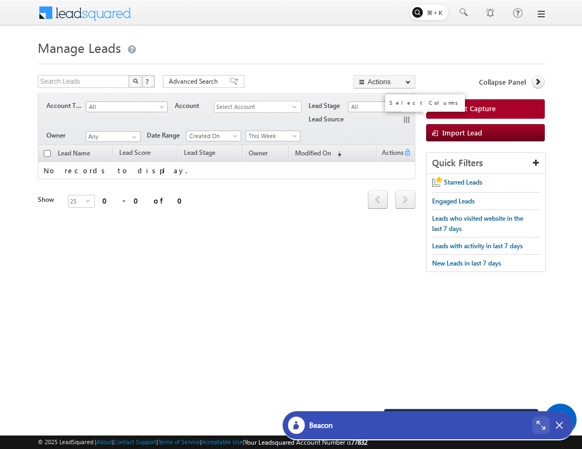
click at [407, 122] on button "button" at bounding box center [407, 120] width 11 height 11
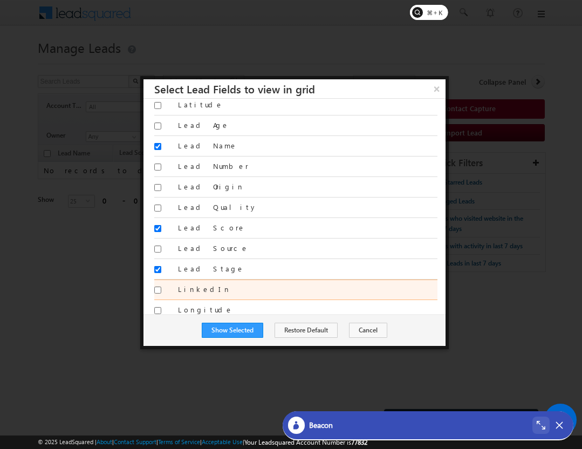
scroll to position [916, 0]
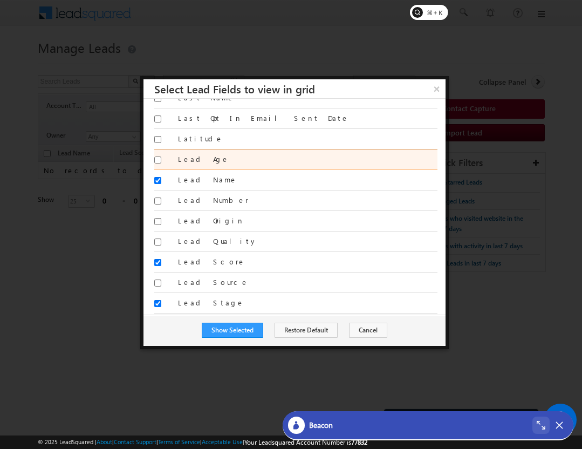
click at [157, 161] on input "Lead Age" at bounding box center [157, 159] width 7 height 7
checkbox input "true"
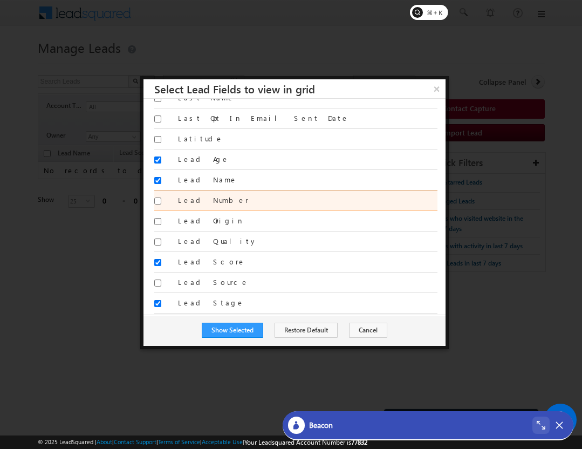
click at [159, 202] on input "Lead Number" at bounding box center [157, 200] width 7 height 7
checkbox input "true"
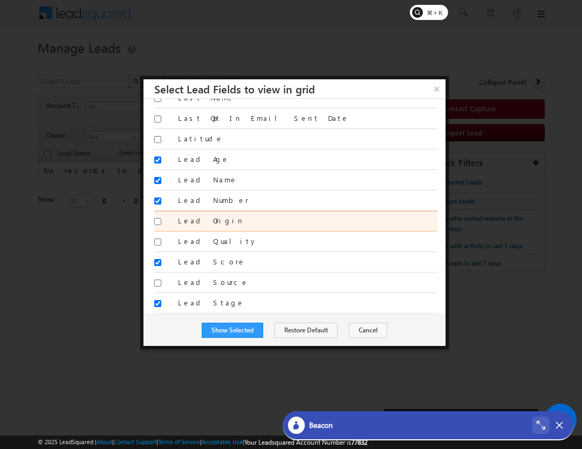
click at [158, 220] on input "Lead Origin" at bounding box center [157, 221] width 7 height 7
checkbox input "true"
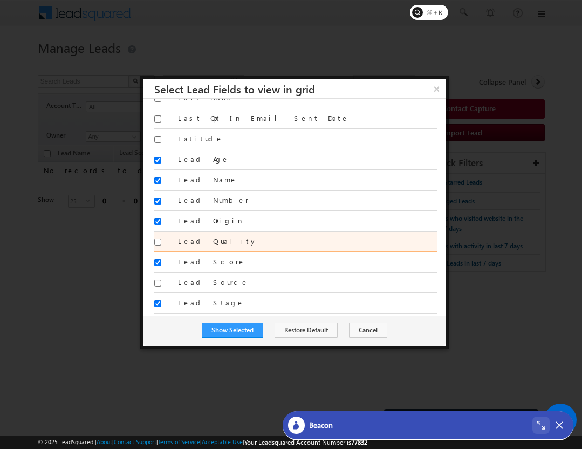
click at [157, 242] on input "Lead Quality" at bounding box center [157, 241] width 7 height 7
checkbox input "true"
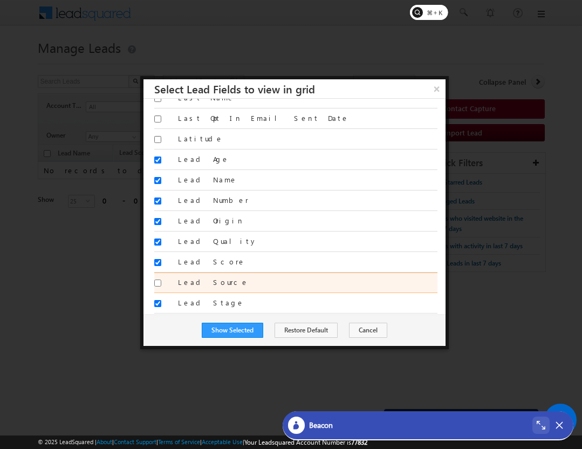
click at [157, 283] on input "Lead Source" at bounding box center [157, 282] width 7 height 7
checkbox input "true"
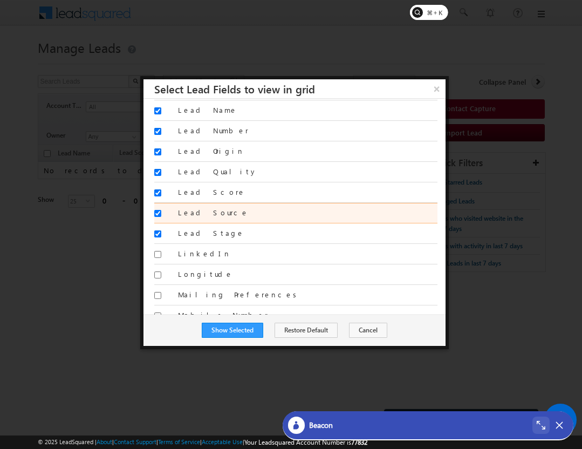
scroll to position [988, 0]
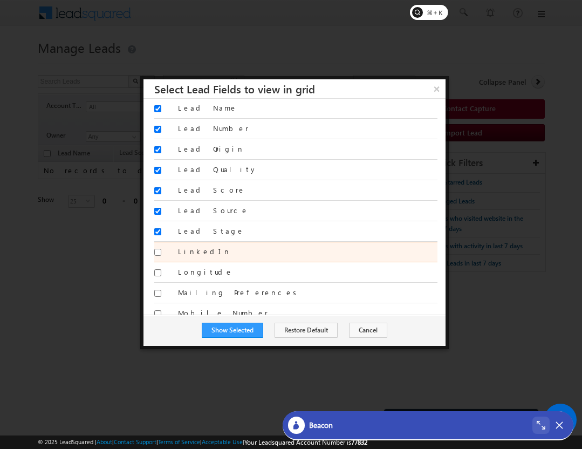
click at [156, 252] on input "LinkedIn" at bounding box center [157, 252] width 7 height 7
checkbox input "true"
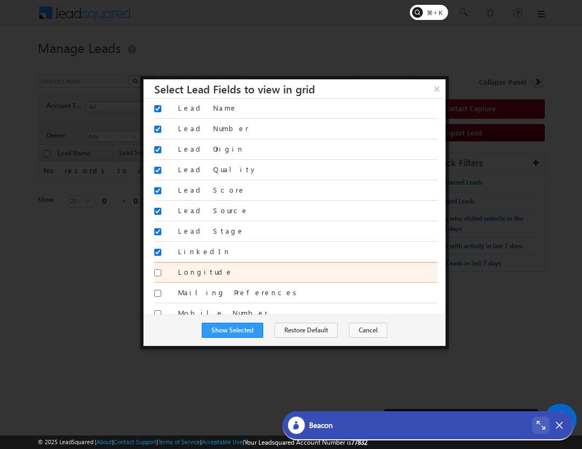
click at [157, 271] on input "Longitude" at bounding box center [157, 272] width 7 height 7
checkbox input "true"
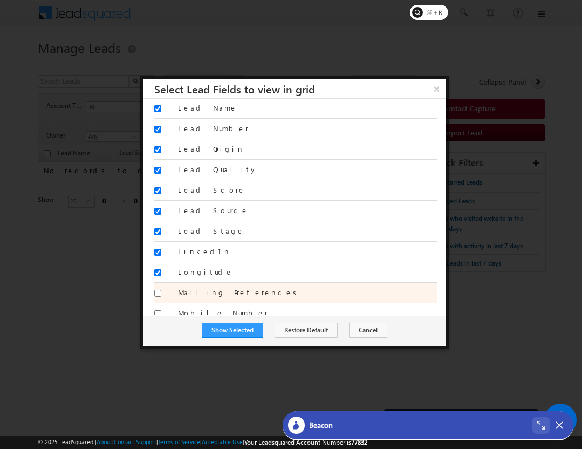
click at [159, 292] on input "Mailing Preferences" at bounding box center [157, 293] width 7 height 7
checkbox input "true"
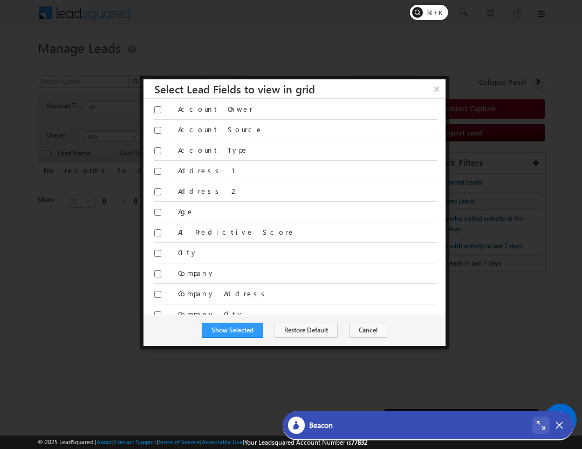
scroll to position [0, 0]
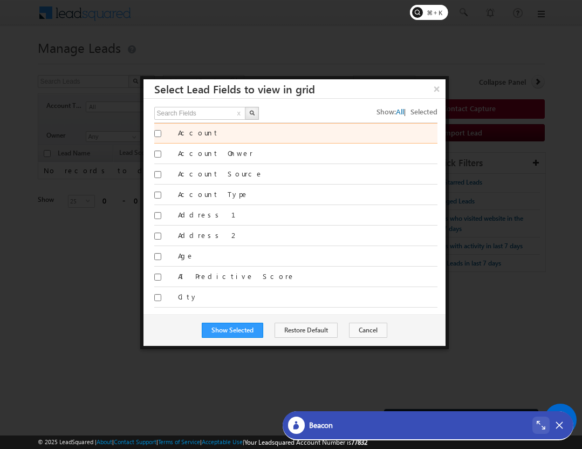
click at [155, 133] on input "Account" at bounding box center [157, 133] width 7 height 7
checkbox input "true"
click at [155, 143] on div "Account" at bounding box center [295, 133] width 283 height 20
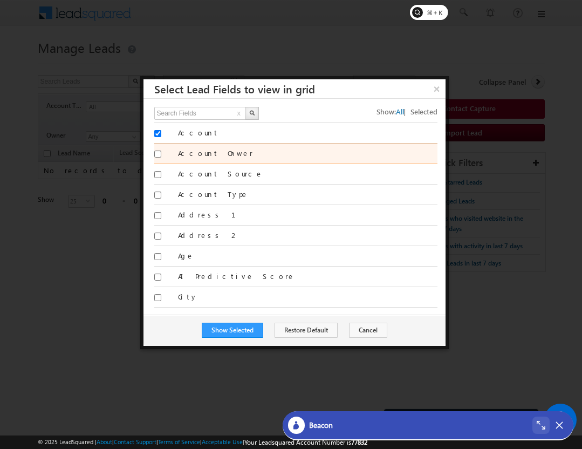
click at [155, 148] on div at bounding box center [163, 155] width 18 height 15
click at [155, 162] on div at bounding box center [163, 155] width 18 height 15
click at [157, 155] on input "Account Onwer" at bounding box center [157, 153] width 7 height 7
checkbox input "true"
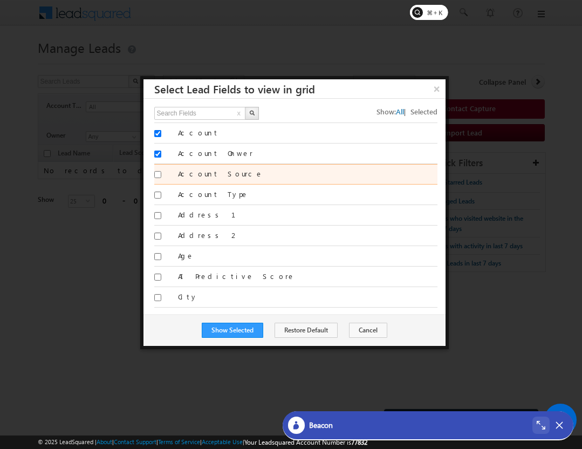
click at [159, 175] on input "Account Source" at bounding box center [157, 174] width 7 height 7
checkbox input "true"
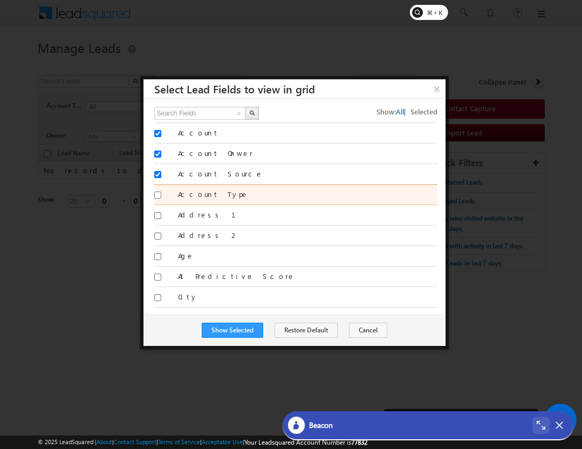
click at [159, 198] on input "Account Type" at bounding box center [157, 194] width 7 height 7
checkbox input "true"
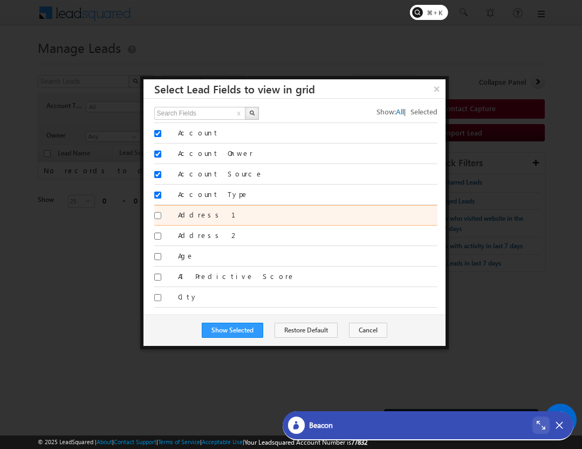
click at [159, 212] on input "Address 1" at bounding box center [157, 215] width 7 height 7
checkbox input "true"
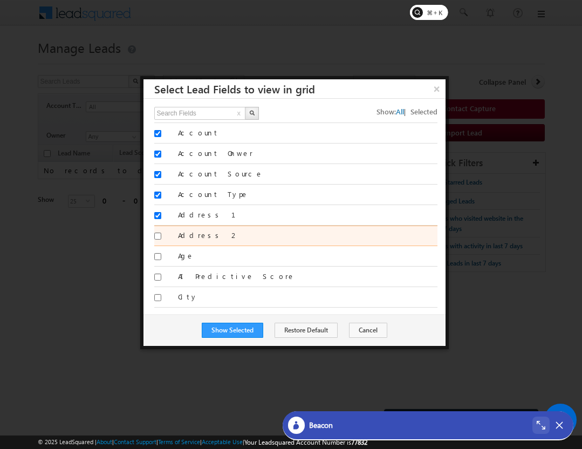
click at [156, 231] on div at bounding box center [163, 237] width 18 height 15
click at [157, 240] on div at bounding box center [163, 237] width 18 height 15
click at [157, 237] on input "Address 2" at bounding box center [157, 235] width 7 height 7
checkbox input "true"
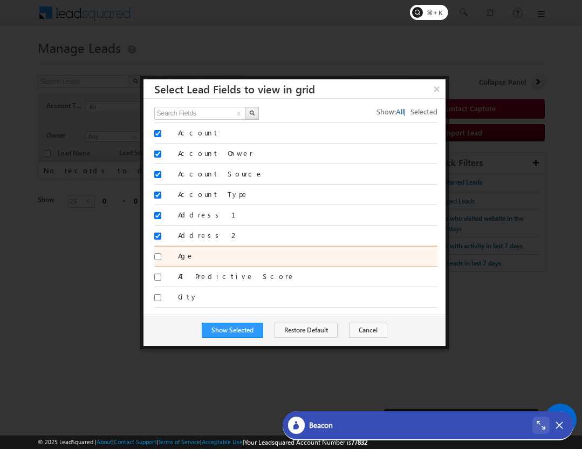
click at [157, 254] on input "Age" at bounding box center [157, 256] width 7 height 7
checkbox input "true"
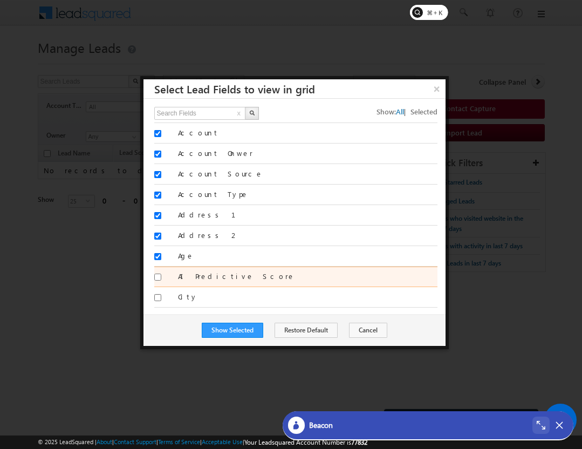
click at [159, 277] on input "AI Predictive Score" at bounding box center [157, 276] width 7 height 7
checkbox input "true"
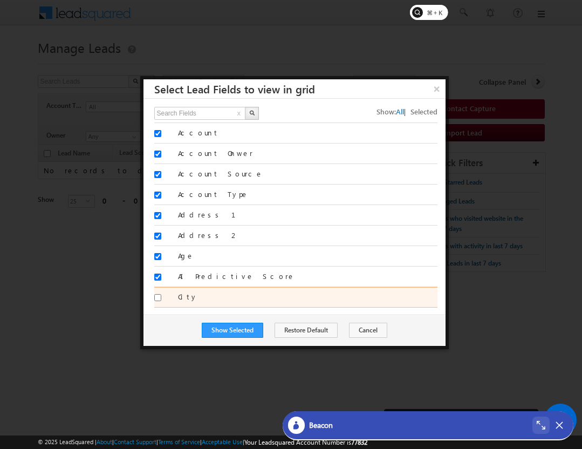
click at [155, 295] on input "City" at bounding box center [157, 297] width 7 height 7
checkbox input "true"
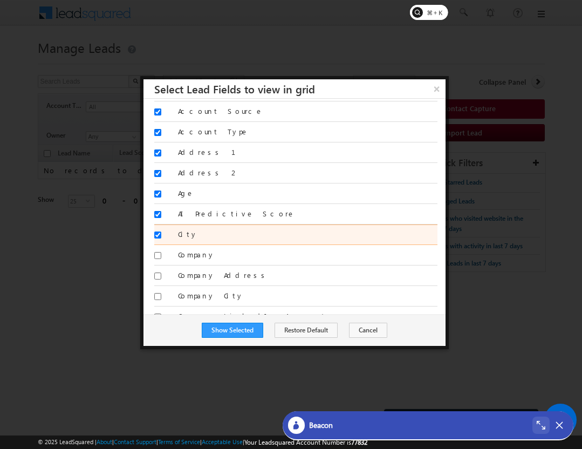
scroll to position [64, 0]
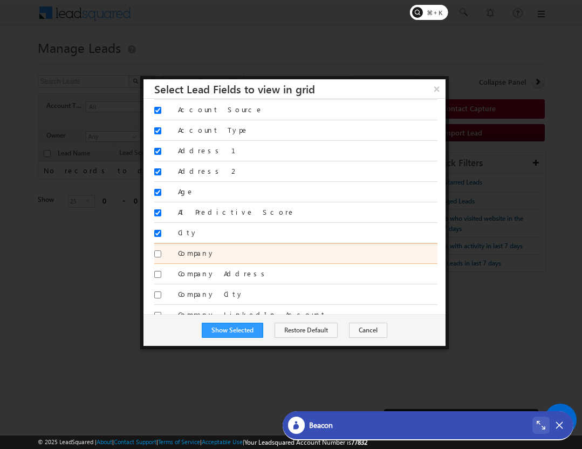
click at [157, 255] on input "Company" at bounding box center [157, 253] width 7 height 7
checkbox input "true"
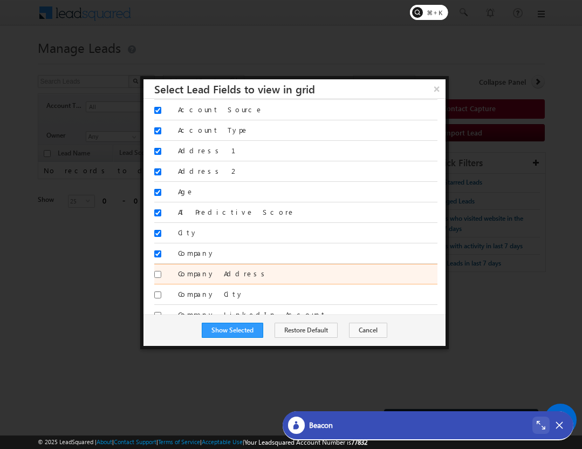
click at [157, 271] on input "Company Address" at bounding box center [157, 274] width 7 height 7
checkbox input "true"
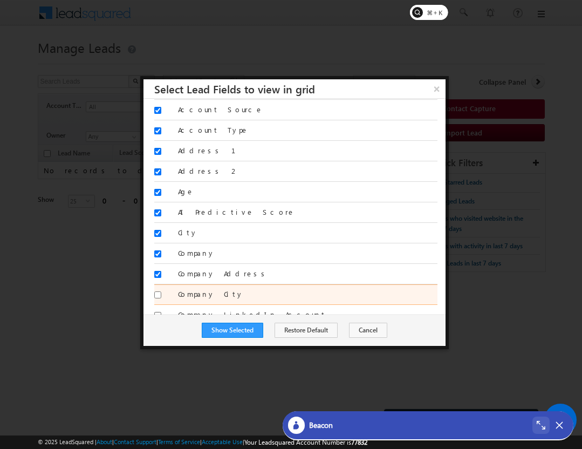
click at [159, 296] on input "Company City" at bounding box center [157, 294] width 7 height 7
checkbox input "true"
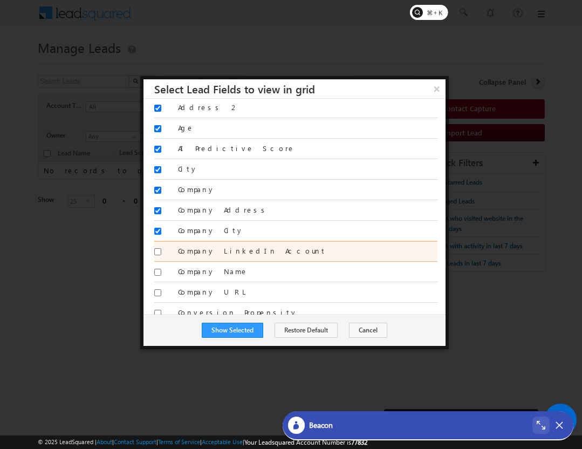
scroll to position [130, 0]
click at [158, 251] on input "Company LinkedIn Account" at bounding box center [157, 249] width 7 height 7
checkbox input "true"
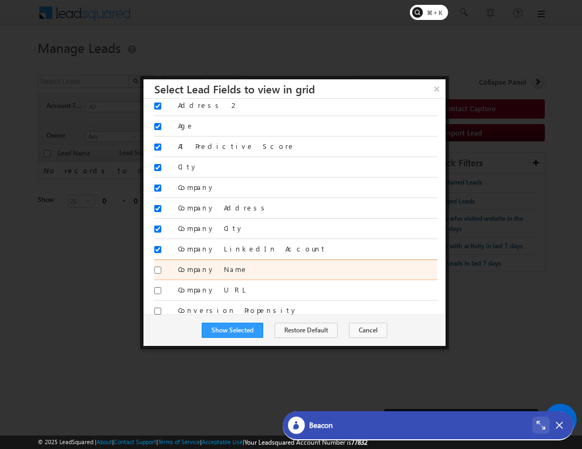
click at [158, 269] on input "Company Name" at bounding box center [157, 269] width 7 height 7
checkbox input "true"
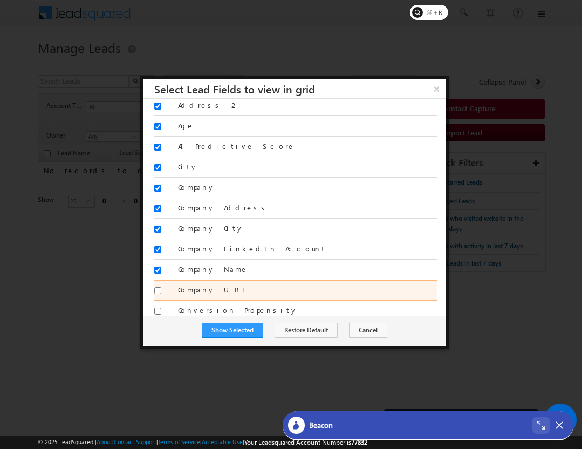
click at [159, 293] on input "Company URL" at bounding box center [157, 290] width 7 height 7
checkbox input "true"
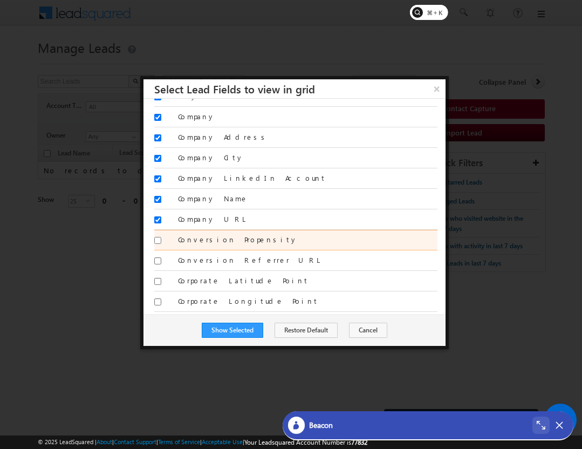
click at [156, 240] on input "Conversion Propensity" at bounding box center [157, 240] width 7 height 7
checkbox input "true"
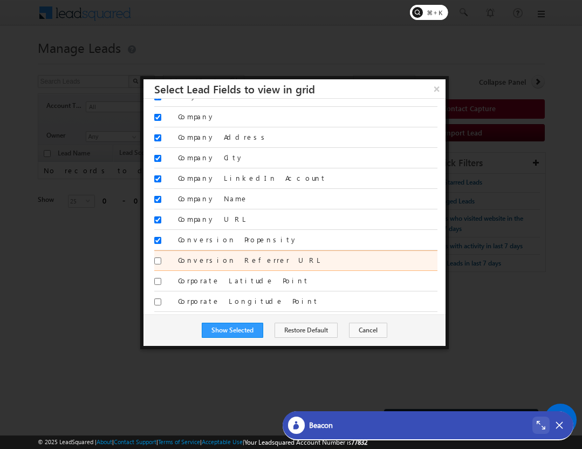
click at [156, 265] on div at bounding box center [163, 262] width 18 height 15
click at [157, 260] on input "Conversion Referrer URL" at bounding box center [157, 260] width 7 height 7
checkbox input "true"
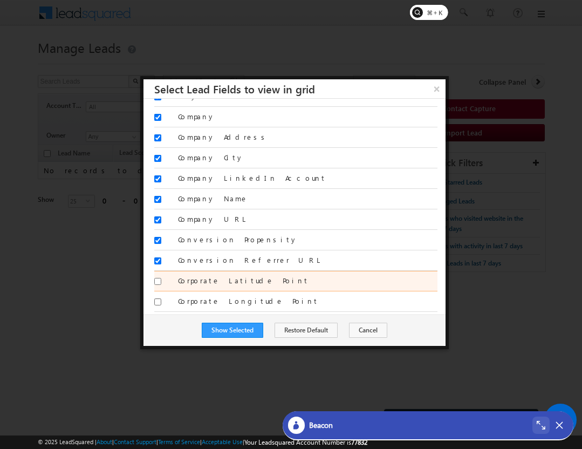
click at [157, 280] on input "Corporate Latitude Point" at bounding box center [157, 281] width 7 height 7
checkbox input "true"
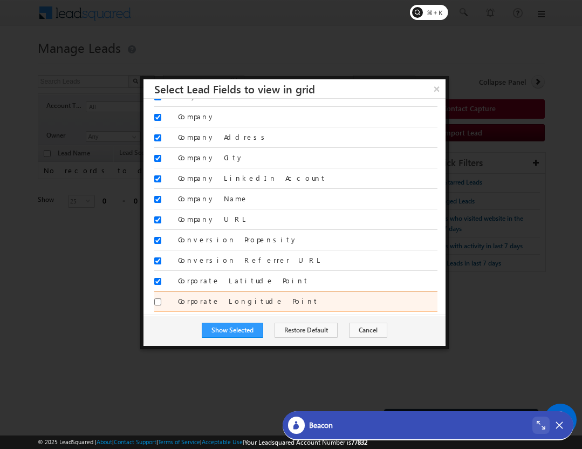
click at [157, 298] on div at bounding box center [163, 303] width 18 height 15
click at [156, 302] on input "Corporate Longitude Point" at bounding box center [157, 301] width 7 height 7
checkbox input "true"
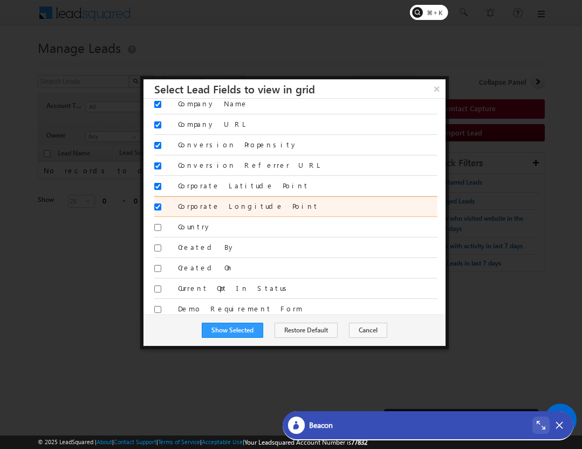
scroll to position [298, 0]
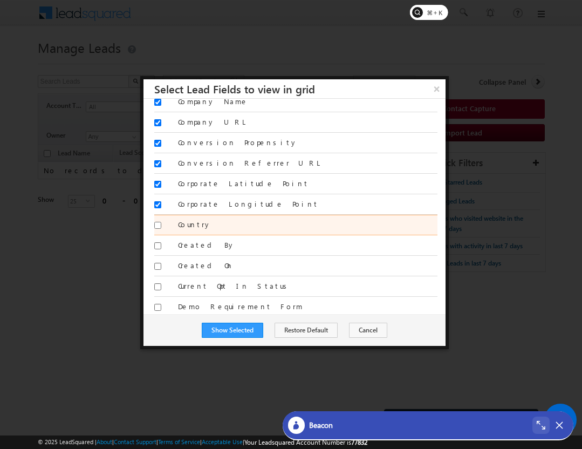
click at [157, 228] on input "Country" at bounding box center [157, 225] width 7 height 7
checkbox input "true"
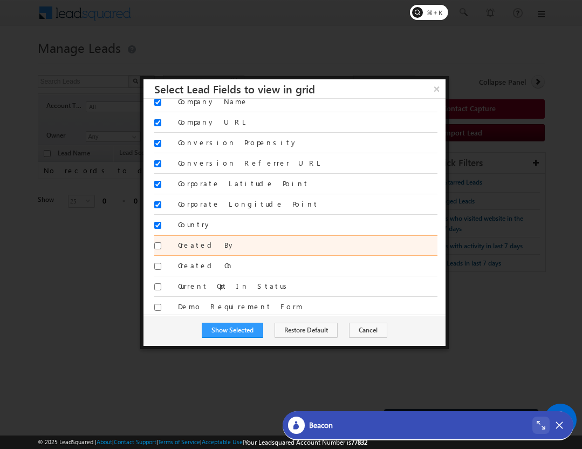
click at [157, 250] on div at bounding box center [163, 247] width 18 height 15
click at [157, 246] on input "Created By" at bounding box center [157, 245] width 7 height 7
checkbox input "true"
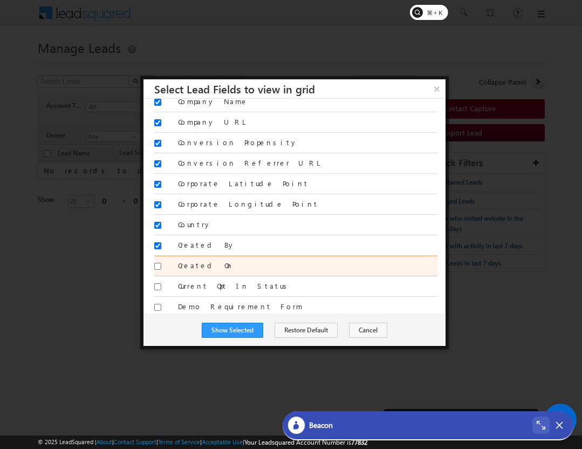
click at [157, 271] on div at bounding box center [163, 267] width 18 height 15
click at [157, 267] on input "Created On" at bounding box center [157, 266] width 7 height 7
checkbox input "true"
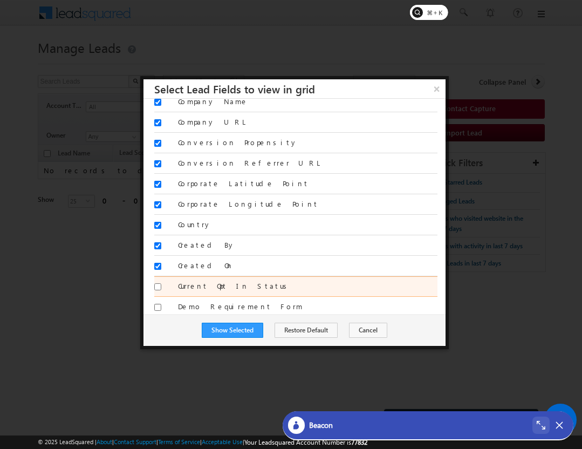
click at [157, 285] on input "Current Opt In Status" at bounding box center [157, 286] width 7 height 7
checkbox input "true"
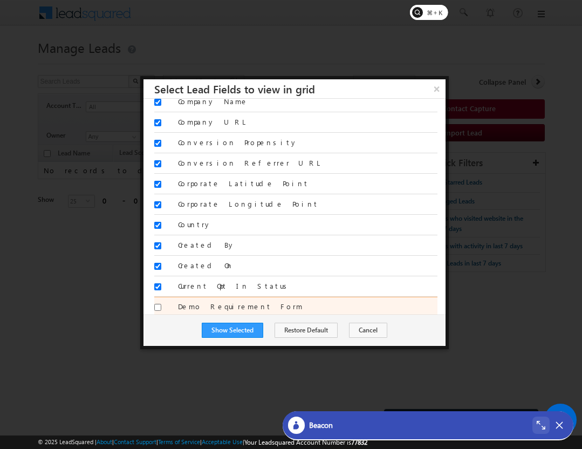
click at [157, 303] on div at bounding box center [163, 308] width 18 height 15
click at [157, 311] on div at bounding box center [163, 308] width 18 height 15
click at [157, 306] on input "Demo Requirement Form" at bounding box center [157, 307] width 7 height 7
checkbox input "true"
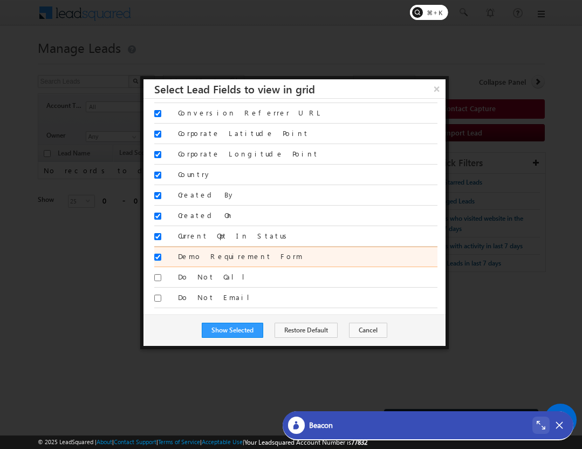
scroll to position [364, 0]
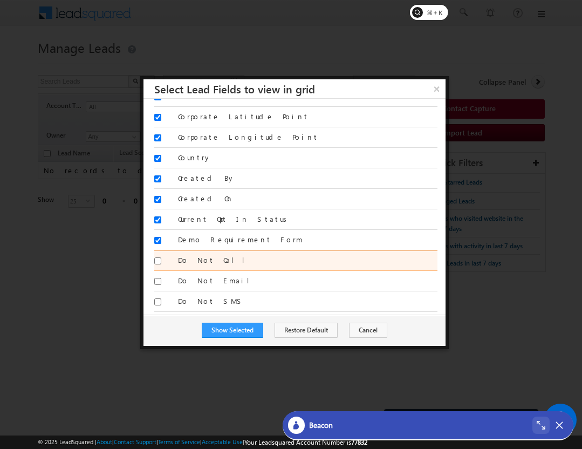
click at [156, 260] on input "Do Not Call" at bounding box center [157, 260] width 7 height 7
checkbox input "true"
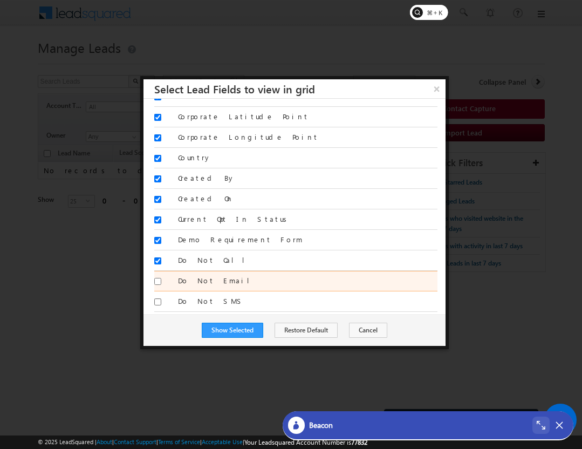
click at [159, 279] on input "Do Not Email" at bounding box center [157, 281] width 7 height 7
checkbox input "true"
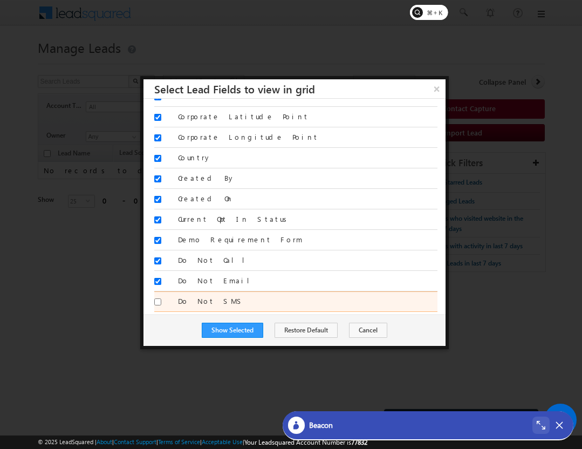
click at [159, 300] on input "Do Not SMS" at bounding box center [157, 301] width 7 height 7
checkbox input "true"
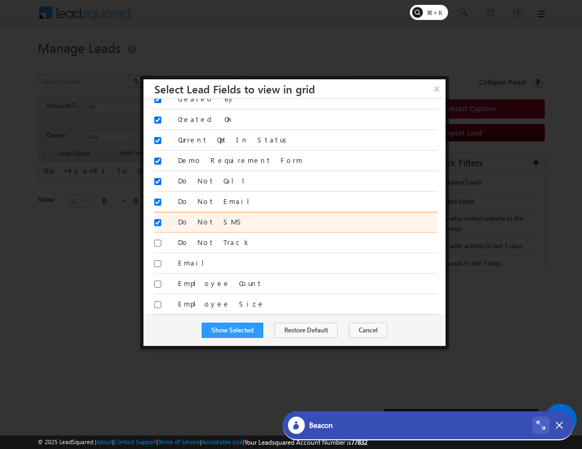
scroll to position [457, 0]
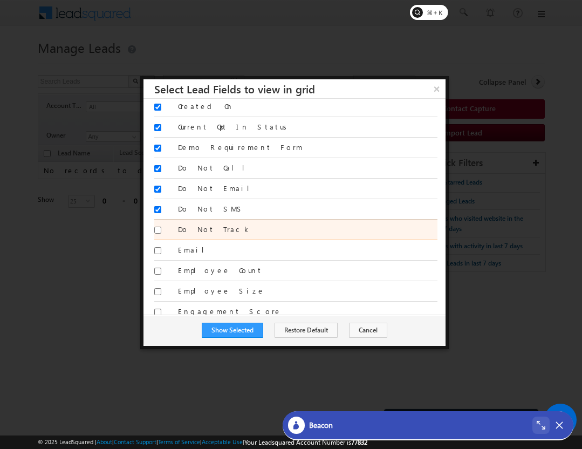
click at [155, 231] on input "Do Not Track" at bounding box center [157, 229] width 7 height 7
checkbox input "true"
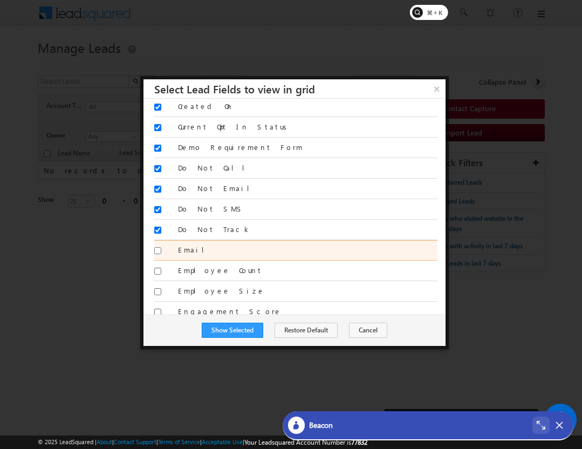
click at [155, 248] on input "Email" at bounding box center [157, 250] width 7 height 7
checkbox input "true"
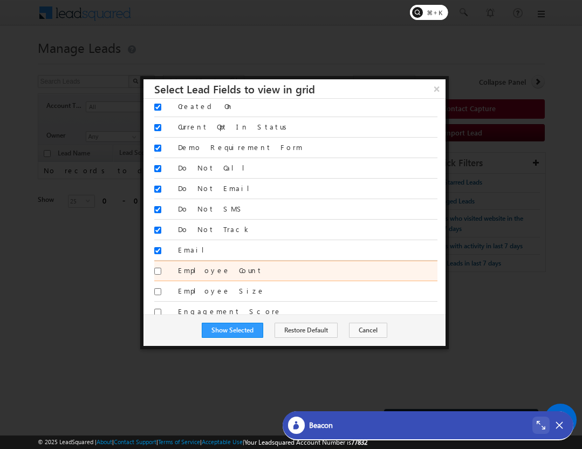
click at [157, 277] on div at bounding box center [163, 272] width 18 height 15
click at [157, 271] on input "Employee Count" at bounding box center [157, 270] width 7 height 7
checkbox input "true"
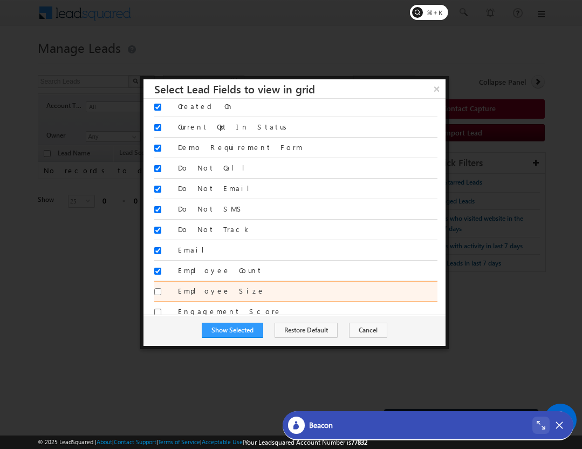
click at [157, 293] on input "Employee Size" at bounding box center [157, 291] width 7 height 7
checkbox input "true"
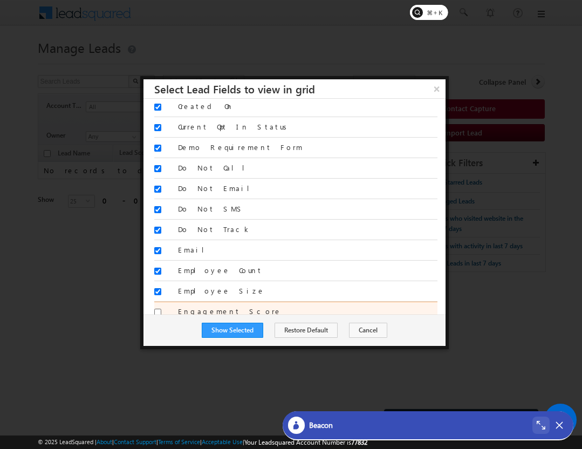
click at [157, 306] on div at bounding box center [163, 313] width 18 height 15
click at [157, 309] on input "Engagement Score" at bounding box center [157, 311] width 7 height 7
checkbox input "true"
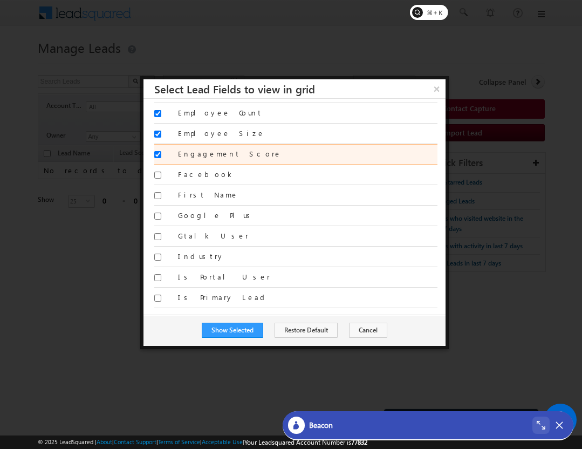
scroll to position [614, 0]
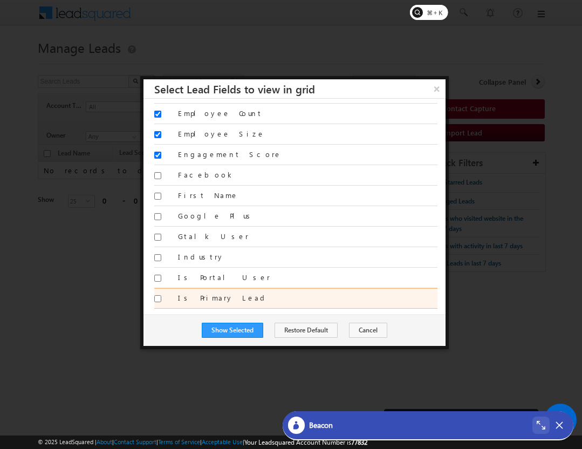
click at [158, 296] on input "Is Primary Lead" at bounding box center [157, 298] width 7 height 7
checkbox input "true"
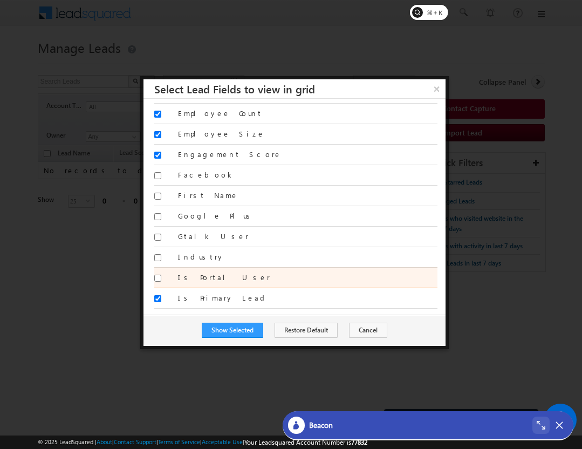
click at [157, 275] on input "Is Portal User" at bounding box center [157, 277] width 7 height 7
checkbox input "true"
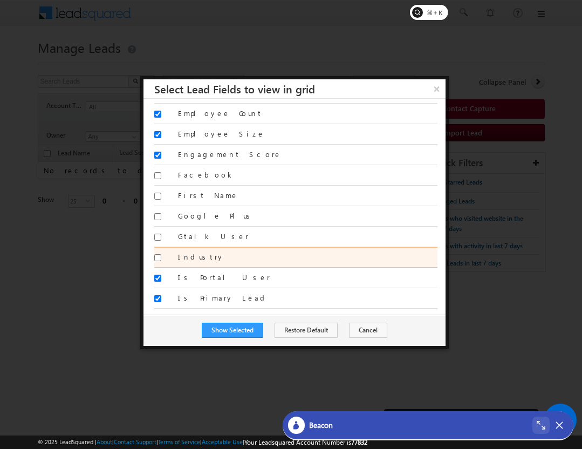
click at [156, 249] on div "Industry" at bounding box center [295, 257] width 283 height 20
click at [156, 255] on input "Industry" at bounding box center [157, 257] width 7 height 7
checkbox input "true"
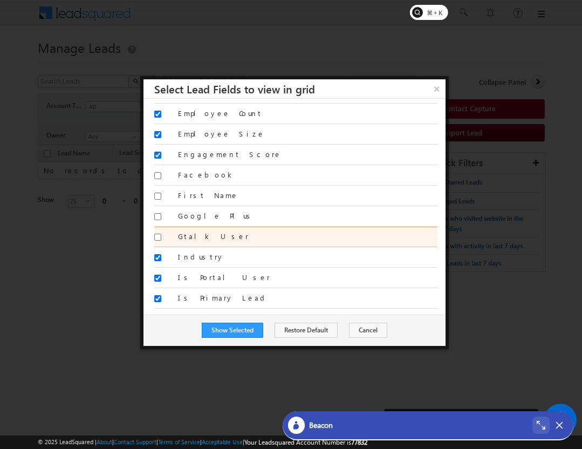
click at [157, 237] on input "Gtalk User" at bounding box center [157, 236] width 7 height 7
checkbox input "true"
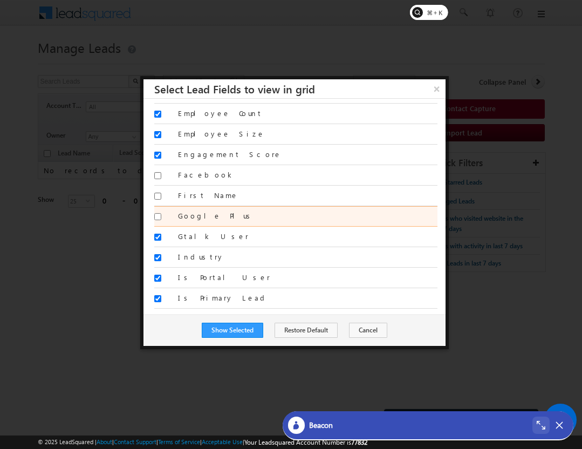
click at [157, 217] on input "Google Plus" at bounding box center [157, 216] width 7 height 7
checkbox input "true"
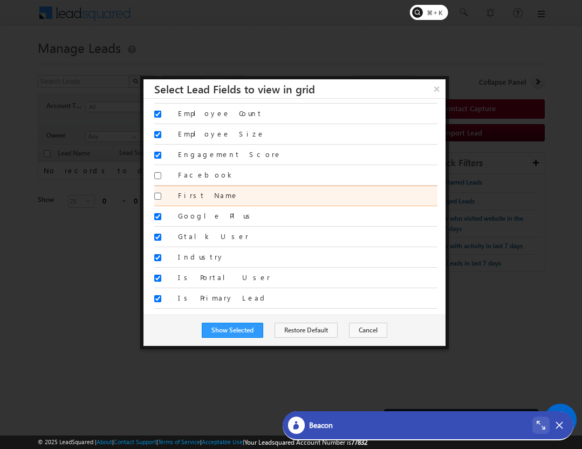
click at [157, 199] on div at bounding box center [163, 197] width 18 height 15
click at [157, 194] on input "First Name" at bounding box center [157, 195] width 7 height 7
checkbox input "true"
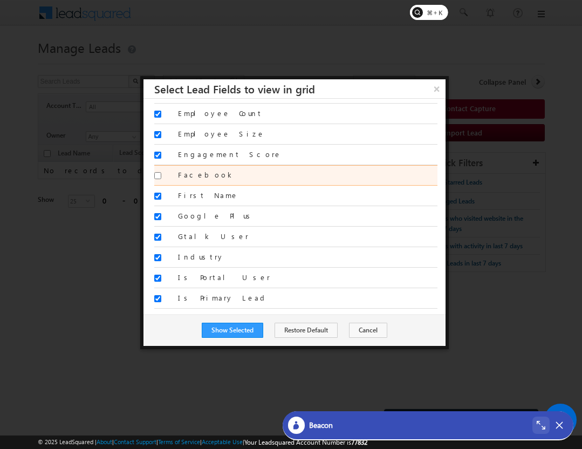
click at [158, 176] on input "Facebook" at bounding box center [157, 175] width 7 height 7
checkbox input "true"
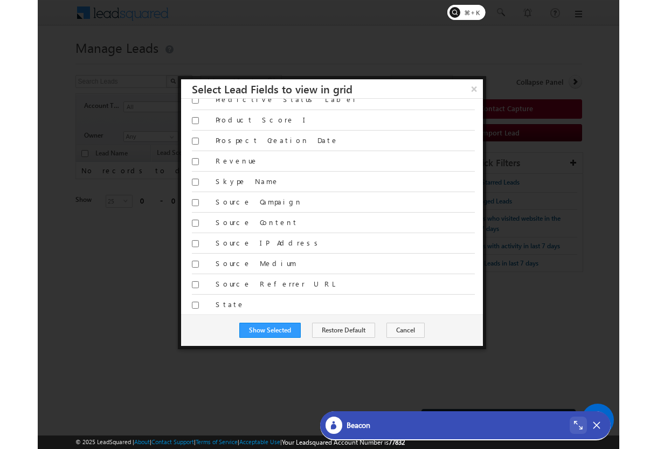
scroll to position [1538, 0]
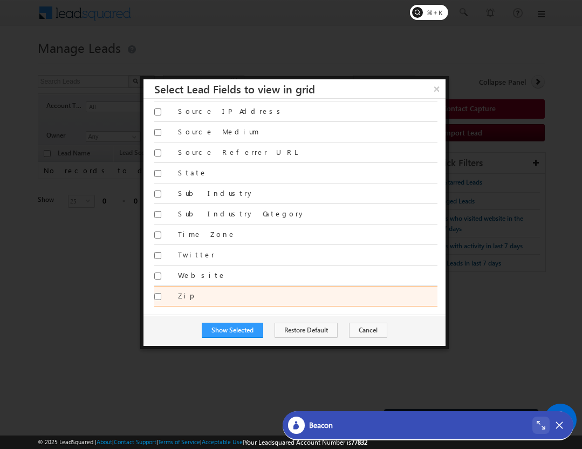
click at [156, 294] on input "Zip" at bounding box center [157, 296] width 7 height 7
checkbox input "true"
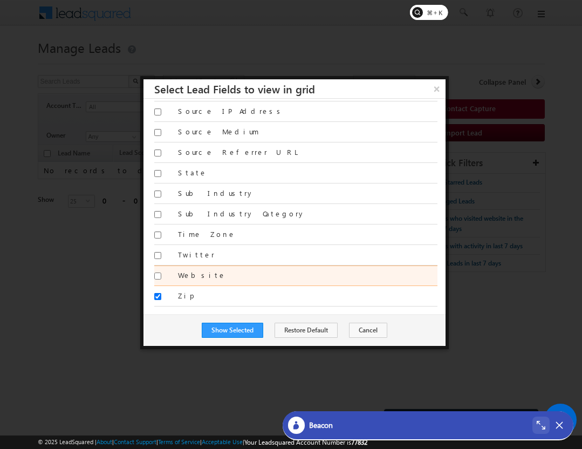
click at [155, 274] on input "Website" at bounding box center [157, 275] width 7 height 7
checkbox input "true"
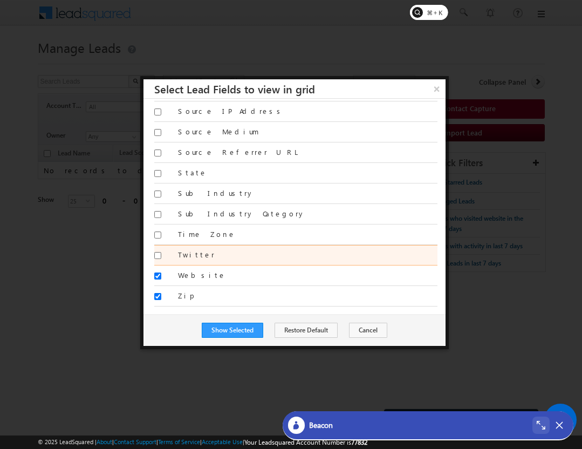
click at [156, 251] on div at bounding box center [163, 257] width 18 height 15
click at [156, 250] on div at bounding box center [163, 257] width 18 height 15
click at [156, 257] on input "Twitter" at bounding box center [157, 255] width 7 height 7
checkbox input "true"
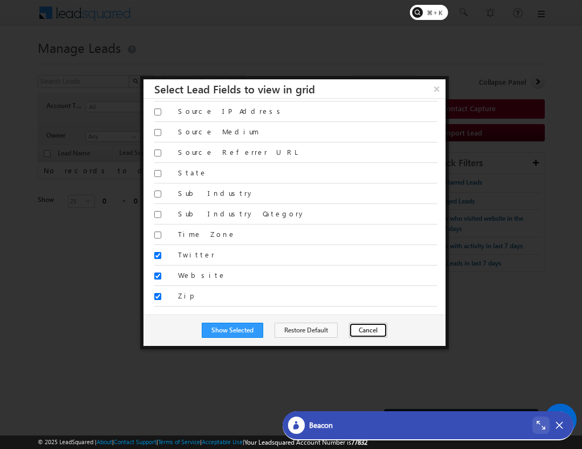
click at [353, 333] on button "Cancel" at bounding box center [368, 329] width 38 height 15
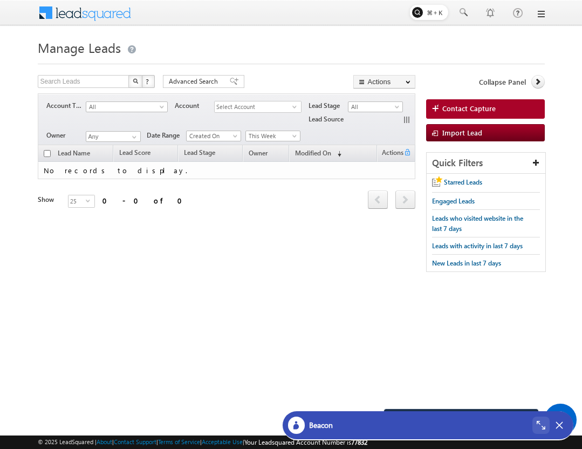
click at [581, 111] on body "Menu Bhavya Bhavy a@bea con.l i" at bounding box center [291, 166] width 582 height 333
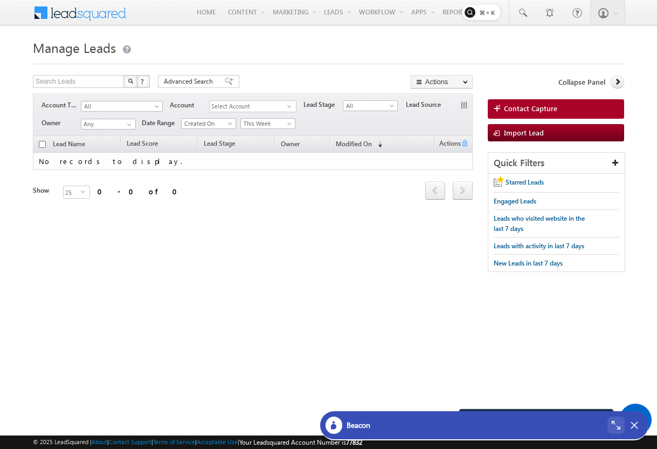
click at [463, 106] on button "button" at bounding box center [465, 106] width 11 height 11
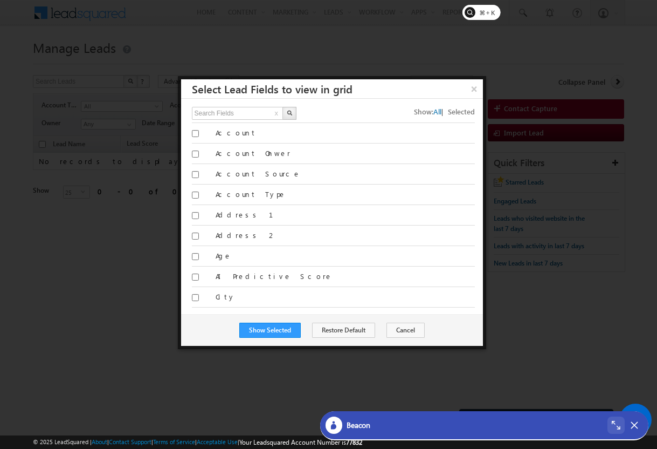
click at [104, 205] on div at bounding box center [328, 224] width 657 height 449
click at [128, 307] on div at bounding box center [328, 224] width 657 height 449
click at [470, 89] on button "×" at bounding box center [474, 88] width 18 height 19
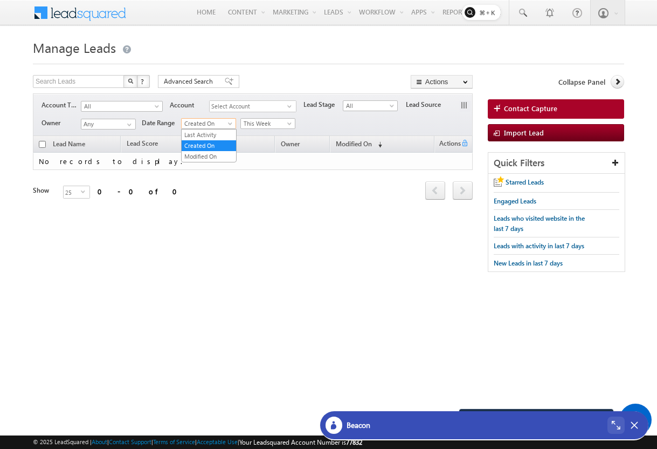
click at [217, 121] on span "Created On" at bounding box center [207, 124] width 51 height 10
click at [215, 133] on link "Last Activity" at bounding box center [209, 135] width 54 height 10
click at [252, 127] on span "This Week" at bounding box center [266, 124] width 51 height 10
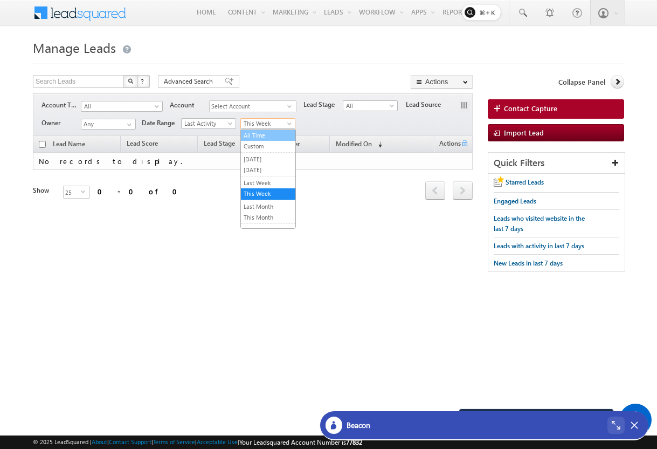
click at [252, 131] on link "All Time" at bounding box center [268, 135] width 54 height 10
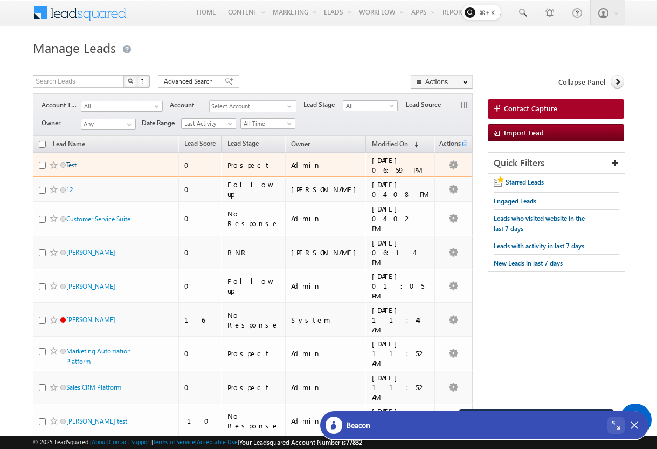
click at [72, 166] on link "Test" at bounding box center [71, 165] width 10 height 8
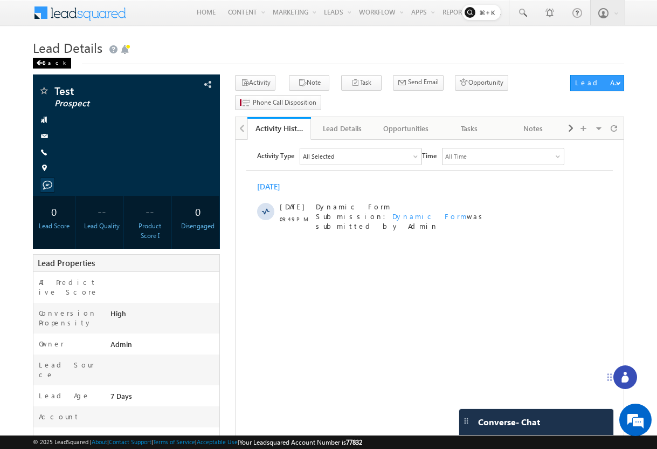
click at [45, 58] on div "Back" at bounding box center [52, 63] width 38 height 11
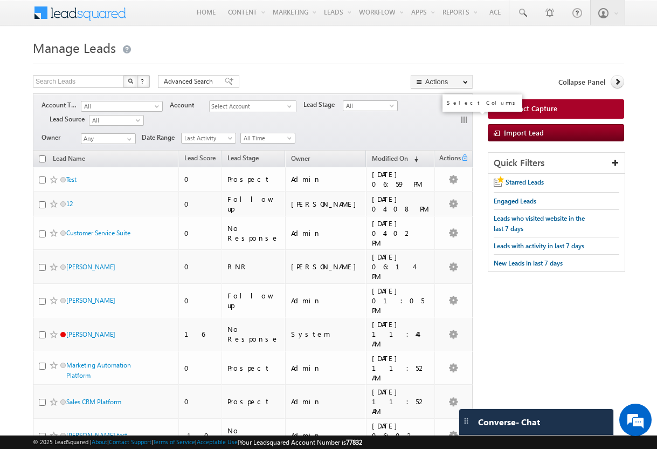
click at [464, 120] on button "button" at bounding box center [465, 120] width 11 height 11
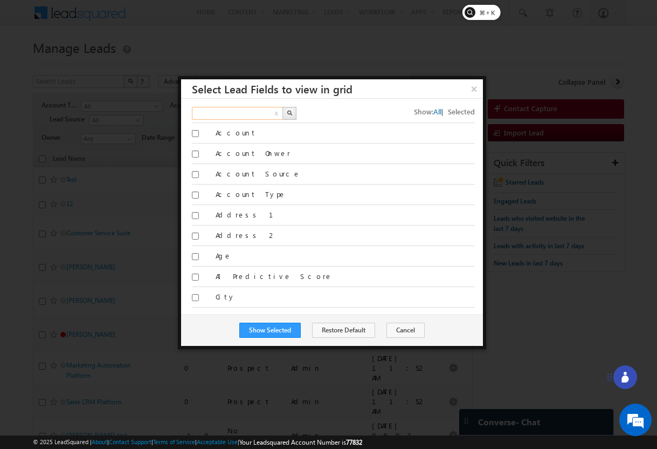
click at [215, 116] on input "text" at bounding box center [238, 113] width 92 height 13
type input "age"
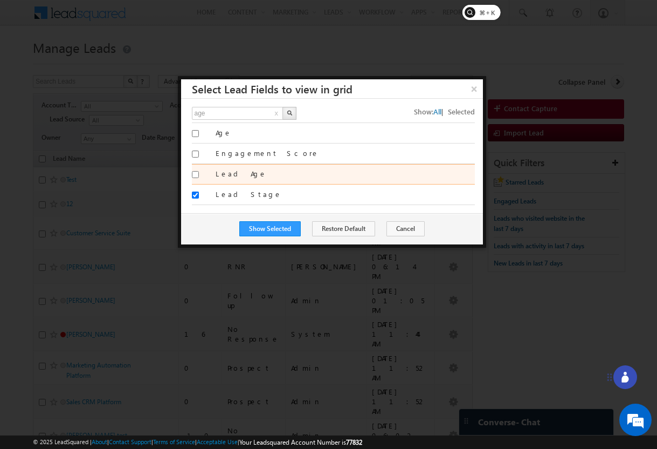
click at [194, 175] on input "Lead Age" at bounding box center [195, 174] width 7 height 7
checkbox input "true"
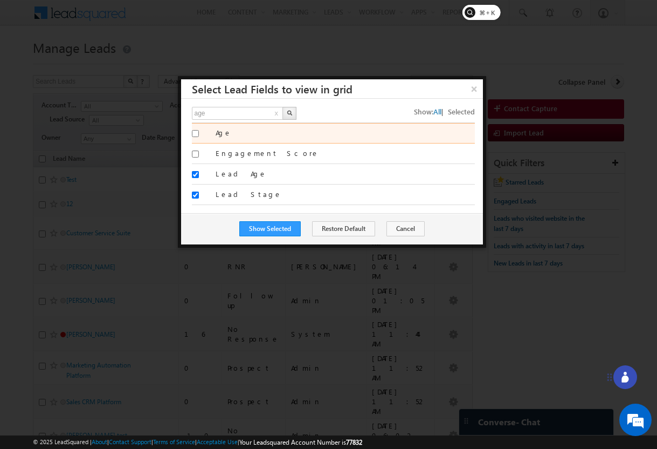
click at [195, 133] on input "Age" at bounding box center [195, 133] width 7 height 7
checkbox input "true"
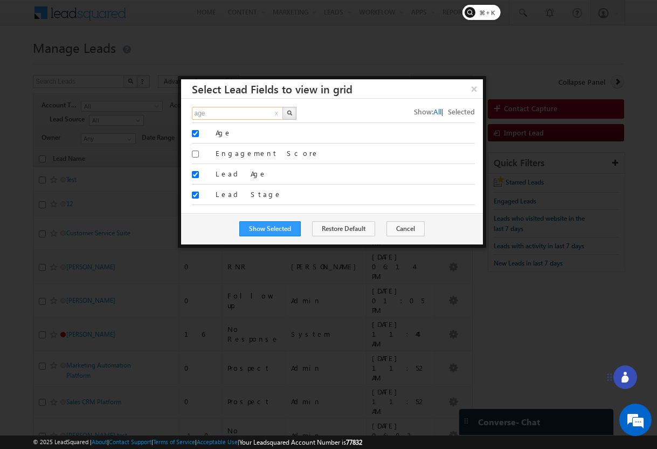
click at [239, 114] on input "age" at bounding box center [238, 113] width 92 height 13
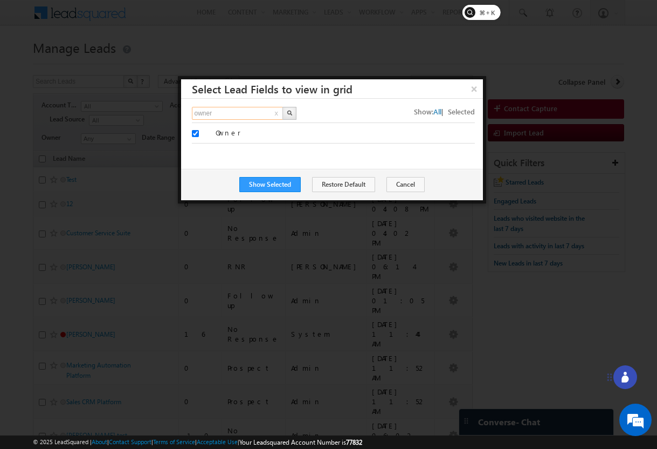
click at [243, 113] on input "owner" at bounding box center [238, 113] width 92 height 13
type input "pros"
click at [269, 183] on button "Show Selected" at bounding box center [269, 184] width 61 height 15
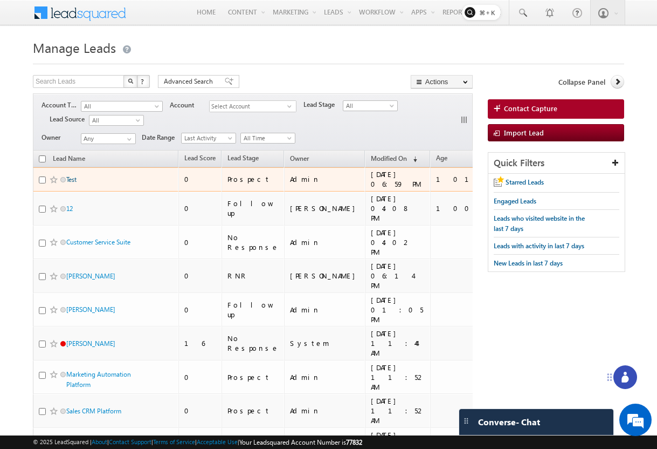
click at [74, 180] on link "Test" at bounding box center [71, 179] width 10 height 8
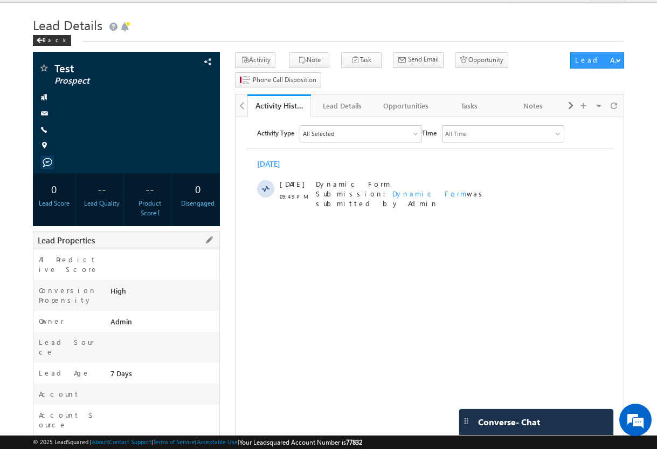
scroll to position [31, 0]
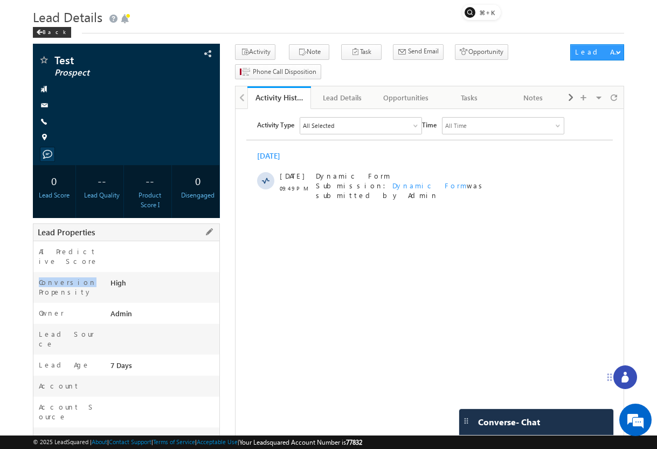
drag, startPoint x: 37, startPoint y: 272, endPoint x: 72, endPoint y: 272, distance: 34.5
click at [72, 277] on div "Conversion Propensity" at bounding box center [70, 289] width 74 height 25
click at [80, 277] on label "Conversion Propensity" at bounding box center [70, 286] width 62 height 19
copy label "Propensity"
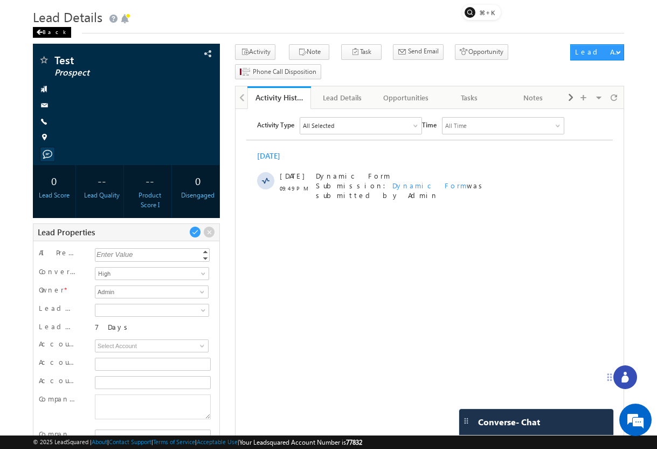
click at [43, 33] on div "Back" at bounding box center [52, 32] width 38 height 11
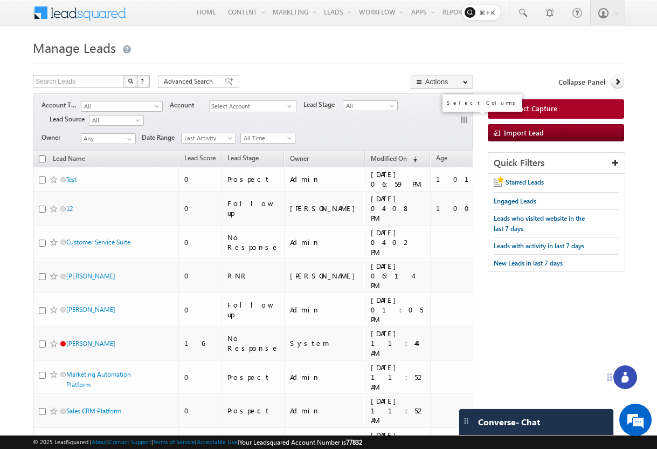
click at [465, 121] on button "button" at bounding box center [465, 120] width 11 height 11
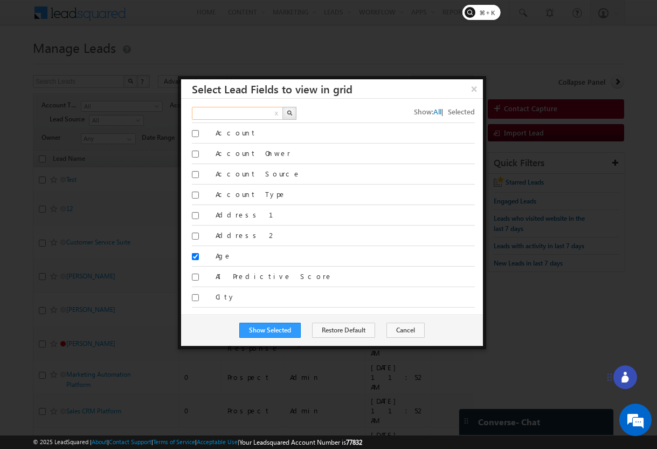
click at [233, 114] on input "text" at bounding box center [238, 113] width 92 height 13
paste input "Propensity"
type input "Propensity"
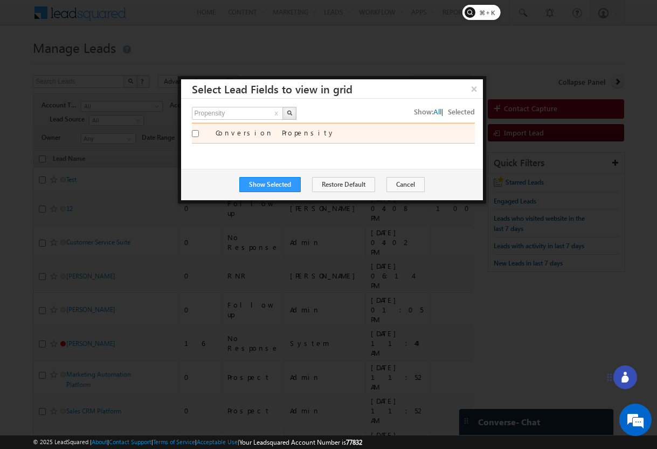
click at [192, 134] on input "Conversion Propensity" at bounding box center [195, 133] width 7 height 7
checkbox input "true"
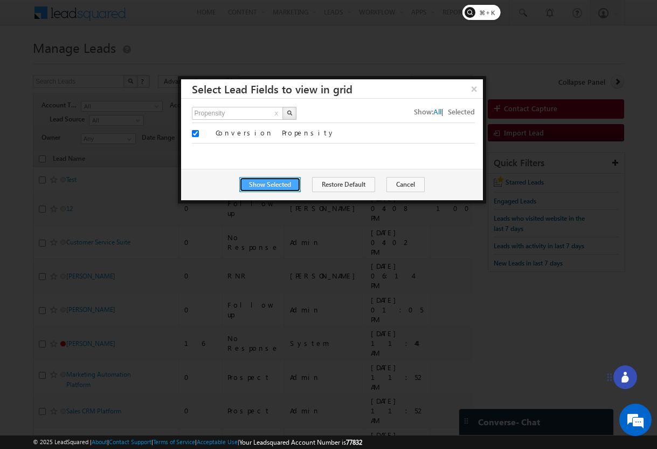
click at [272, 188] on button "Show Selected" at bounding box center [269, 184] width 61 height 15
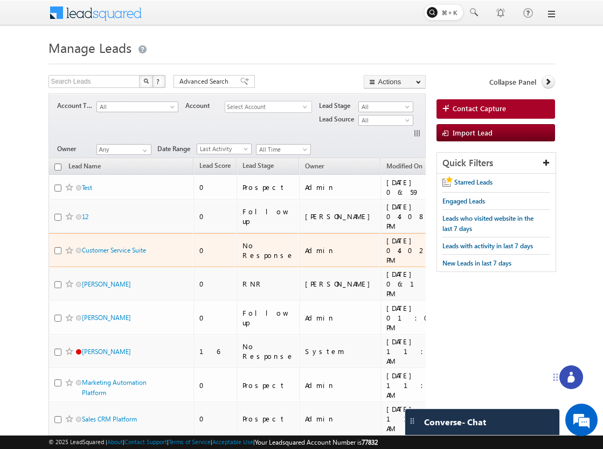
scroll to position [449, 0]
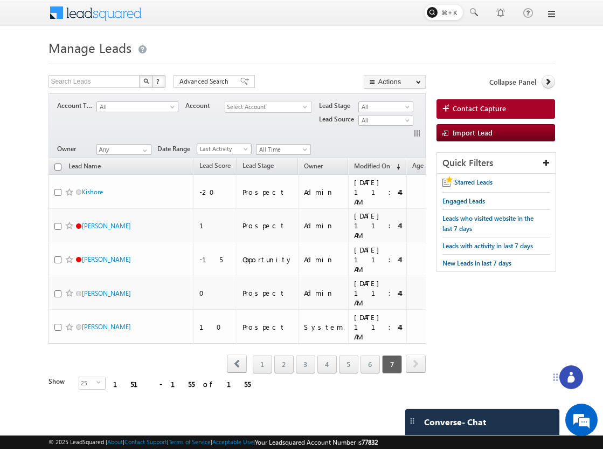
scroll to position [0, 0]
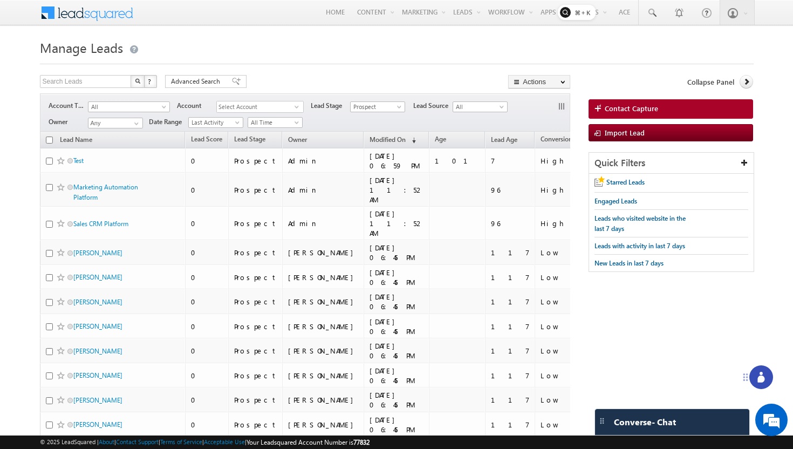
click at [271, 32] on body "Menu Bhavya Bhavy a@bea con.l i" at bounding box center [396, 433] width 793 height 866
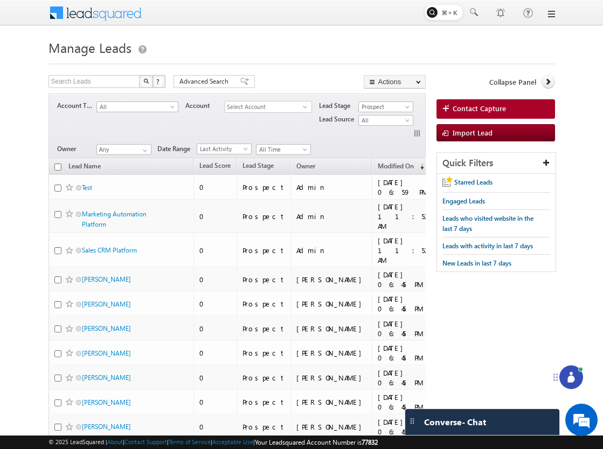
click at [566, 375] on icon at bounding box center [571, 376] width 11 height 11
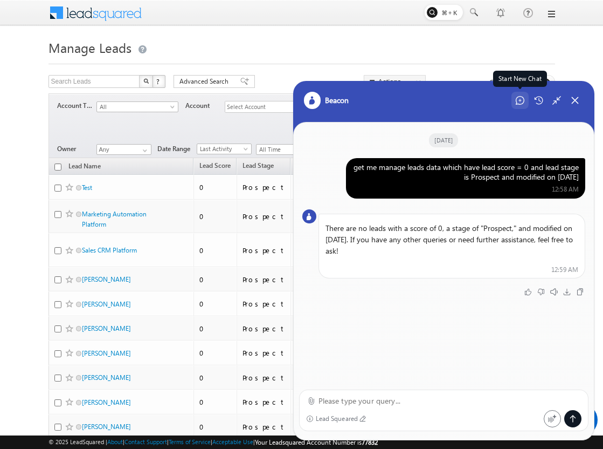
click at [515, 102] on div "Start New Chat" at bounding box center [520, 100] width 17 height 17
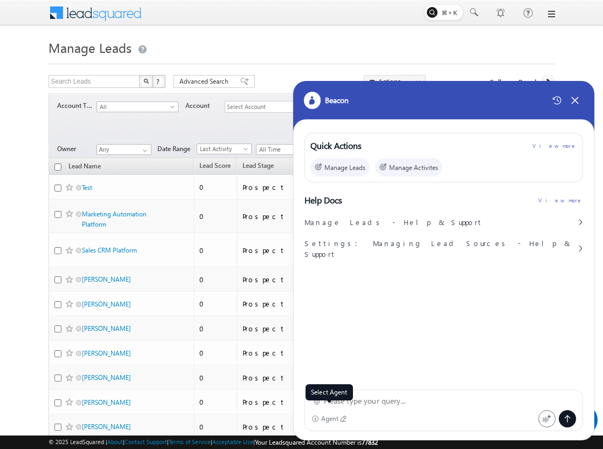
click at [329, 419] on div "Agent" at bounding box center [330, 419] width 18 height 8
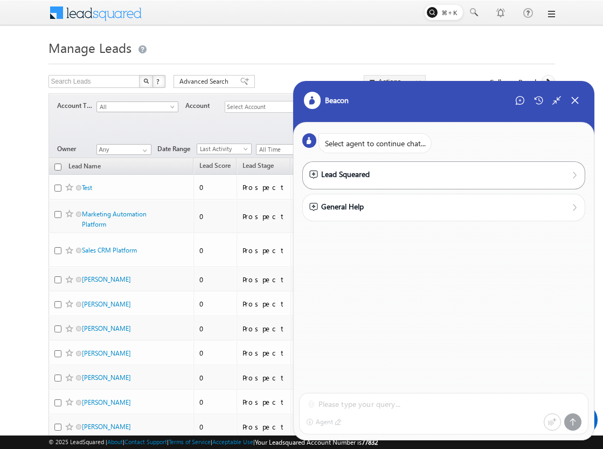
click at [354, 174] on div "Lead Squeared" at bounding box center [339, 174] width 60 height 12
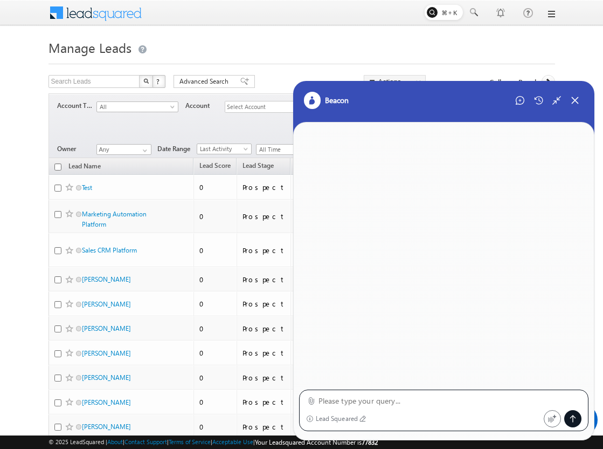
paste textarea "get me manage leads data which have lead score = 0 and lead stage is Prospect a…"
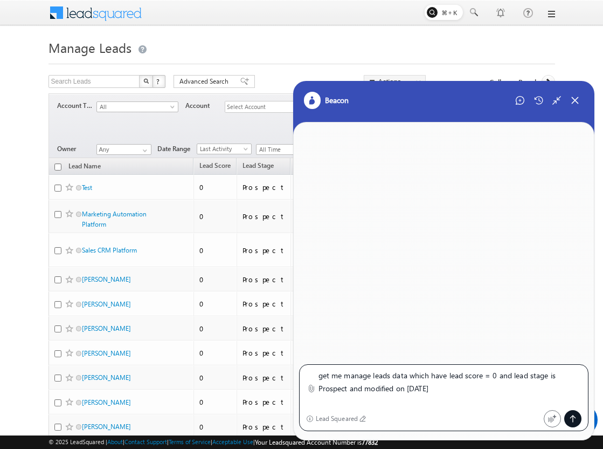
type textarea "get me manage leads data which have lead score = 0 and lead stage is Prospect a…"
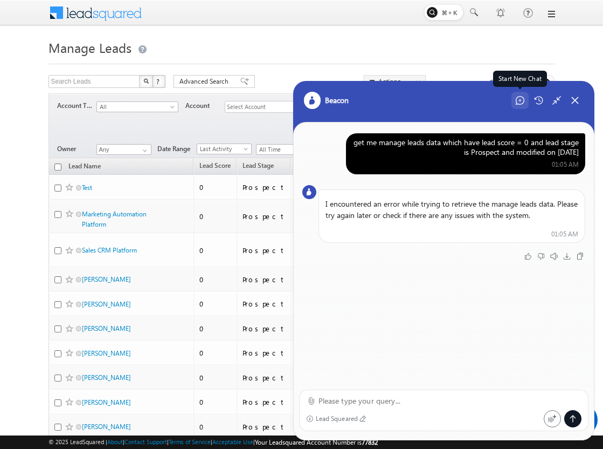
click at [520, 108] on div "Start New Chat" at bounding box center [520, 100] width 17 height 17
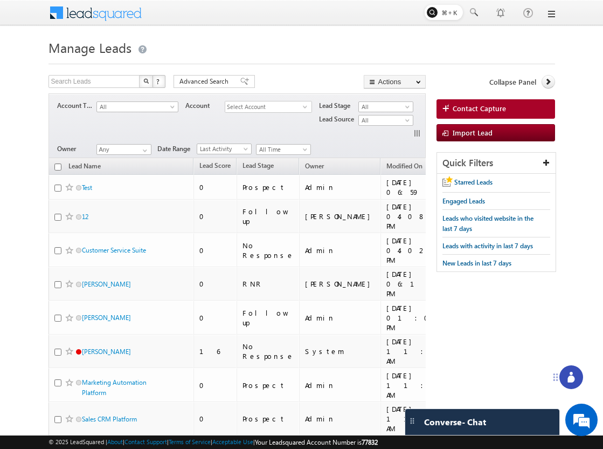
click at [573, 373] on circle at bounding box center [571, 372] width 3 height 3
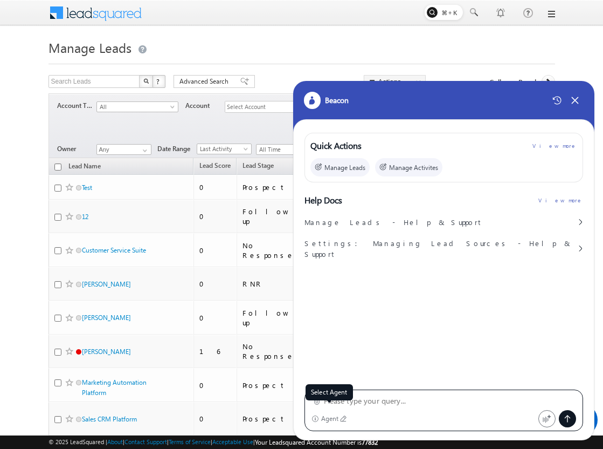
click at [329, 419] on div "Agent" at bounding box center [330, 419] width 18 height 8
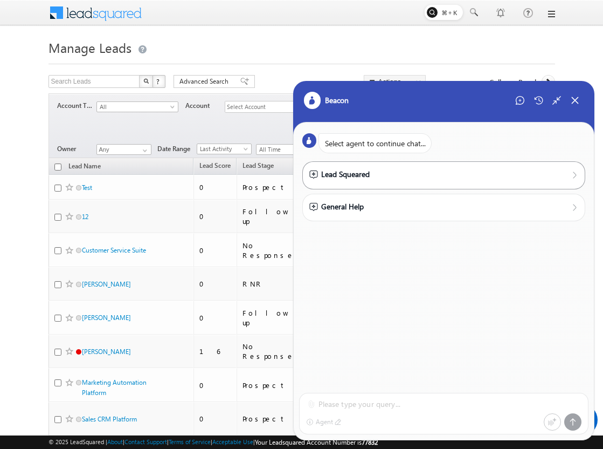
click at [375, 184] on div "Lead Squeared" at bounding box center [444, 174] width 284 height 27
click at [379, 173] on div "Lead Squeared" at bounding box center [444, 174] width 270 height 12
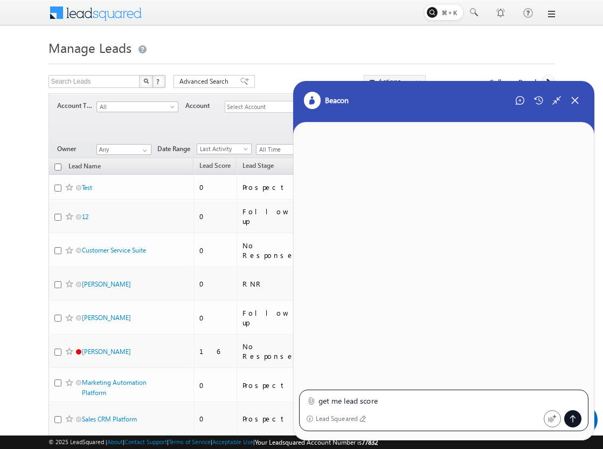
type textarea "get me lead score"
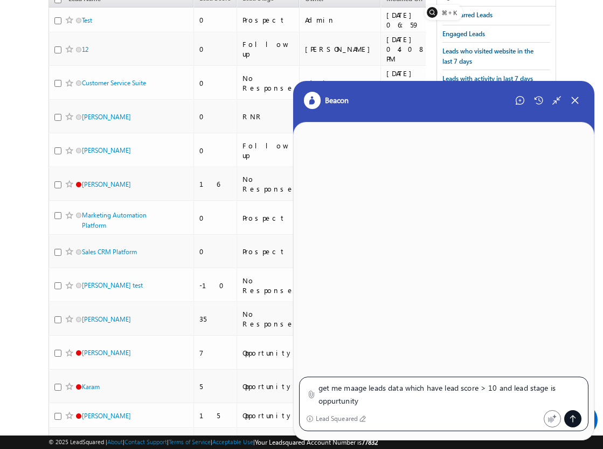
click at [343, 400] on textarea "get me maage leads data which have lead score > 10 and lead stage is oppurtunity" at bounding box center [451, 394] width 264 height 26
click at [384, 403] on textarea "get me maage leads data which have lead score > 10 and lead stage is opportunity" at bounding box center [451, 394] width 264 height 26
click at [352, 393] on textarea "get me maage leads data which have lead score > 10 and lead stage is opportunity" at bounding box center [451, 394] width 264 height 26
click at [394, 402] on textarea "get me manage leads data which have lead score > 10 and lead stage is opportuni…" at bounding box center [451, 394] width 264 height 26
type textarea "get me manage leads data which have lead score > 10 and lead stage is opportuni…"
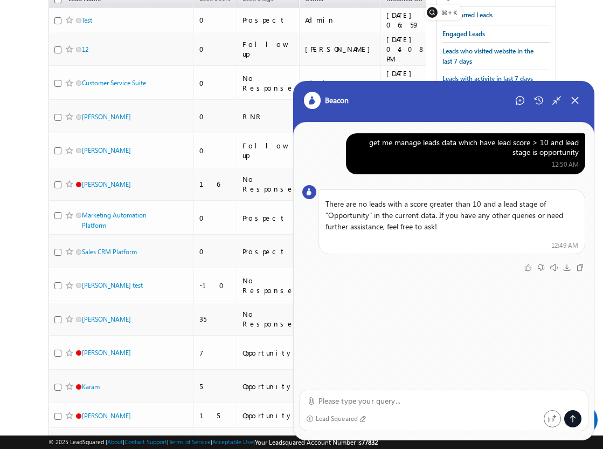
click at [438, 142] on div "get me manage leads data which have lead score > 10 and lead stage is opportuni…" at bounding box center [466, 146] width 226 height 19
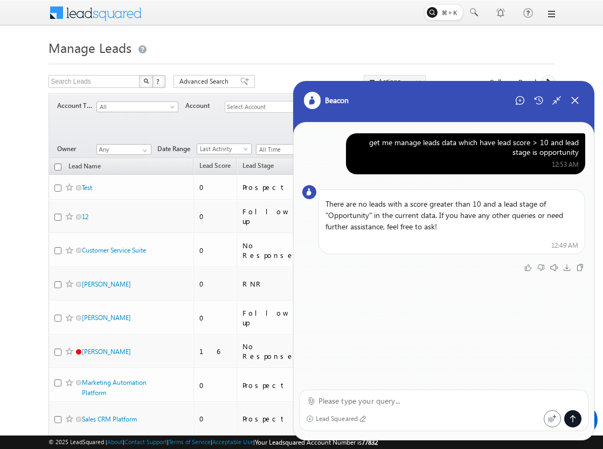
click at [439, 155] on div "get me manage leads data which have lead score > 10 and lead stage is opportuni…" at bounding box center [466, 146] width 226 height 19
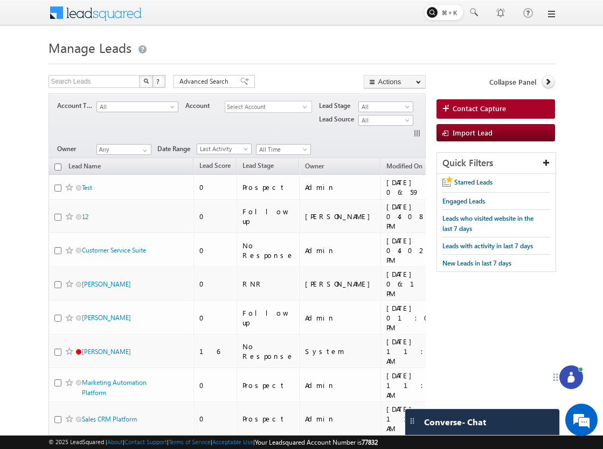
click at [574, 378] on icon at bounding box center [571, 378] width 7 height 7
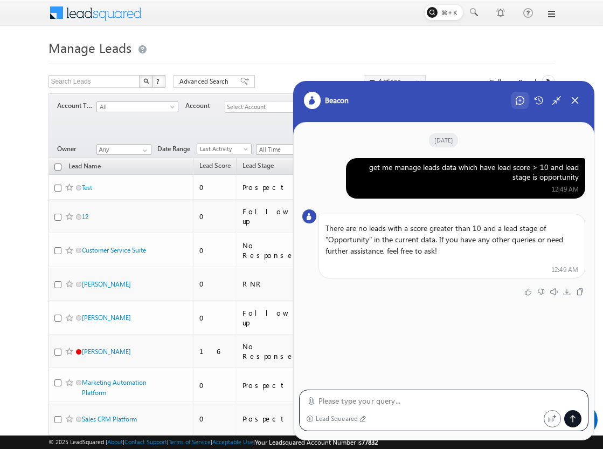
click at [517, 99] on icon at bounding box center [520, 100] width 9 height 9
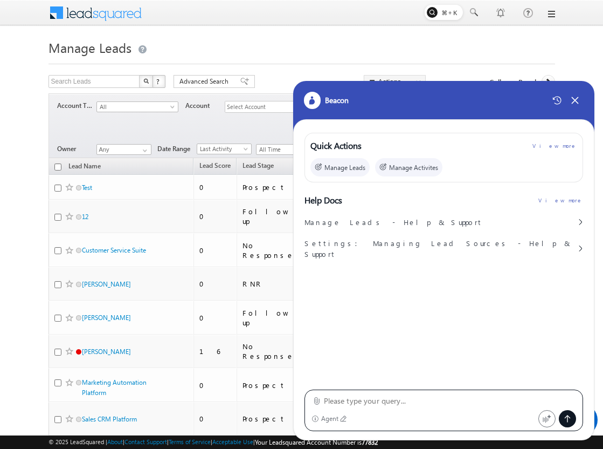
click at [381, 402] on textarea at bounding box center [450, 400] width 253 height 13
paste textarea "get me manage leads data which have lead score > 10 and lead stage is opportuni…"
type textarea "get me manage leads data which have lead score > 10 and lead stage is opportuni…"
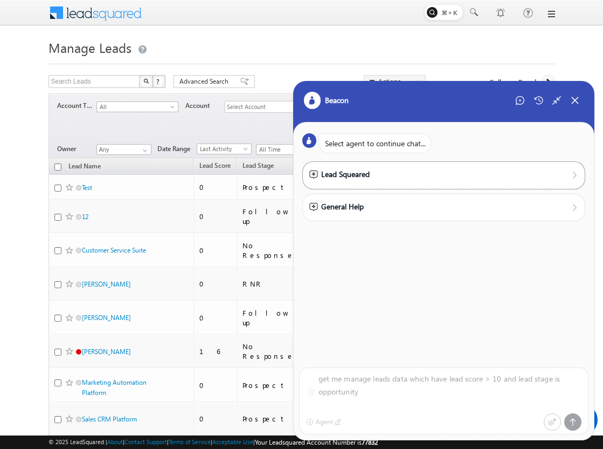
click at [367, 173] on div "Lead Squeared" at bounding box center [339, 174] width 60 height 12
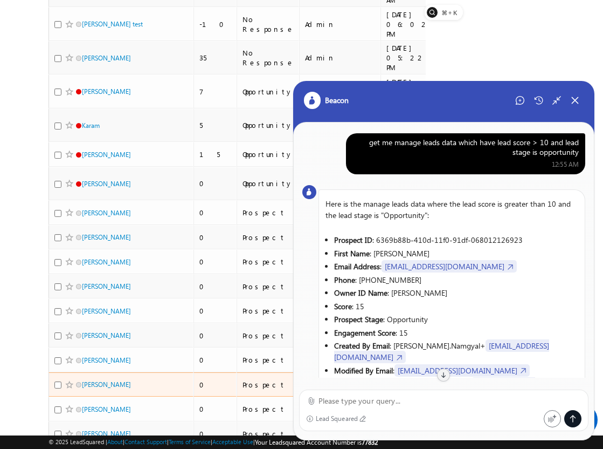
scroll to position [449, 0]
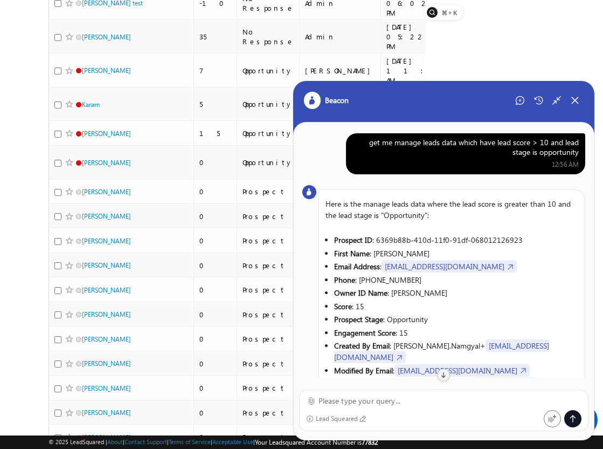
click at [507, 147] on div "get me manage leads data which have lead score > 10 and lead stage is opportuni…" at bounding box center [466, 146] width 226 height 19
click at [512, 98] on div "Start New Chat" at bounding box center [520, 100] width 17 height 17
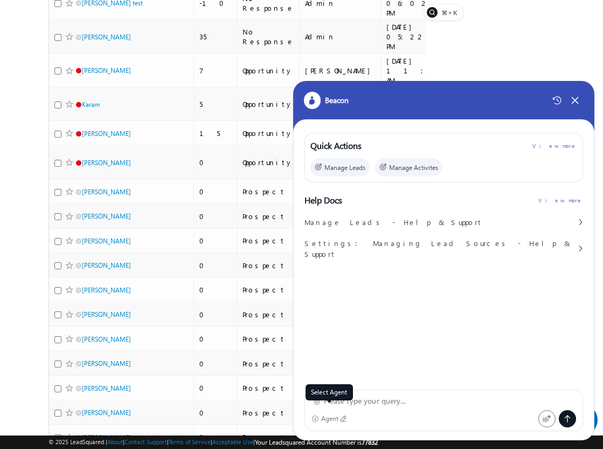
click at [333, 417] on div "Agent" at bounding box center [330, 419] width 18 height 8
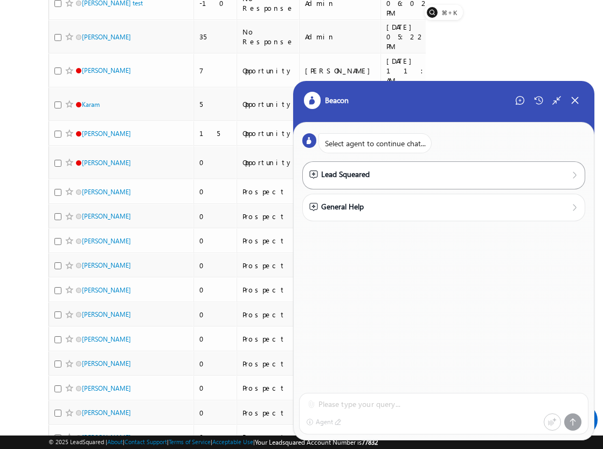
click at [341, 181] on div "Lead Squeared" at bounding box center [444, 174] width 270 height 13
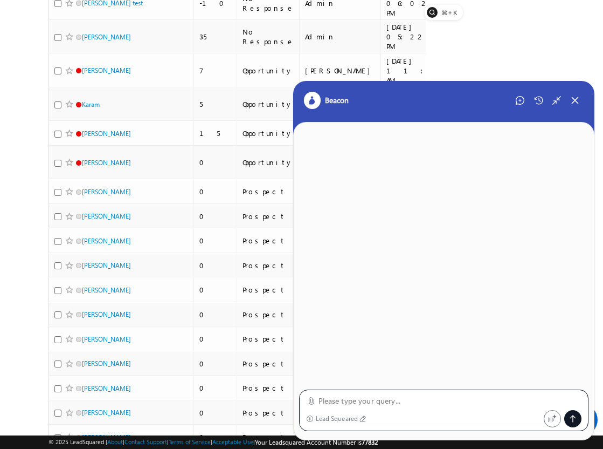
paste textarea "get me manage leads data which have lead score > 10 and lead stage is opportuni…"
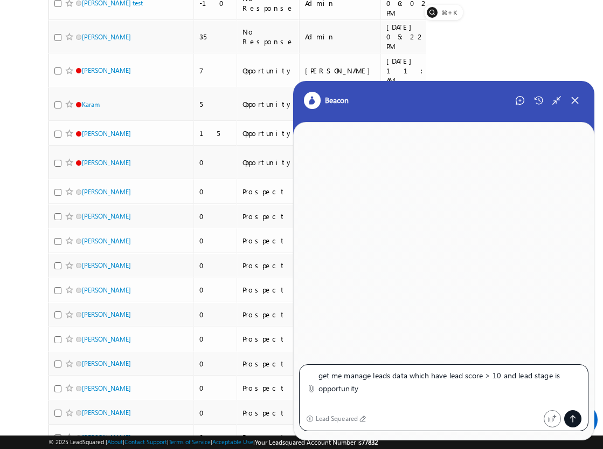
scroll to position [0, 0]
click at [490, 377] on textarea "get me manage leads data which have lead score > 10 and lead stage is opportuni…" at bounding box center [451, 388] width 264 height 38
type textarea "get me manage leads data which have lead score = 10 and lead stage is opportuni…"
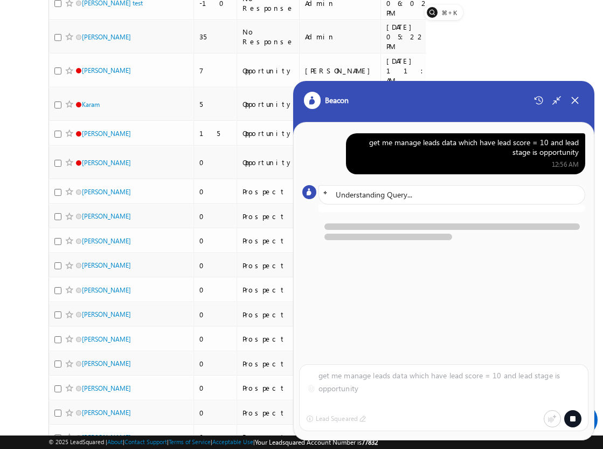
click at [429, 152] on div "get me manage leads data which have lead score = 10 and lead stage is opportuni…" at bounding box center [466, 146] width 226 height 19
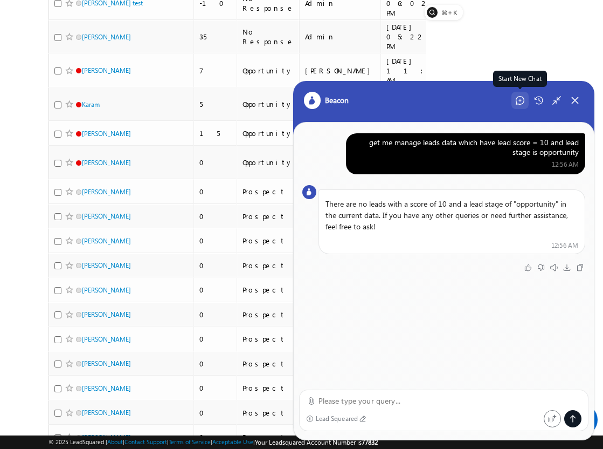
click at [517, 102] on icon at bounding box center [520, 100] width 9 height 9
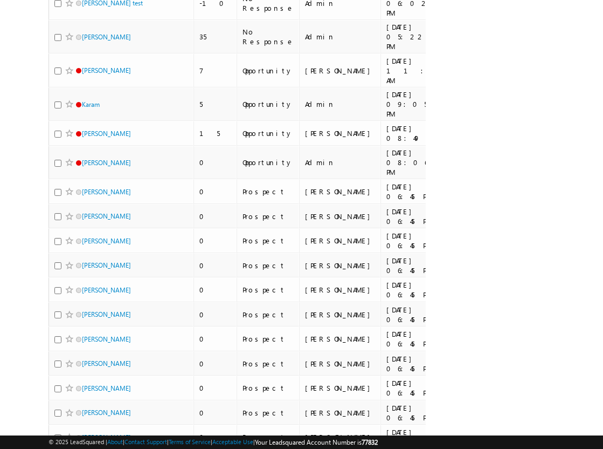
scroll to position [449, 0]
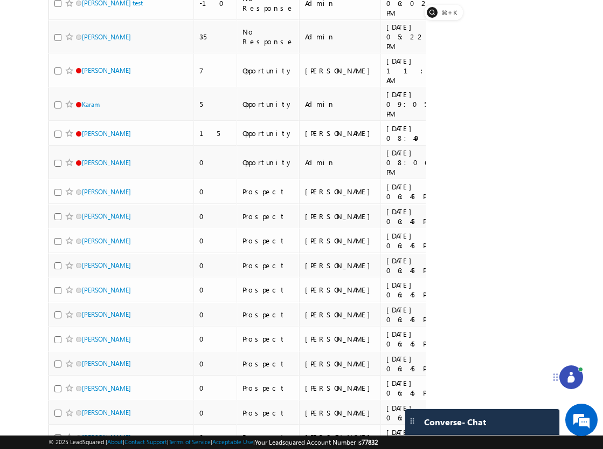
click at [569, 370] on div at bounding box center [572, 377] width 24 height 24
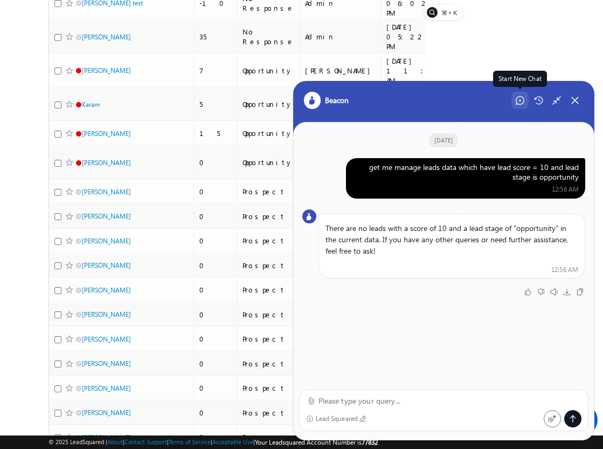
click at [519, 99] on icon at bounding box center [520, 100] width 9 height 9
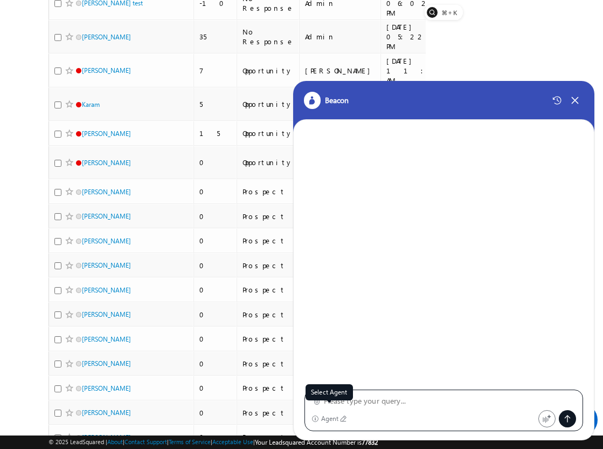
click at [332, 416] on div "Agent" at bounding box center [330, 419] width 18 height 8
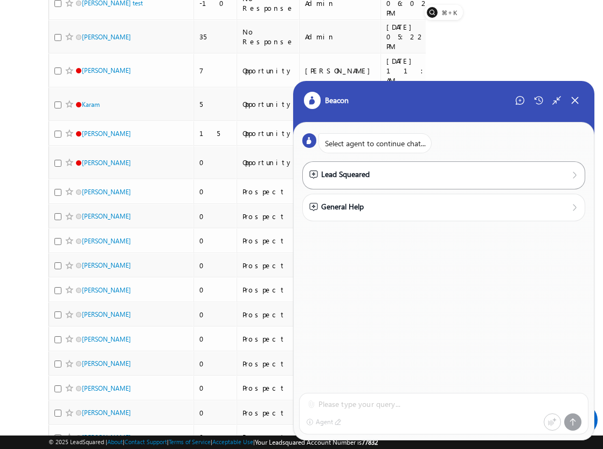
click at [369, 166] on div "Lead Squeared" at bounding box center [444, 174] width 284 height 27
click at [362, 183] on div "Lead Squeared" at bounding box center [444, 174] width 284 height 27
click at [366, 177] on div "Lead Squeared" at bounding box center [339, 174] width 60 height 12
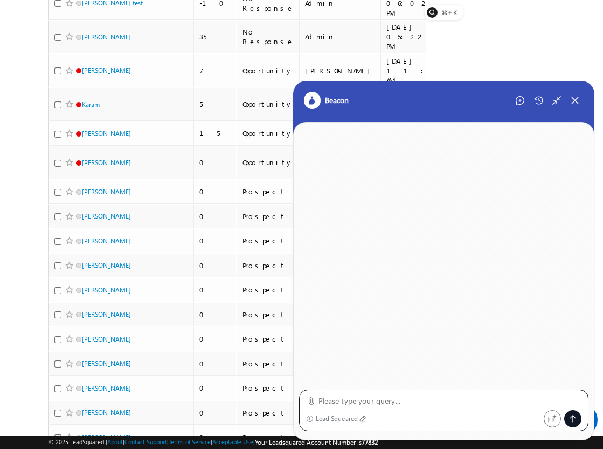
paste textarea "get me manage leads data which have lead score = 10 and lead stage is opportuni…"
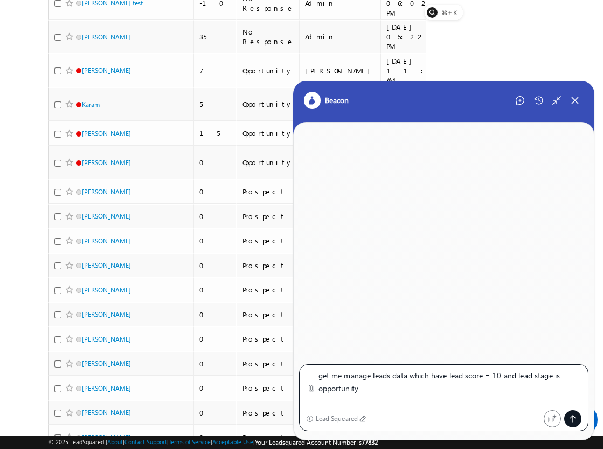
click at [352, 386] on textarea "get me manage leads data which have lead score = 10 and lead stage is opportuni…" at bounding box center [451, 388] width 264 height 38
type textarea "get me manage leads data which have lead score = 10 and lead stage is Prospect"
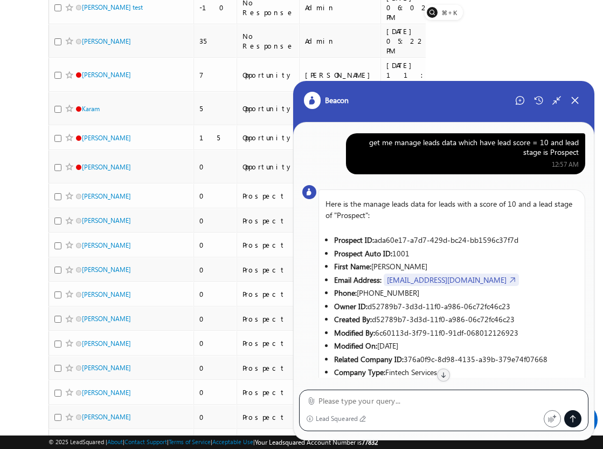
scroll to position [443, 0]
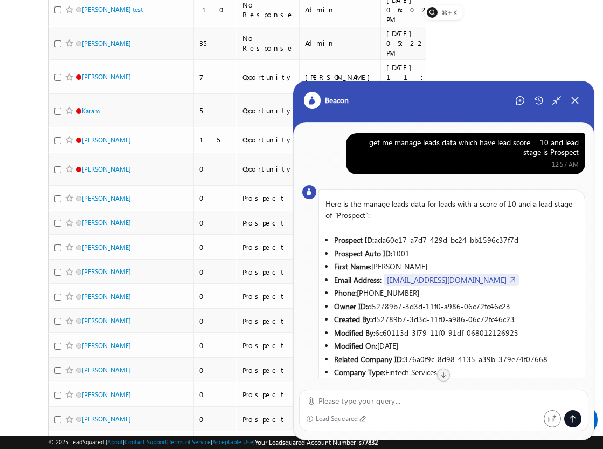
click at [451, 143] on div "get me manage leads data which have lead score = 10 and lead stage is Prospect" at bounding box center [466, 146] width 226 height 19
click at [518, 97] on icon at bounding box center [520, 100] width 9 height 9
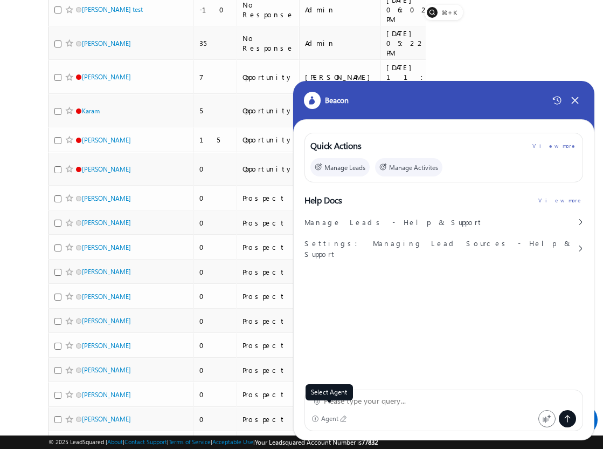
click at [333, 418] on div "Agent" at bounding box center [330, 419] width 18 height 8
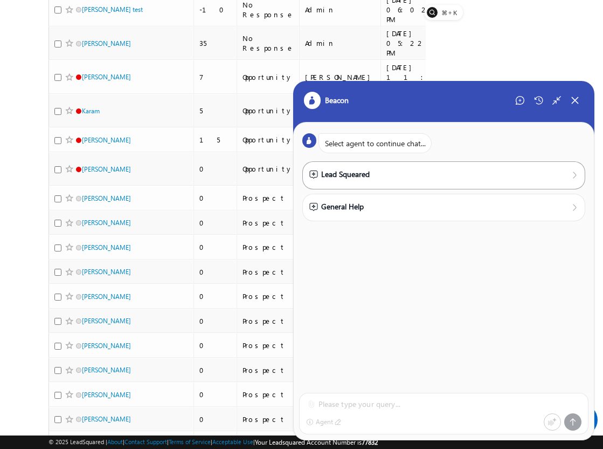
click at [350, 170] on div "Lead Squeared" at bounding box center [339, 174] width 60 height 12
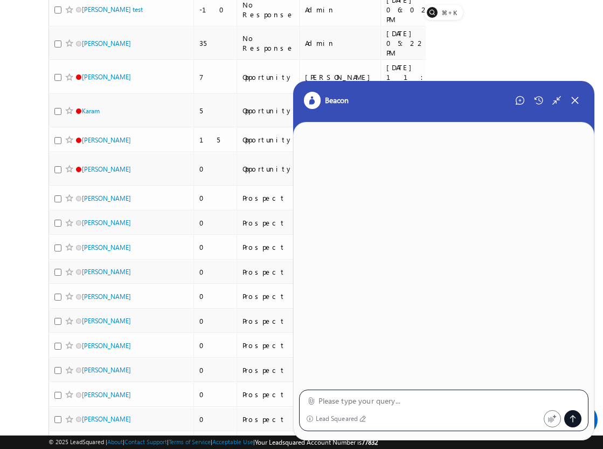
paste textarea "get me manage leads data which have lead score = 10 and lead stage is Prospect"
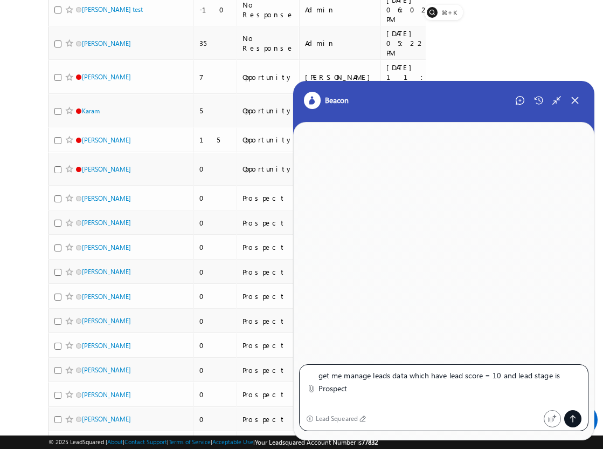
scroll to position [0, 0]
click at [492, 377] on textarea "get me manage leads data which have lead score = 10 and lead stage is Prospect" at bounding box center [451, 388] width 264 height 38
click at [503, 375] on textarea "get me manage leads data which have lead score = 10 and lead stage is Prospect" at bounding box center [451, 388] width 264 height 38
type textarea "get me manage leads data which have lead score = 0 and lead stage is Prospect"
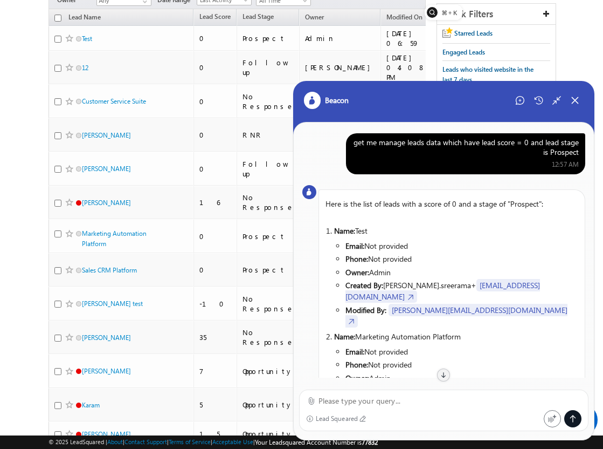
click at [491, 141] on div "get me manage leads data which have lead score = 0 and lead stage is Prospect" at bounding box center [466, 146] width 226 height 19
click at [520, 101] on icon at bounding box center [520, 100] width 9 height 9
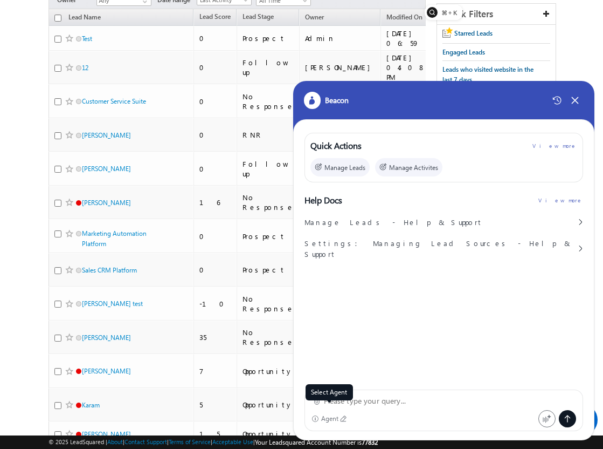
click at [335, 418] on div "Agent" at bounding box center [330, 419] width 18 height 8
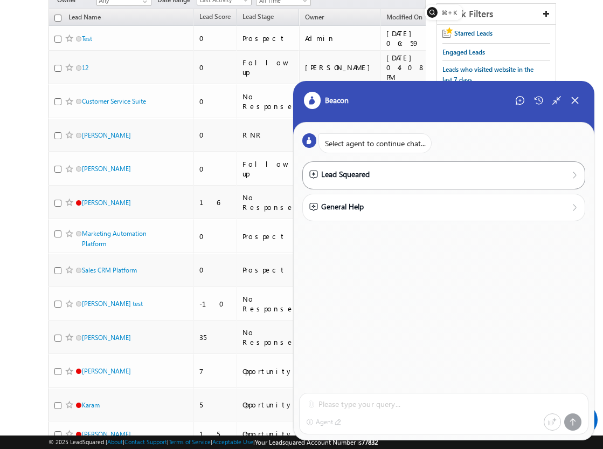
click at [357, 176] on div "Lead Squeared" at bounding box center [339, 174] width 60 height 12
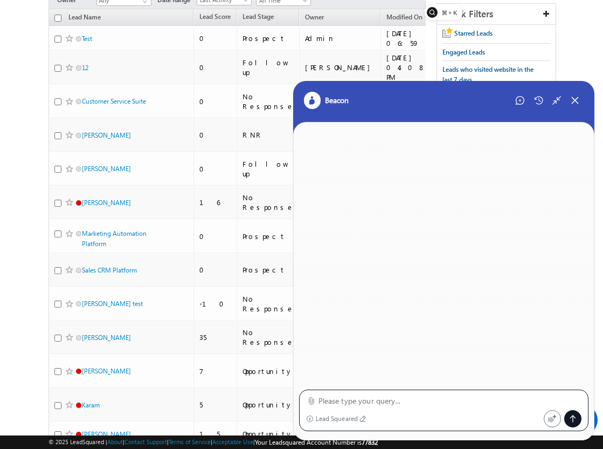
paste textarea "get me manage leads data which have lead score = 0 and lead stage is Prospect"
type textarea "get me manage leads data which have lead score = 0 and lead stage is Prospect a…"
click at [558, 97] on icon at bounding box center [557, 100] width 10 height 10
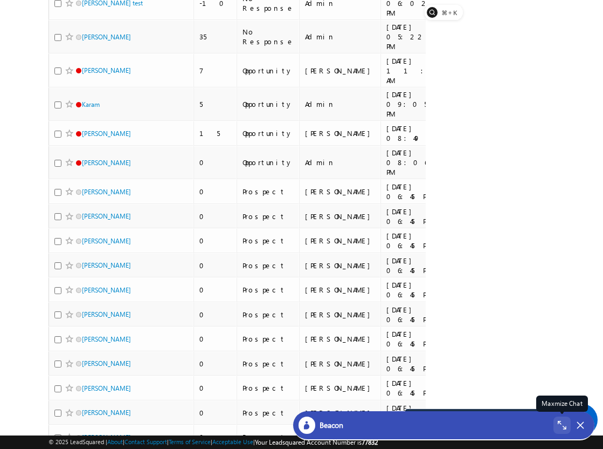
click at [556, 423] on div "Maxmize Chat" at bounding box center [562, 424] width 17 height 17
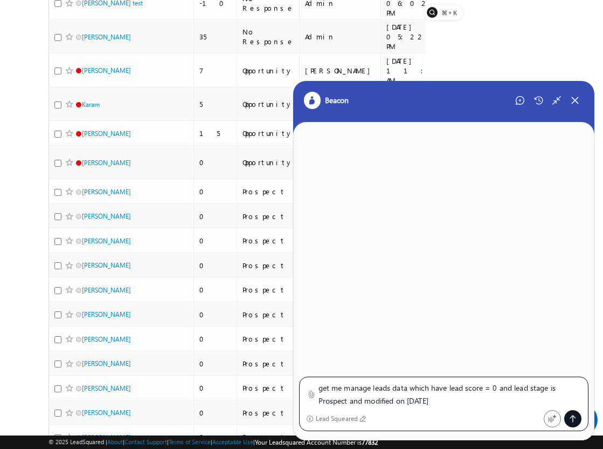
type textarea "get me manage leads data which have lead score = 0 and lead stage is Prospect a…"
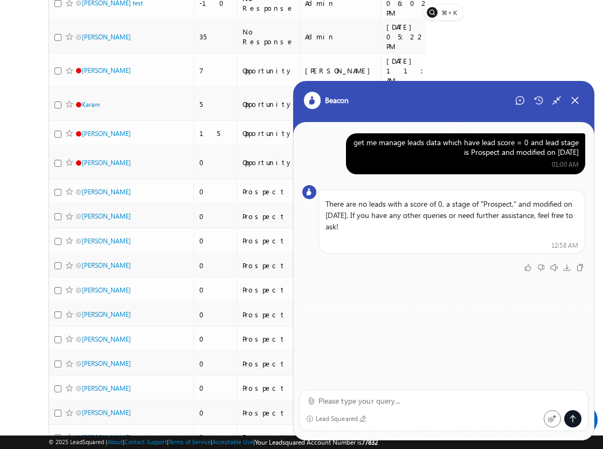
click at [458, 149] on div "get me manage leads data which have lead score = 0 and lead stage is Prospect a…" at bounding box center [466, 146] width 226 height 19
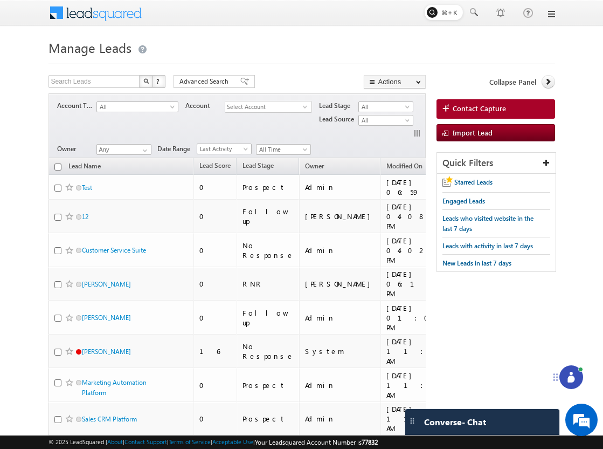
click at [573, 375] on icon at bounding box center [571, 378] width 7 height 7
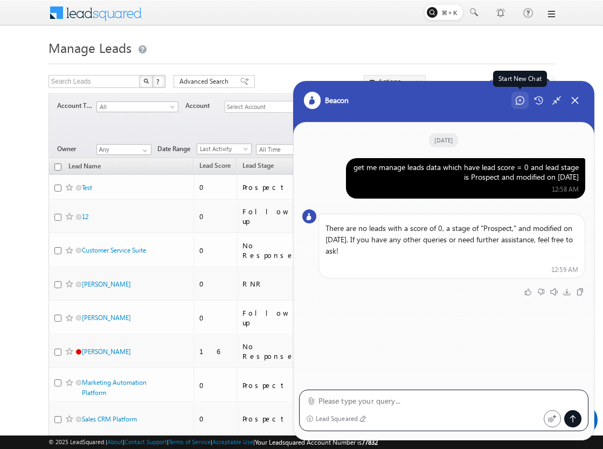
click at [518, 98] on icon at bounding box center [520, 100] width 9 height 9
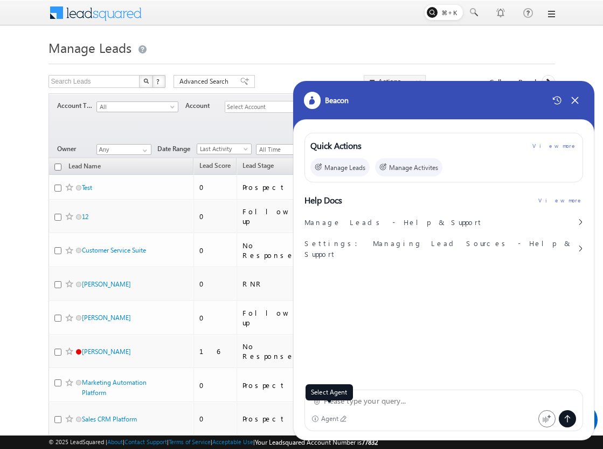
click at [335, 421] on div "Agent" at bounding box center [330, 419] width 18 height 8
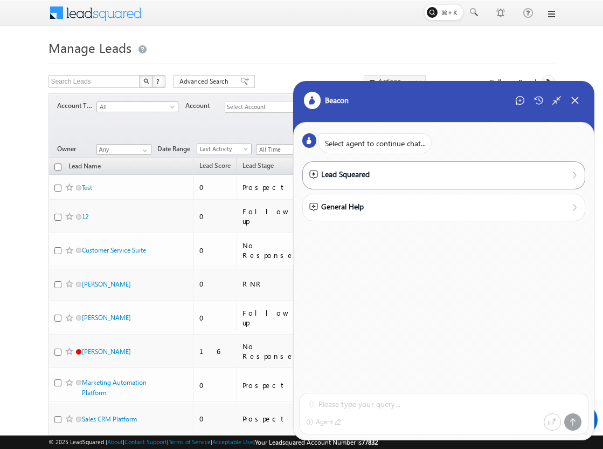
click at [379, 170] on div "Lead Squeared" at bounding box center [444, 174] width 270 height 12
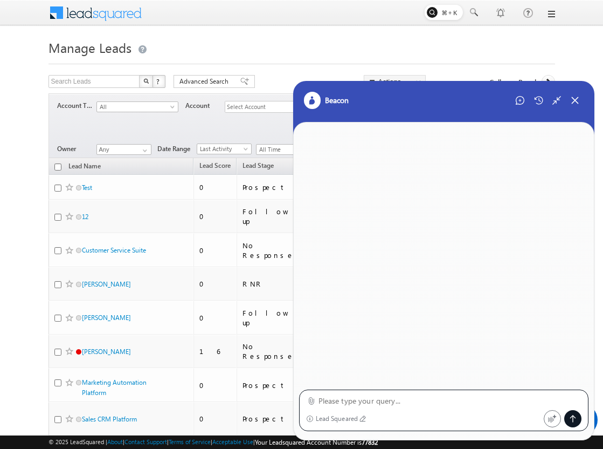
paste textarea "get me manage leads data which have lead score = 0 and lead stage is Prospect a…"
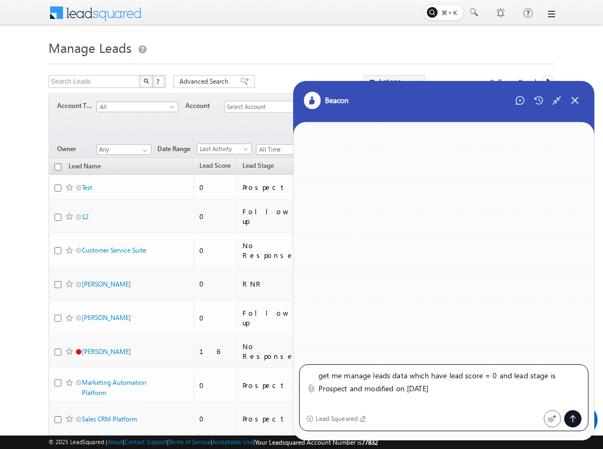
type textarea "get me manage leads data which have lead score = 0 and lead stage is Prospect a…"
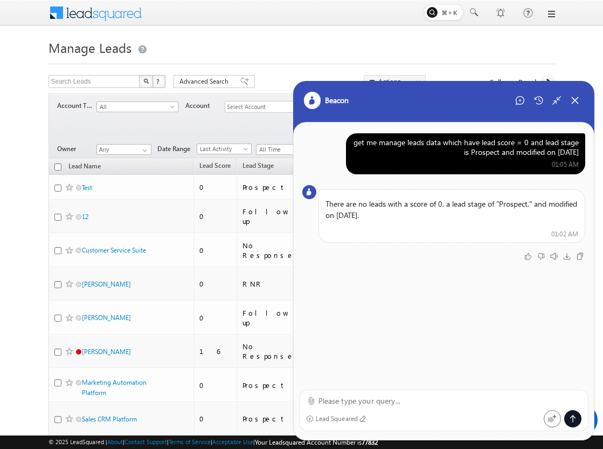
click at [467, 140] on div "get me manage leads data which have lead score = 0 and lead stage is Prospect a…" at bounding box center [466, 146] width 226 height 19
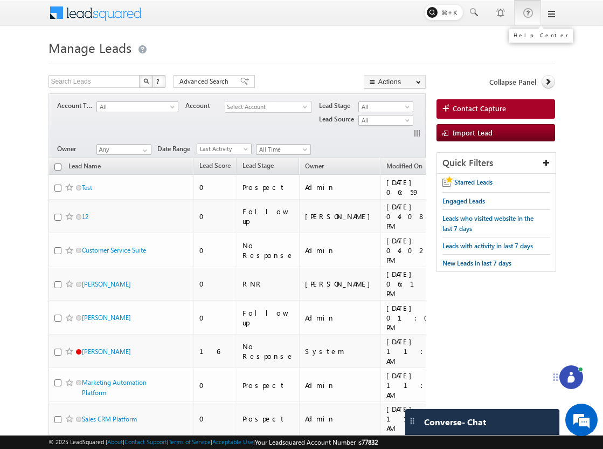
click at [515, 9] on link at bounding box center [527, 12] width 27 height 25
click at [235, 42] on h1 "Manage Leads" at bounding box center [302, 46] width 507 height 21
click at [449, 12] on rect at bounding box center [444, 12] width 38 height 15
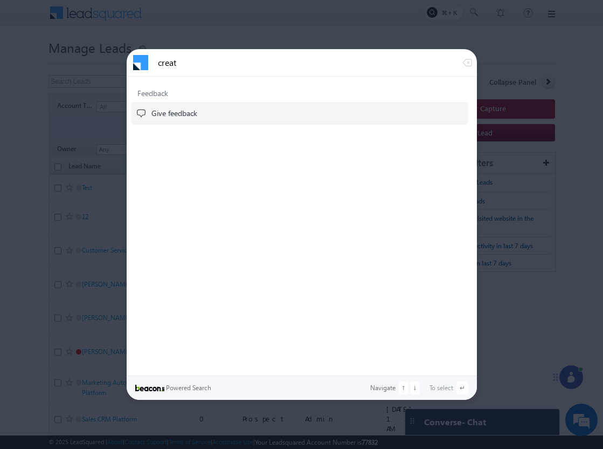
type input "create"
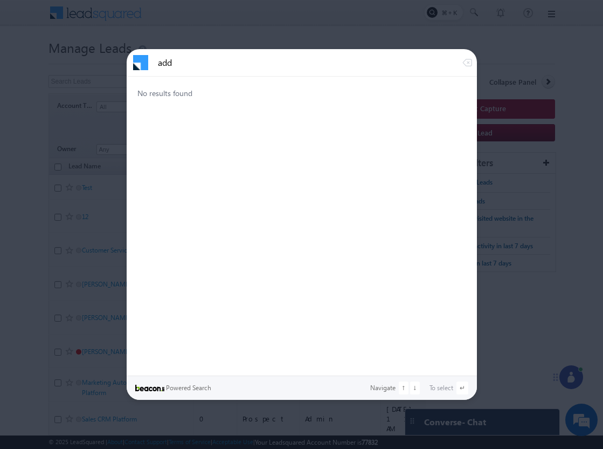
type input "add"
click at [373, 9] on div at bounding box center [301, 224] width 603 height 449
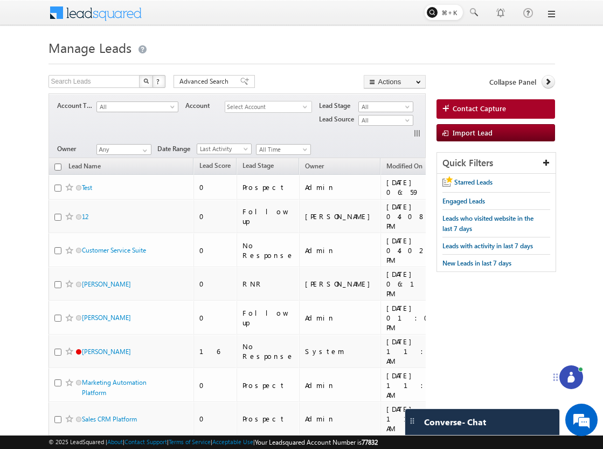
click at [569, 374] on icon at bounding box center [571, 376] width 11 height 11
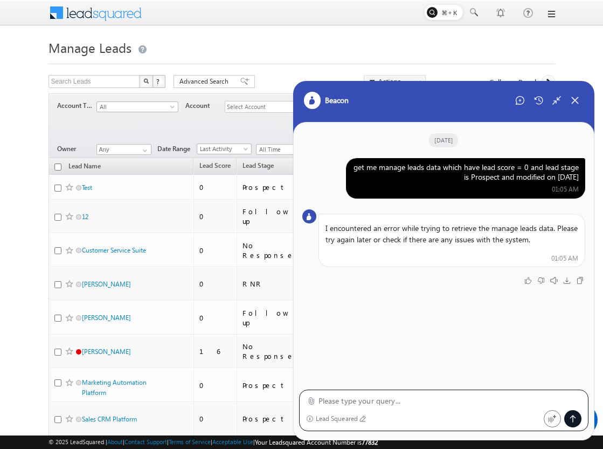
click at [486, 175] on div "get me manage leads data which have lead score = 0 and lead stage is Prospect a…" at bounding box center [466, 171] width 226 height 19
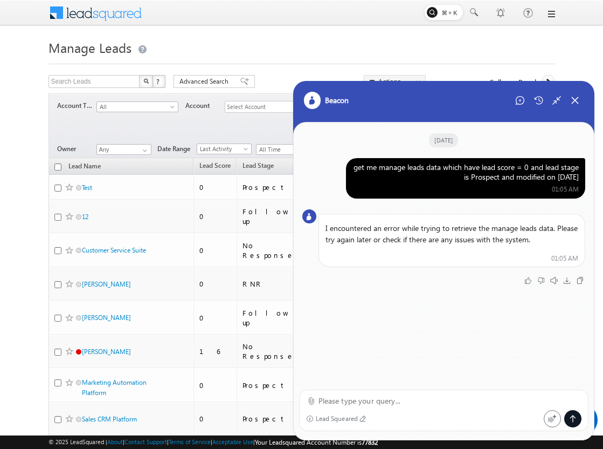
click at [486, 175] on div "get me manage leads data which have lead score = 0 and lead stage is Prospect a…" at bounding box center [466, 171] width 226 height 19
click at [522, 100] on icon at bounding box center [520, 100] width 9 height 9
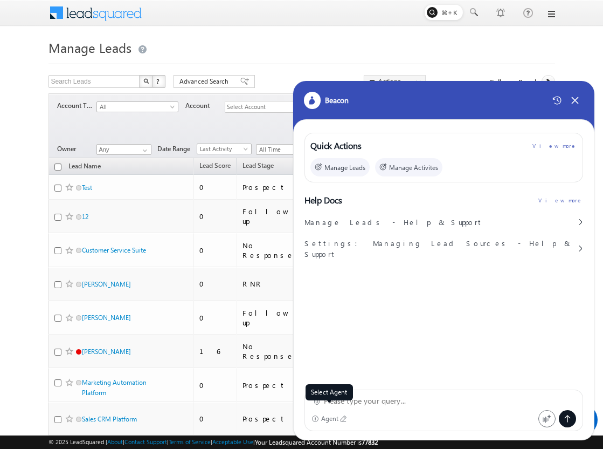
click at [330, 416] on div "Agent" at bounding box center [330, 419] width 18 height 8
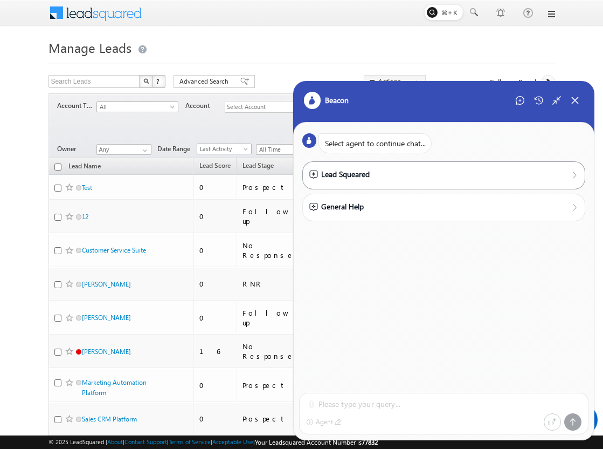
click at [352, 185] on div "Lead Squeared" at bounding box center [444, 174] width 284 height 27
click at [361, 166] on div "Lead Squeared" at bounding box center [444, 174] width 284 height 27
click at [350, 182] on div "Lead Squeared" at bounding box center [444, 174] width 270 height 13
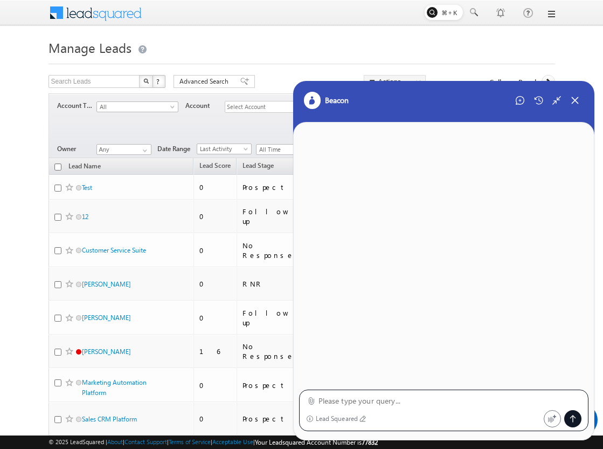
paste textarea "get me manage leads data which have lead score = 0 and lead stage is Prospect a…"
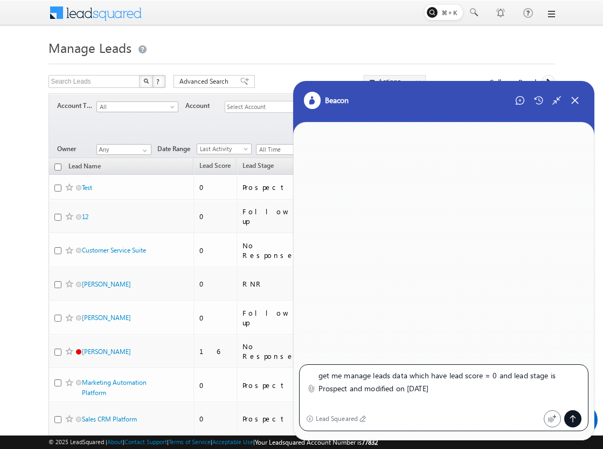
type textarea "get me manage leads data which have lead score = 0 and lead stage is Prospect a…"
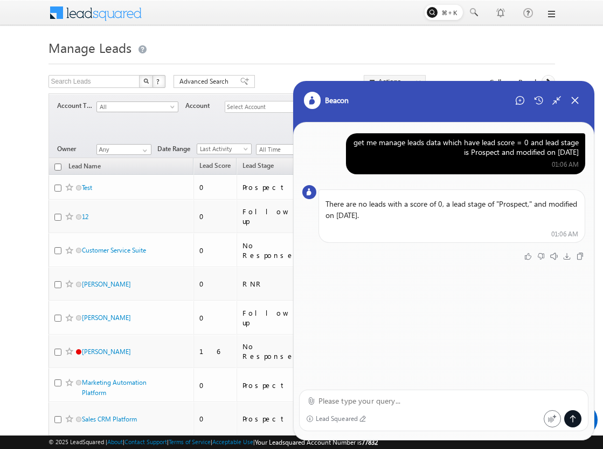
click at [552, 132] on div "get me manage leads data which have lead score = 0 and lead stage is Prospect a…" at bounding box center [444, 249] width 301 height 255
click at [546, 149] on div "get me manage leads data which have lead score = 0 and lead stage is Prospect a…" at bounding box center [466, 146] width 226 height 19
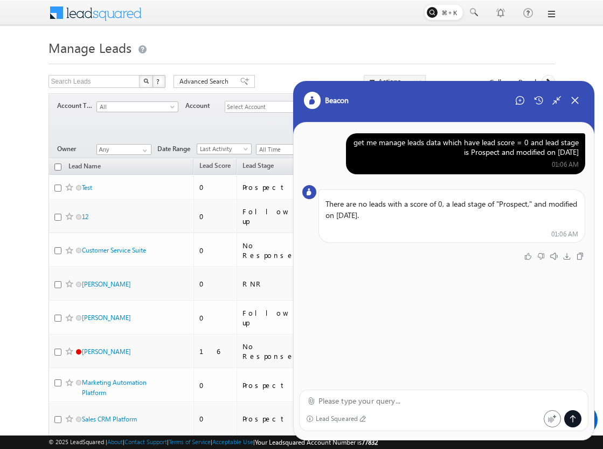
click at [546, 149] on div "get me manage leads data which have lead score = 0 and lead stage is Prospect a…" at bounding box center [466, 146] width 226 height 19
click at [517, 104] on icon at bounding box center [520, 100] width 9 height 9
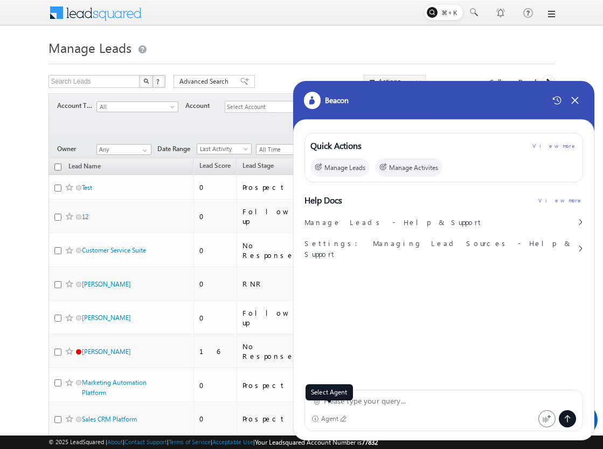
click at [335, 419] on div "Agent" at bounding box center [330, 419] width 18 height 8
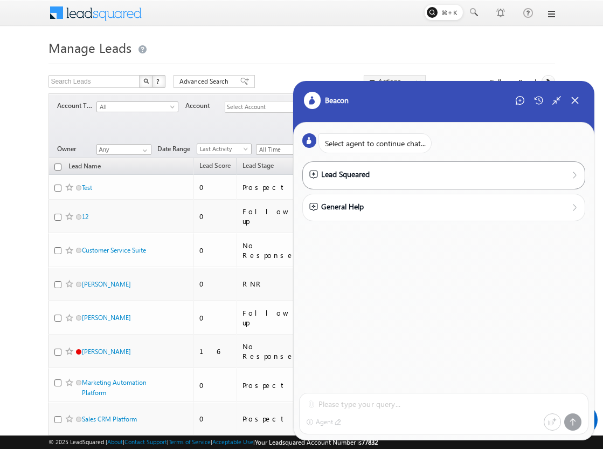
click at [346, 171] on div "Lead Squeared" at bounding box center [339, 174] width 60 height 12
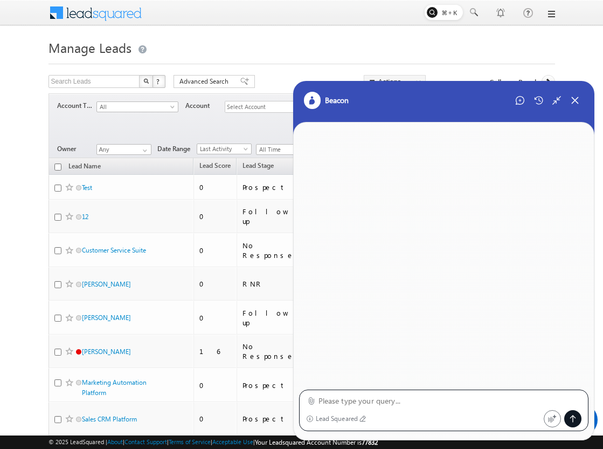
paste textarea "get me manage leads data which have lead score = 0 and lead stage is Prospect a…"
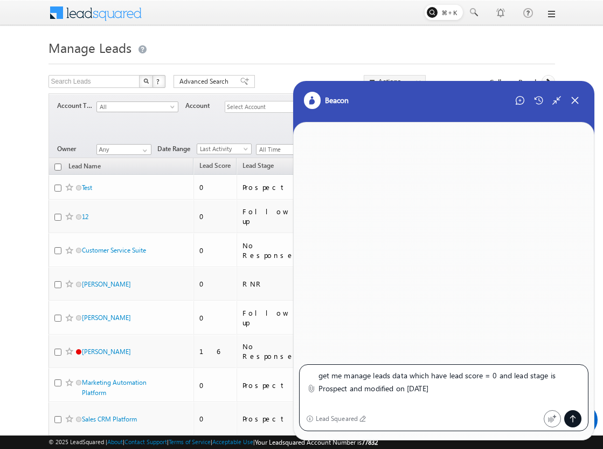
drag, startPoint x: 459, startPoint y: 385, endPoint x: 350, endPoint y: 391, distance: 109.1
click at [350, 391] on textarea "get me manage leads data which have lead score = 0 and lead stage is Prospect a…" at bounding box center [451, 388] width 264 height 38
type textarea "get me manage leads data which have lead score = 0 and lead stage is Prospect \"
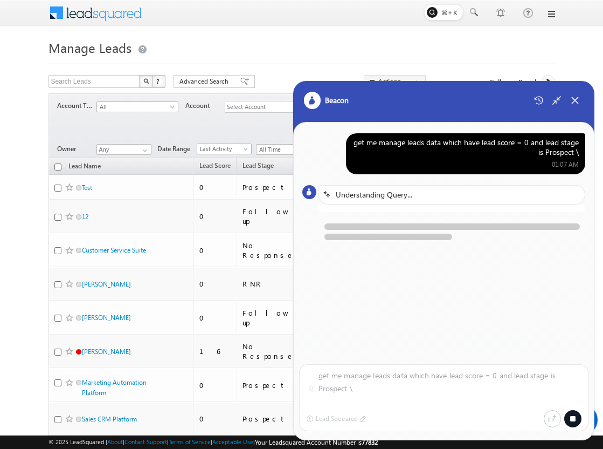
click at [430, 327] on div "get me manage leads data which have lead score = 0 and lead stage is Prospect \…" at bounding box center [444, 237] width 301 height 230
